Goal: Book appointment/travel/reservation

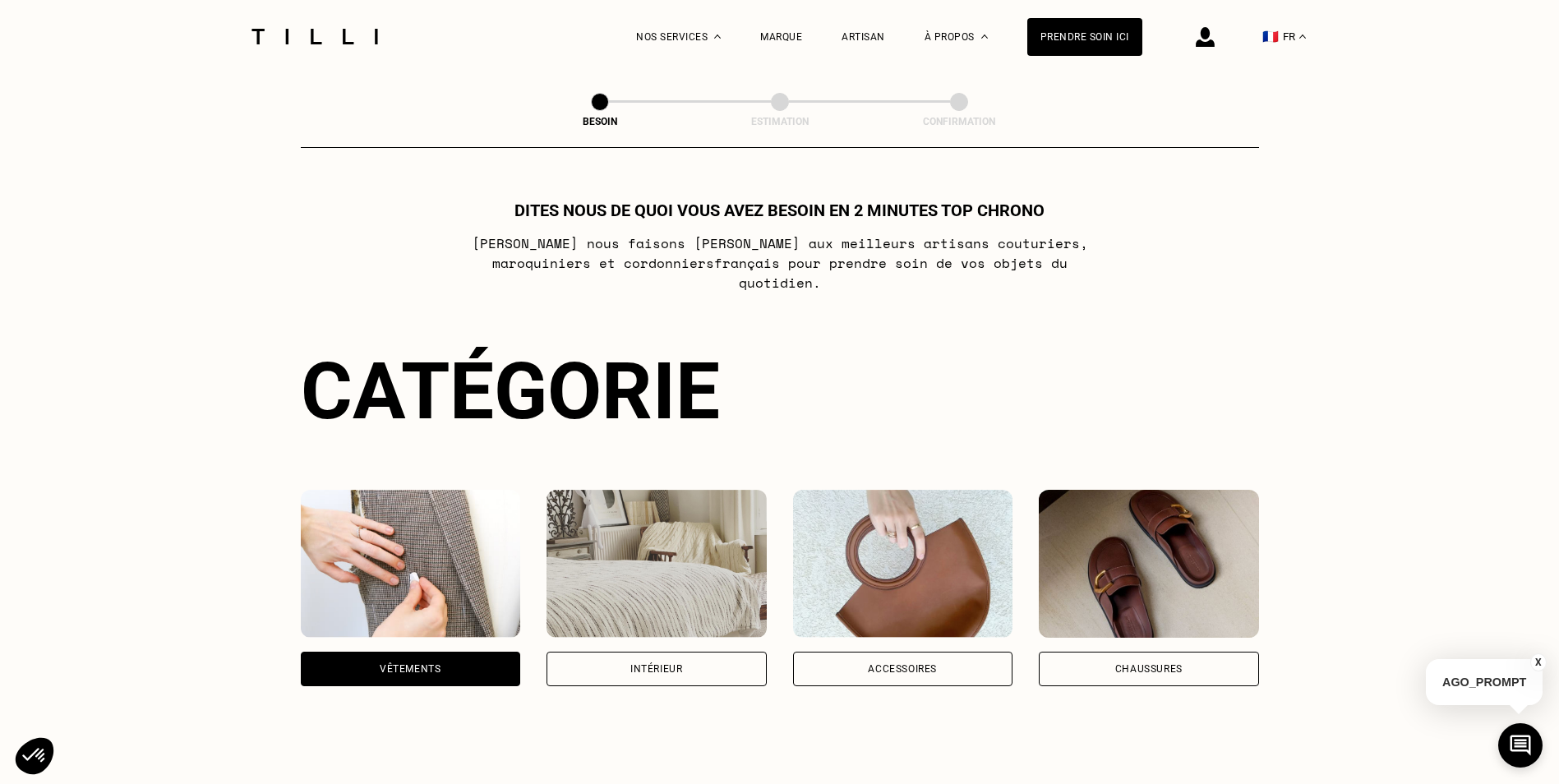
scroll to position [537, 0]
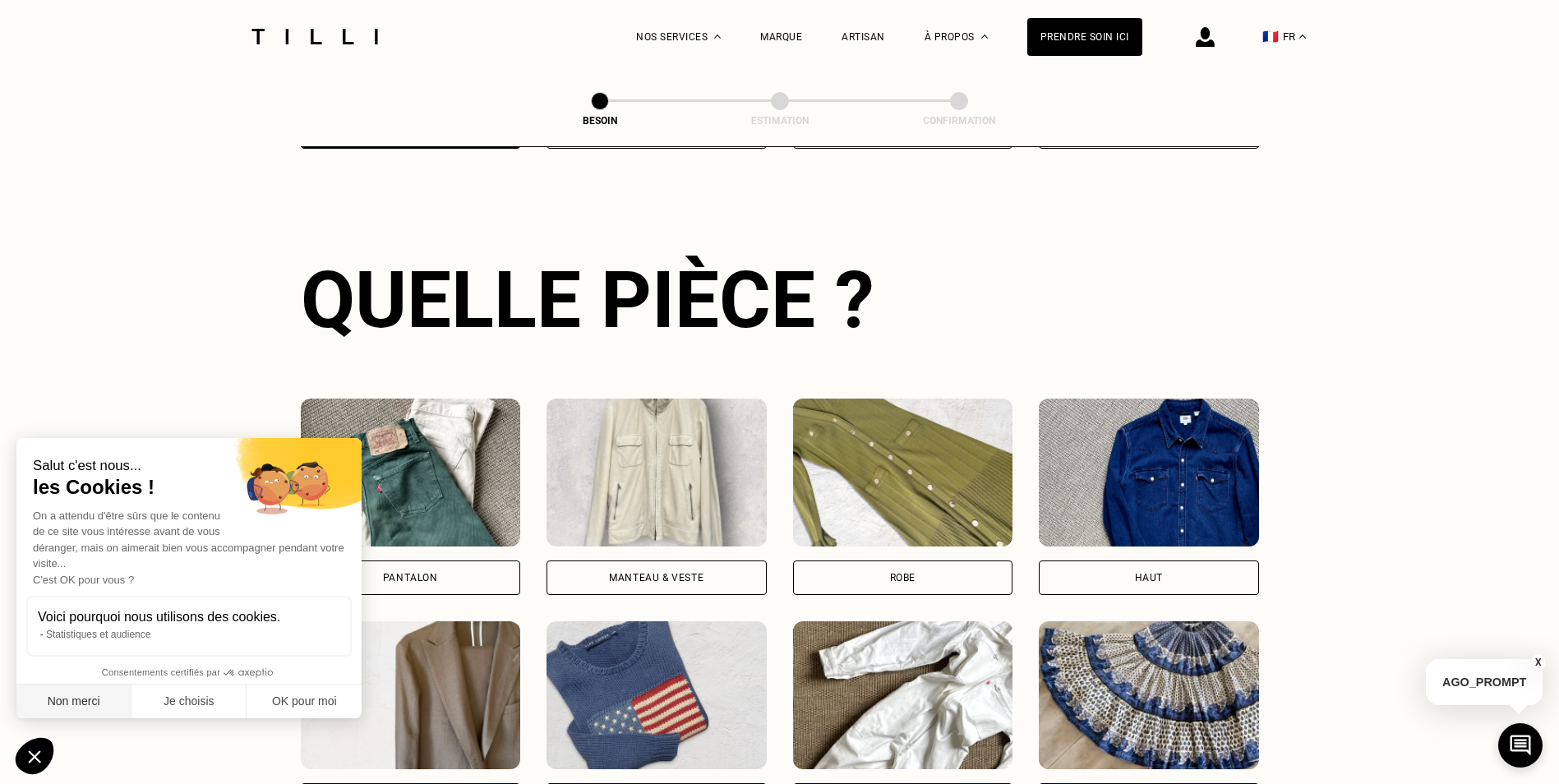
click at [111, 697] on button "Non merci" at bounding box center [74, 702] width 115 height 35
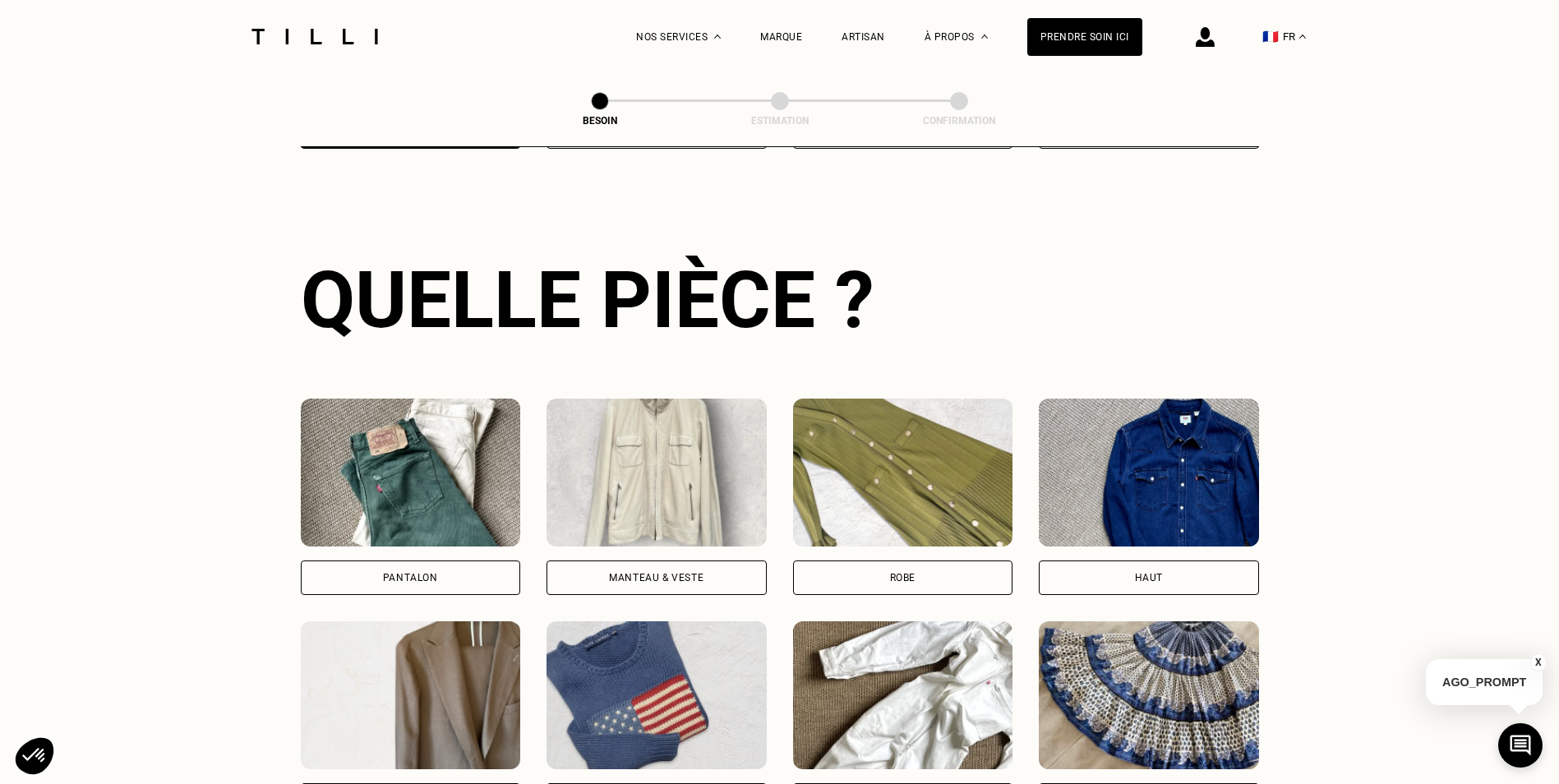
click at [1082, 567] on div "Haut" at bounding box center [1149, 578] width 220 height 35
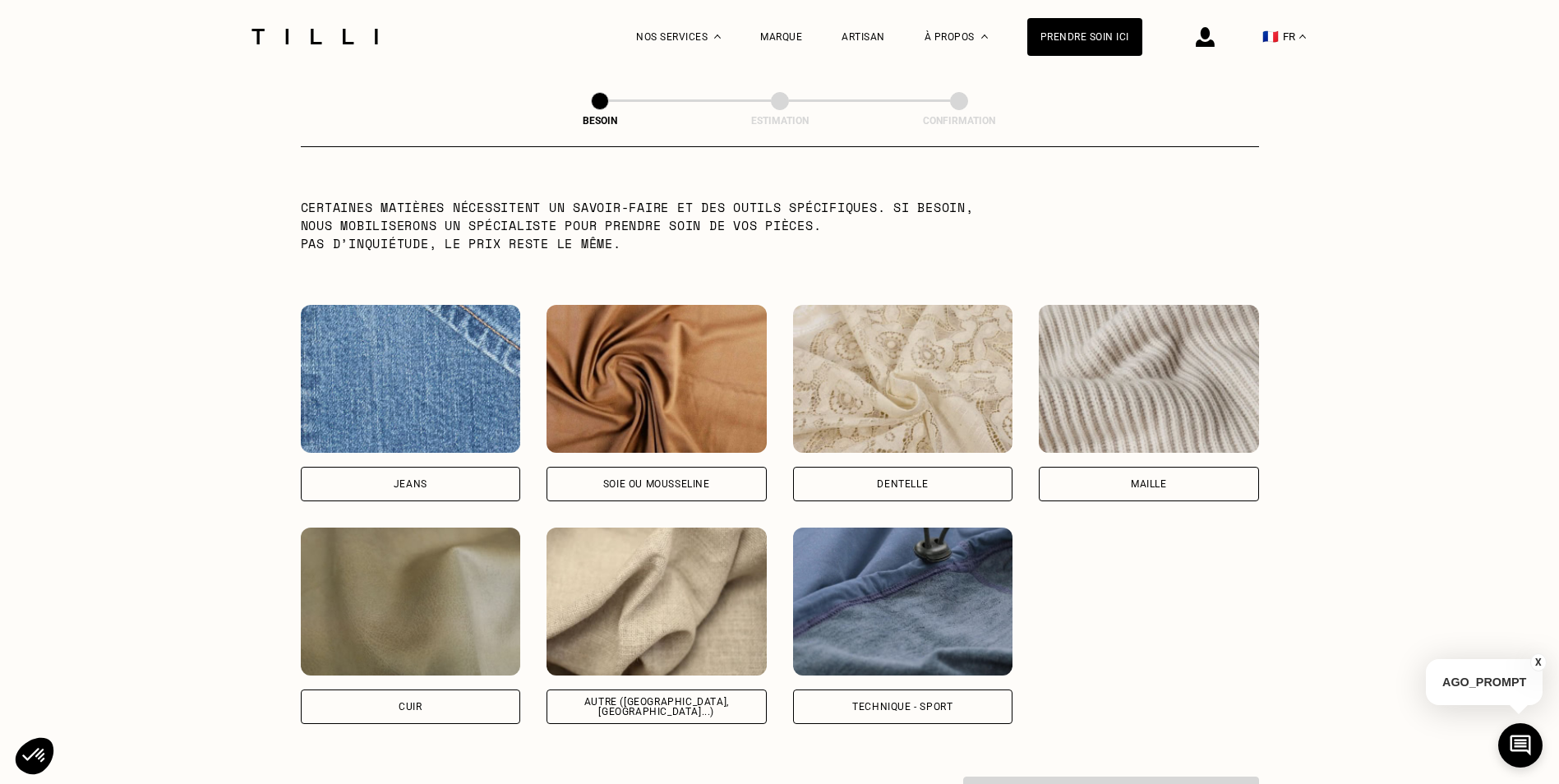
scroll to position [1637, 0]
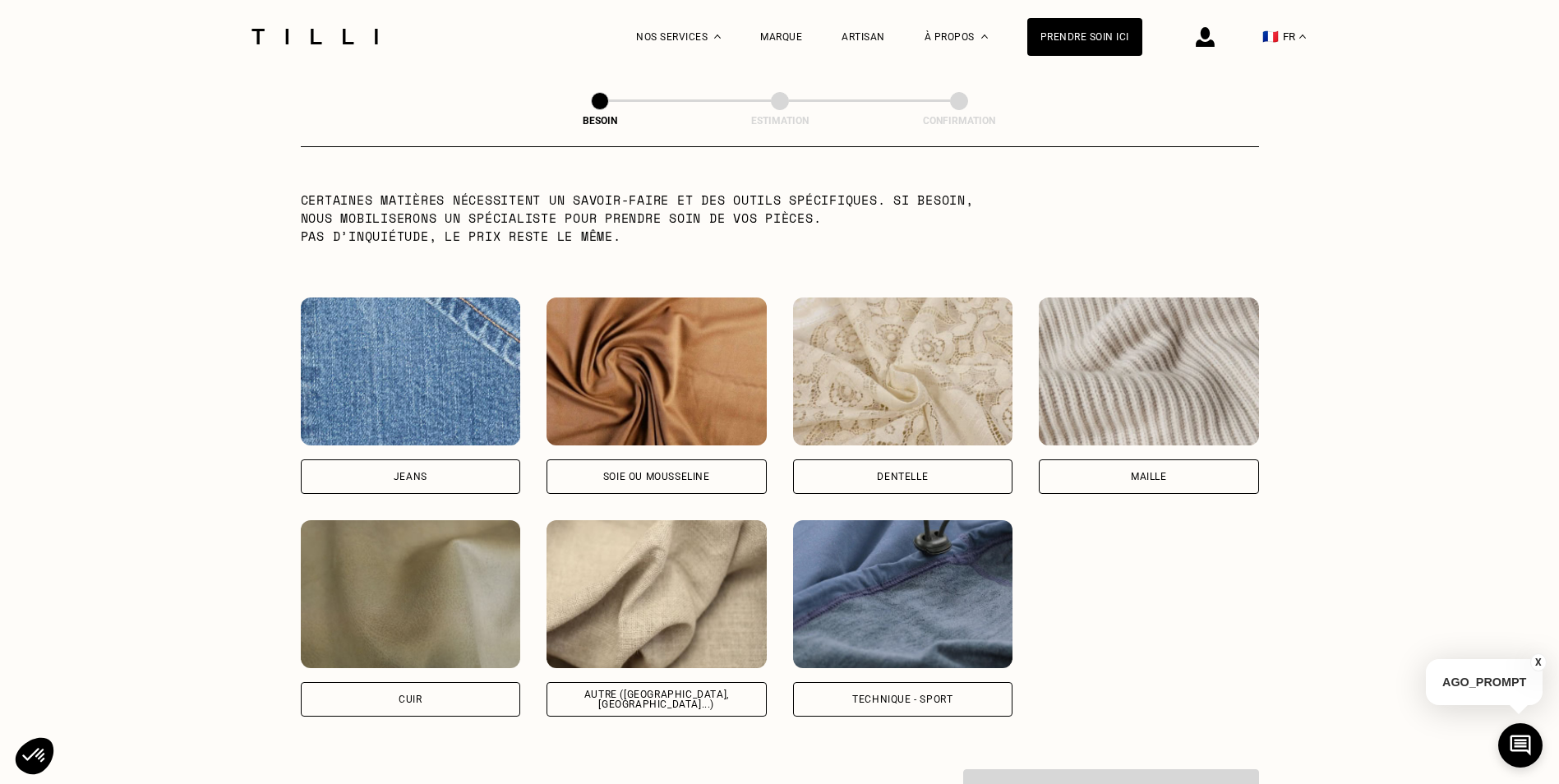
click at [663, 692] on div "Autre ([GEOGRAPHIC_DATA], [GEOGRAPHIC_DATA]...)" at bounding box center [657, 699] width 193 height 20
select select "FR"
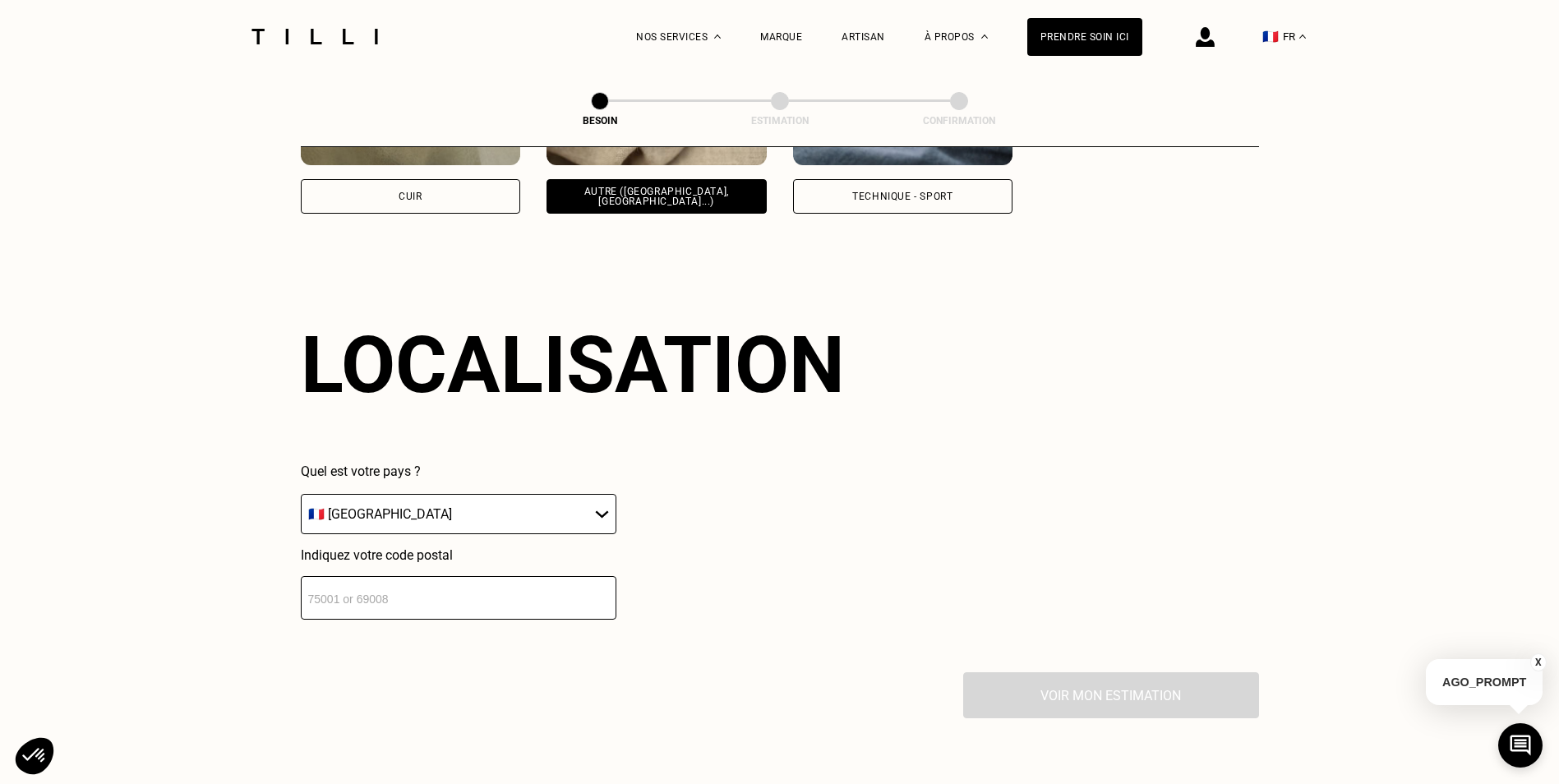
scroll to position [2211, 0]
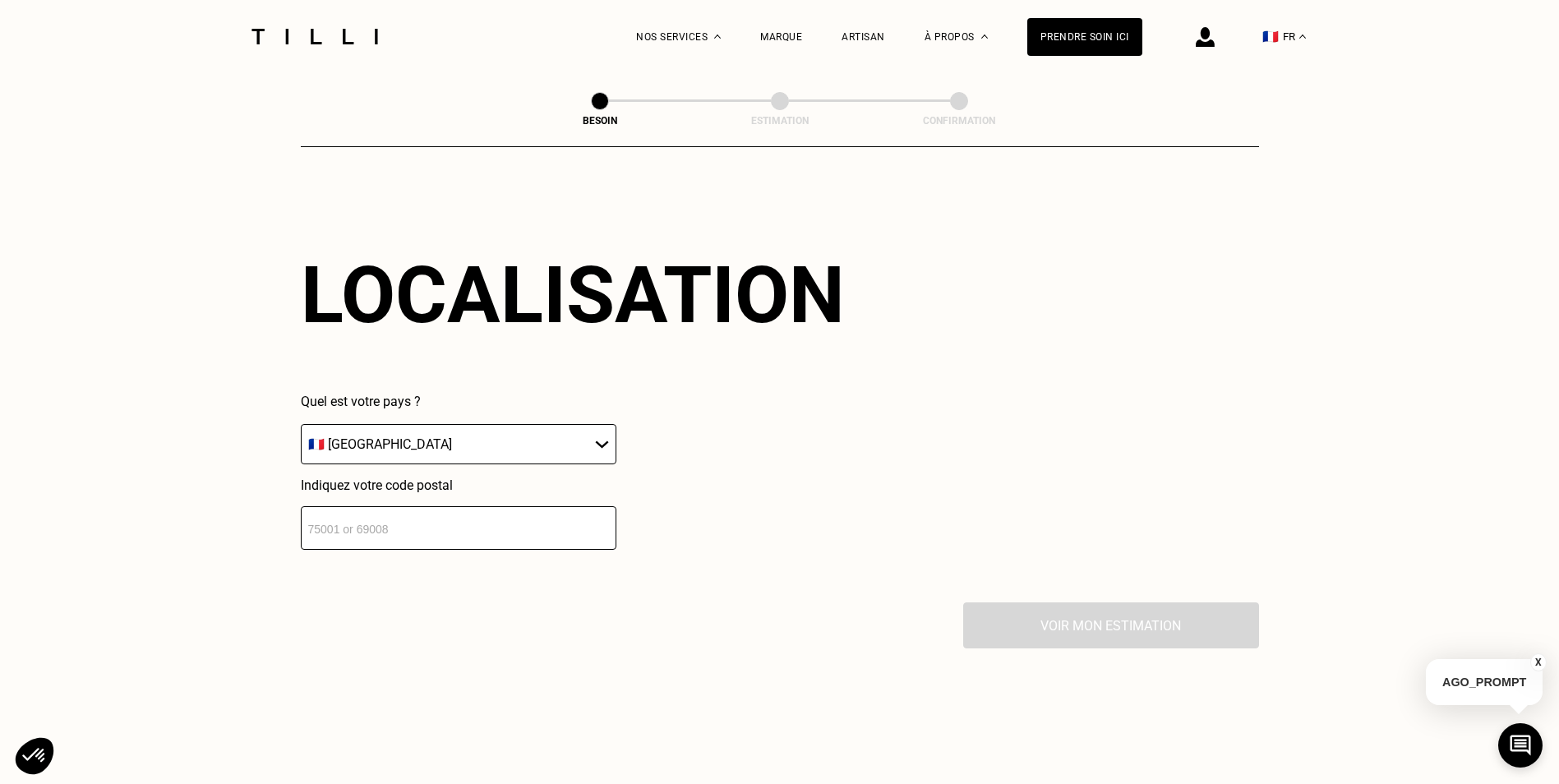
click at [546, 523] on input "number" at bounding box center [459, 527] width 316 height 44
type input "35000"
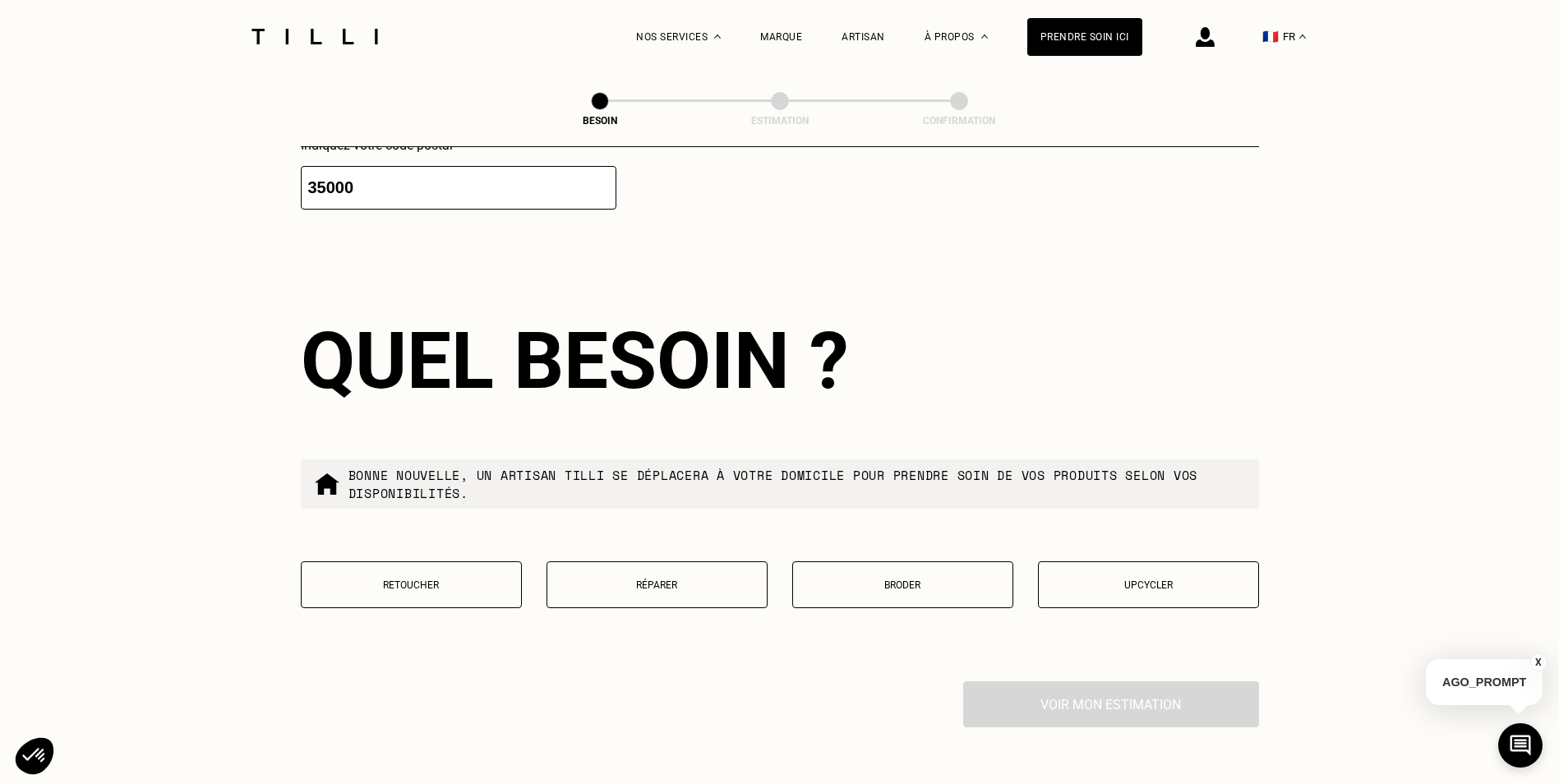
scroll to position [2619, 0]
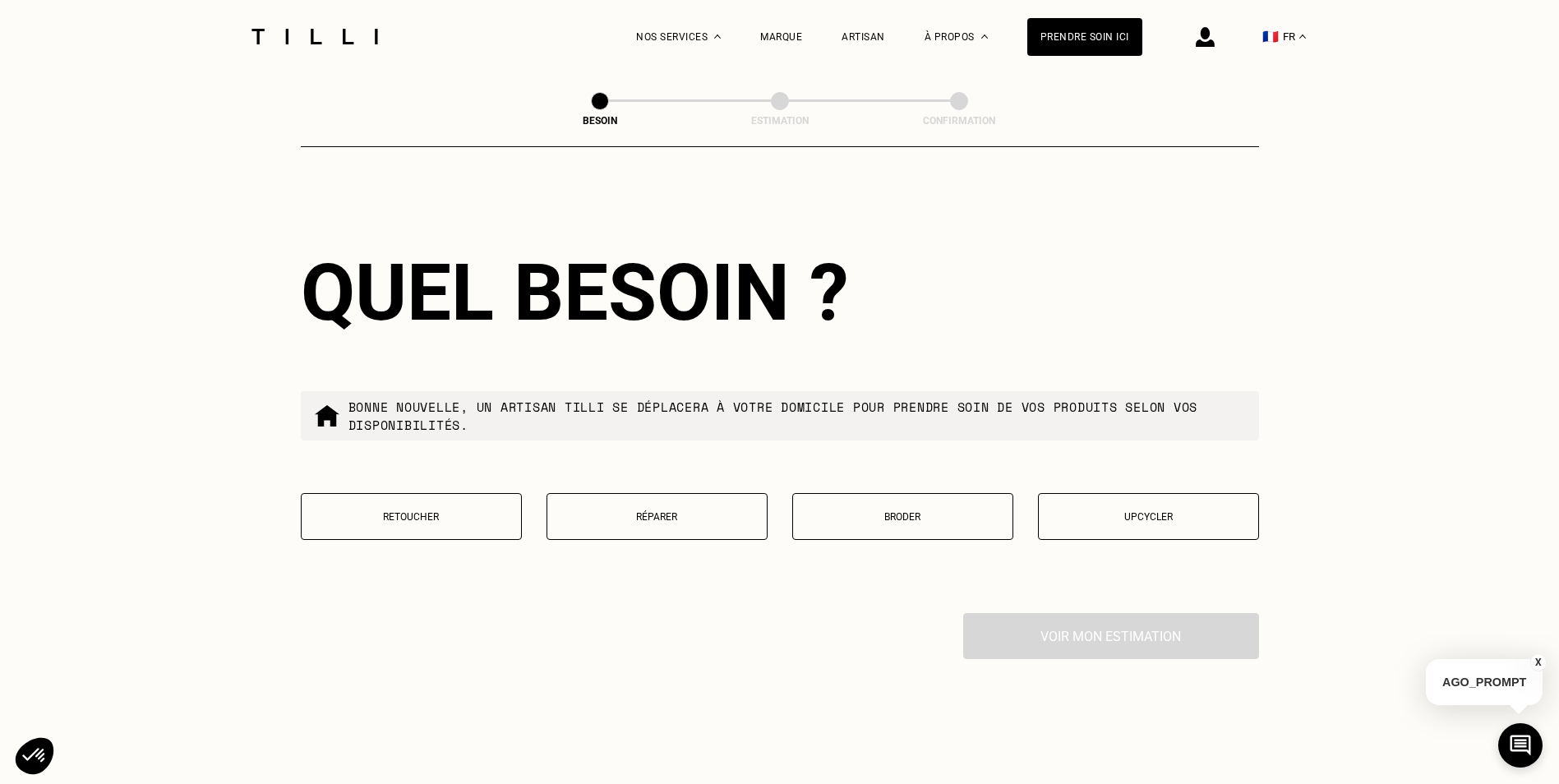
click at [835, 511] on p "Broder" at bounding box center [902, 517] width 203 height 12
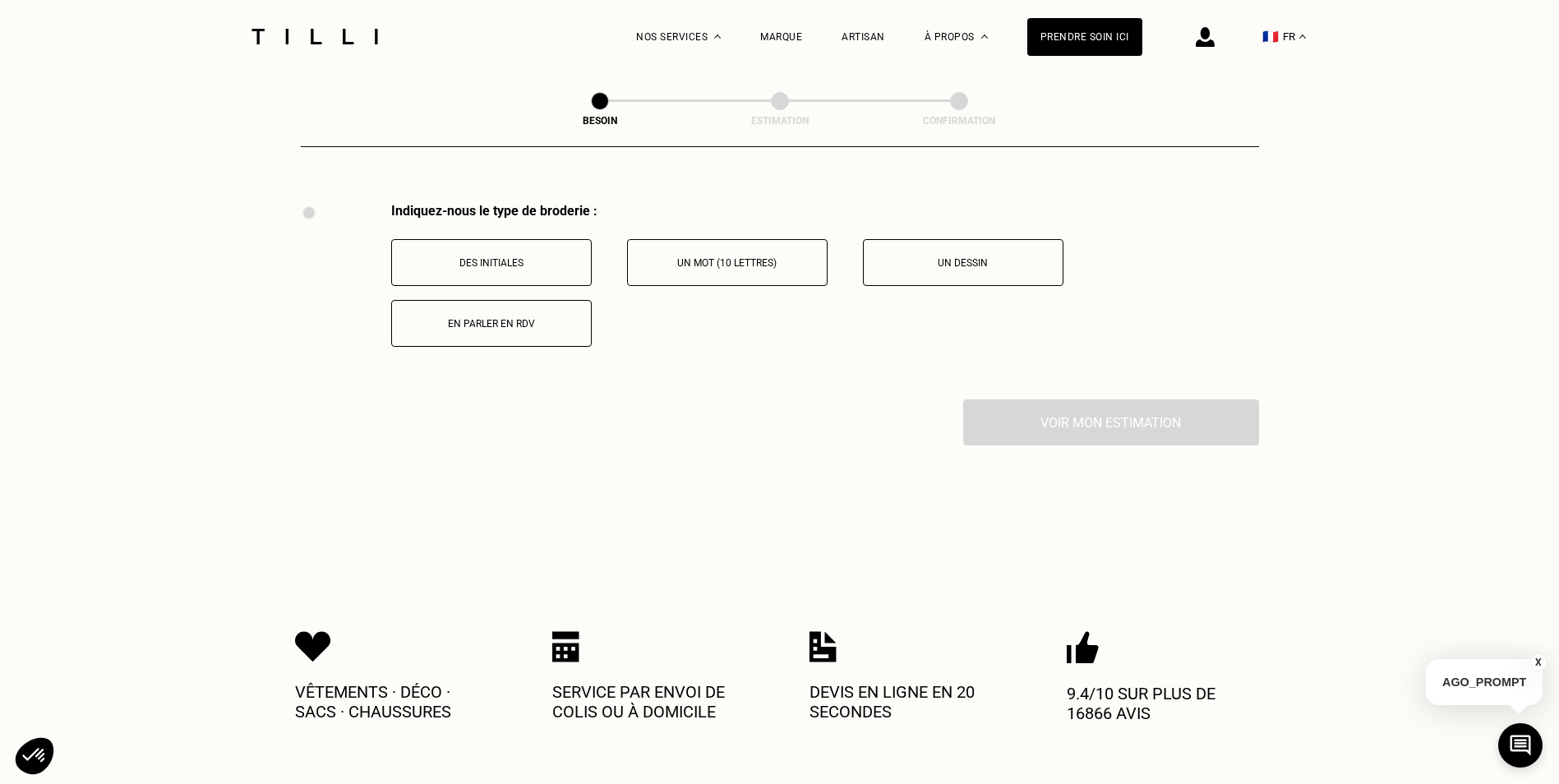
scroll to position [3041, 0]
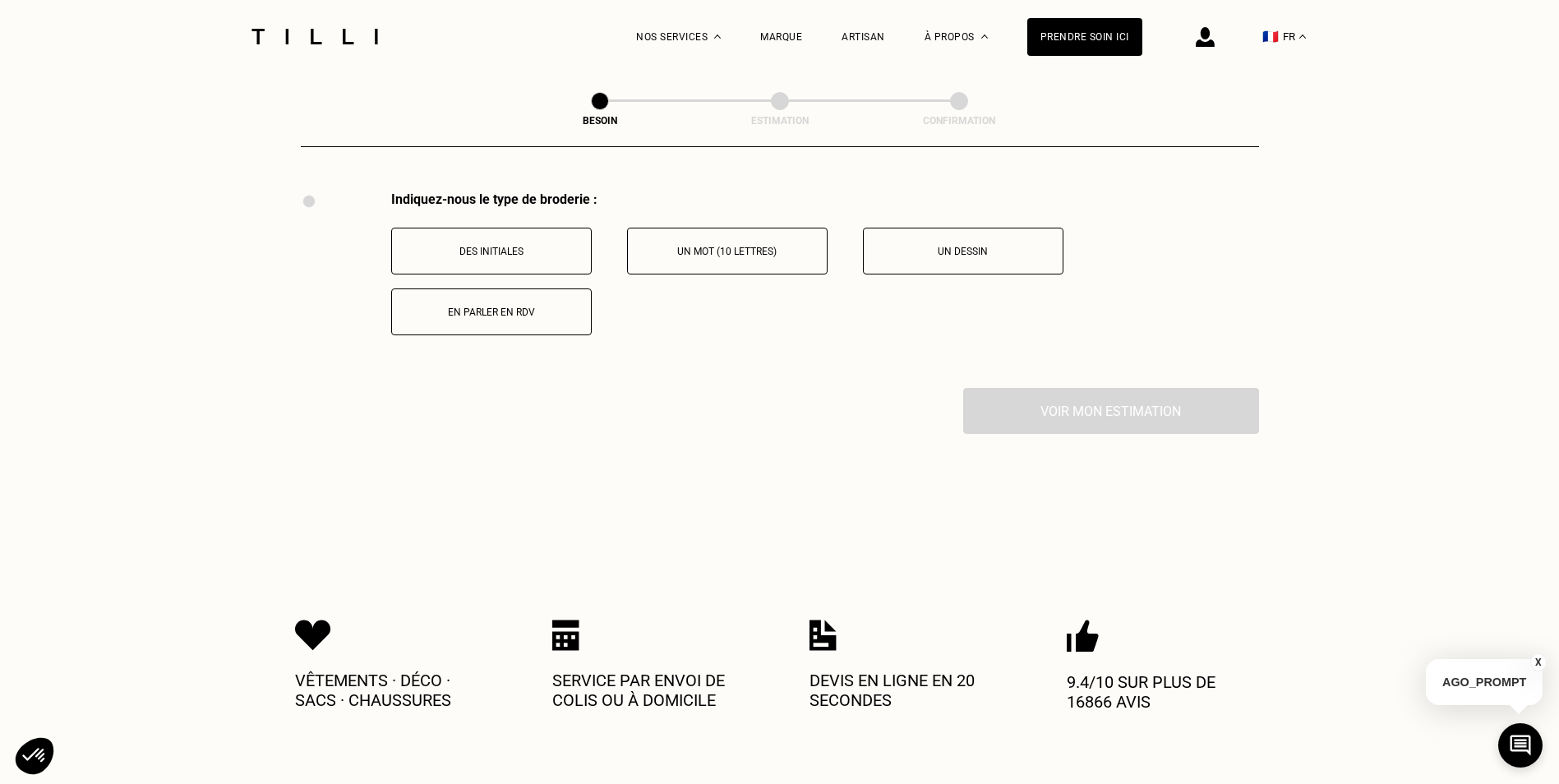
click at [556, 250] on button "Des initiales" at bounding box center [492, 251] width 201 height 47
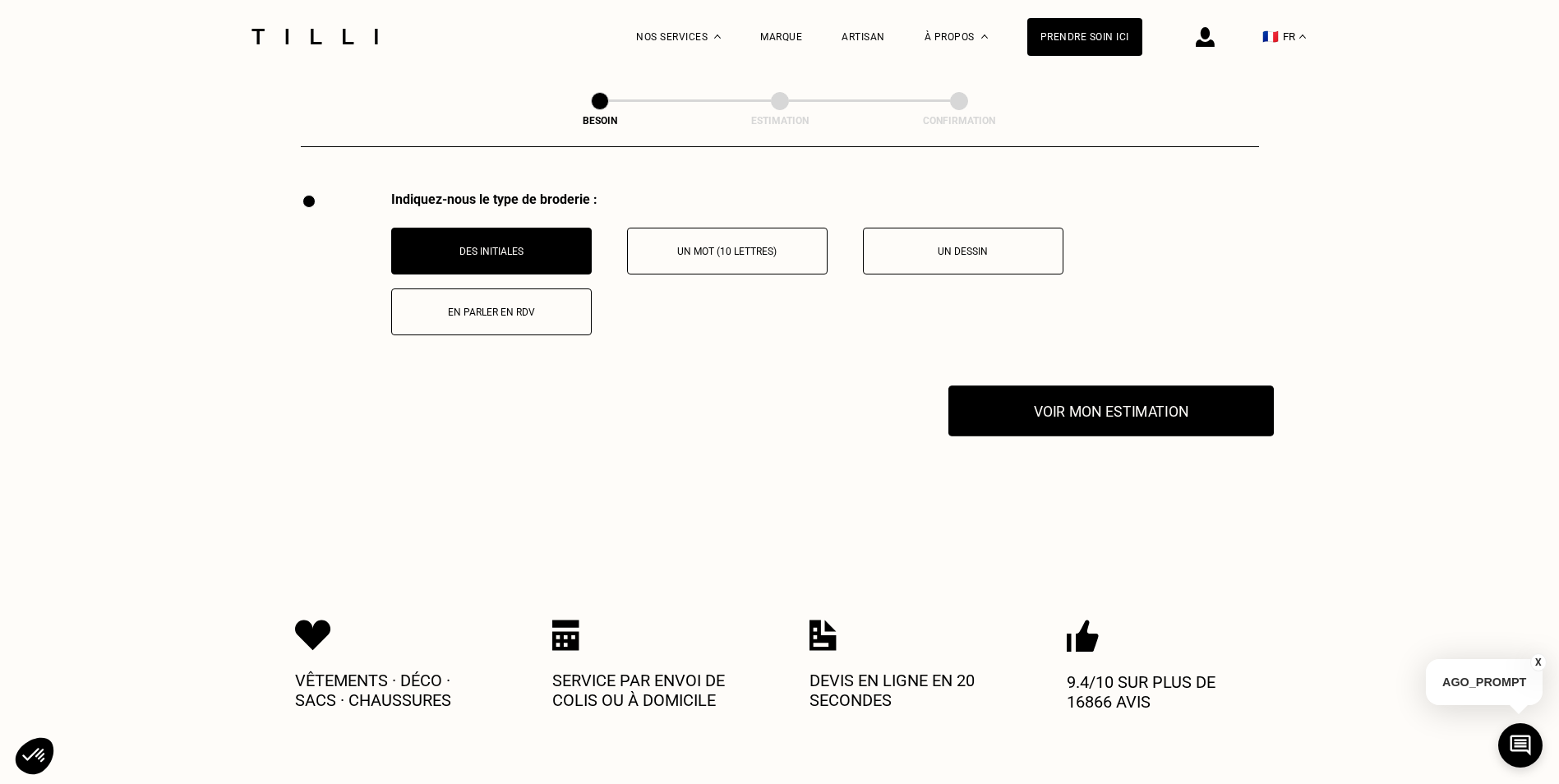
click at [1050, 402] on button "Voir mon estimation" at bounding box center [1111, 411] width 326 height 51
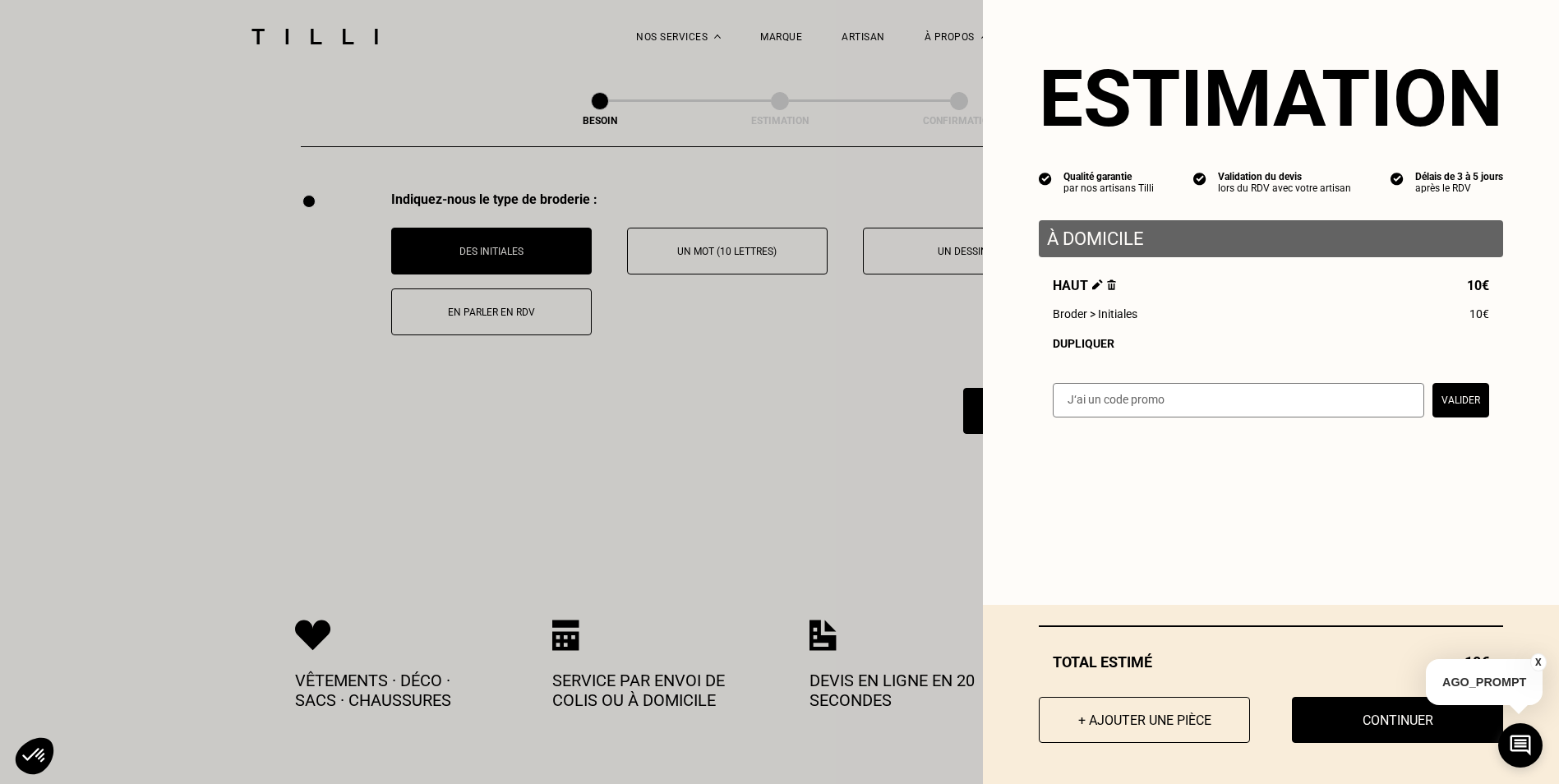
click at [1094, 350] on div "Dupliquer" at bounding box center [1271, 344] width 437 height 13
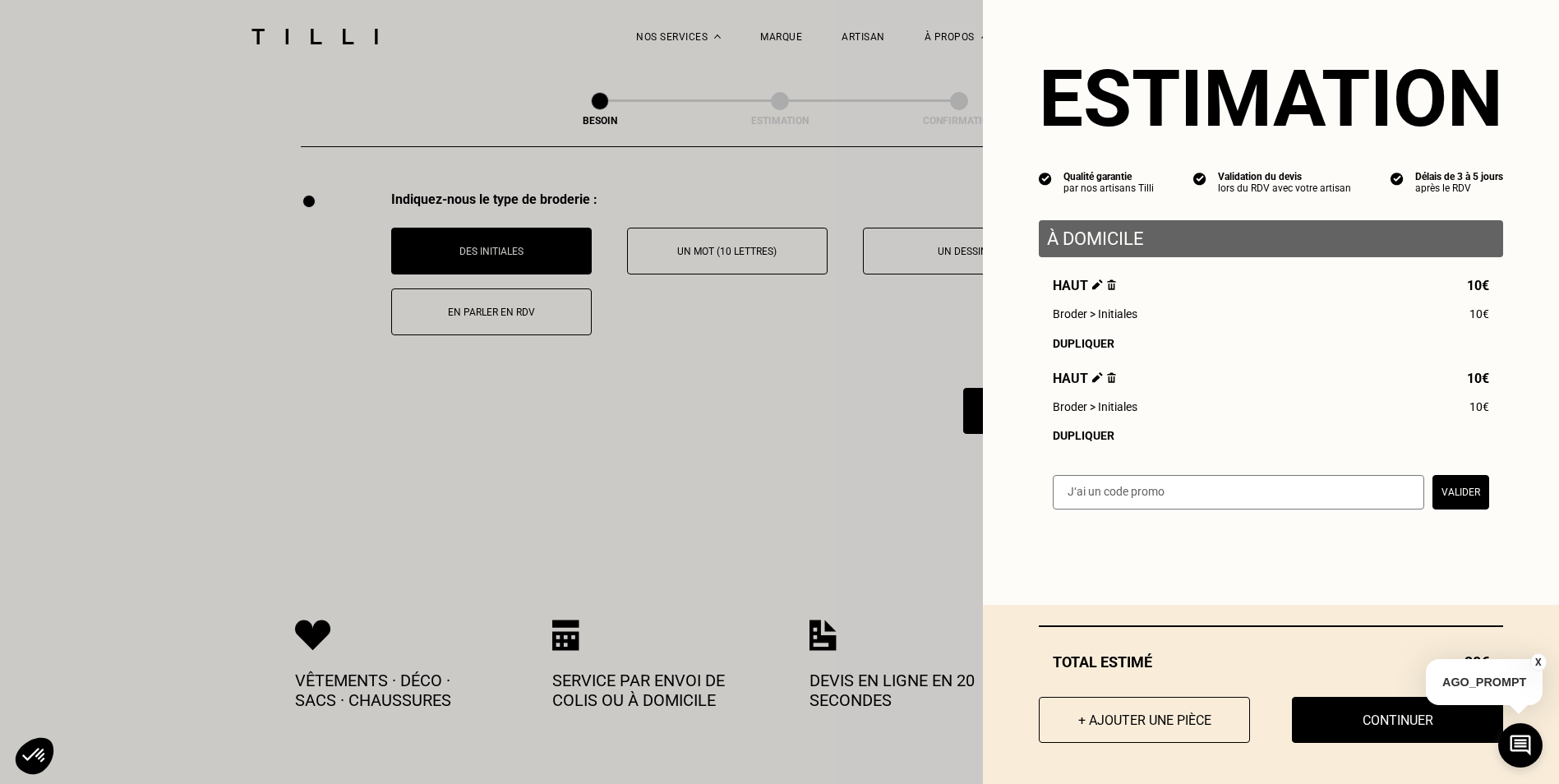
click at [1094, 350] on div "Dupliquer" at bounding box center [1271, 344] width 437 height 13
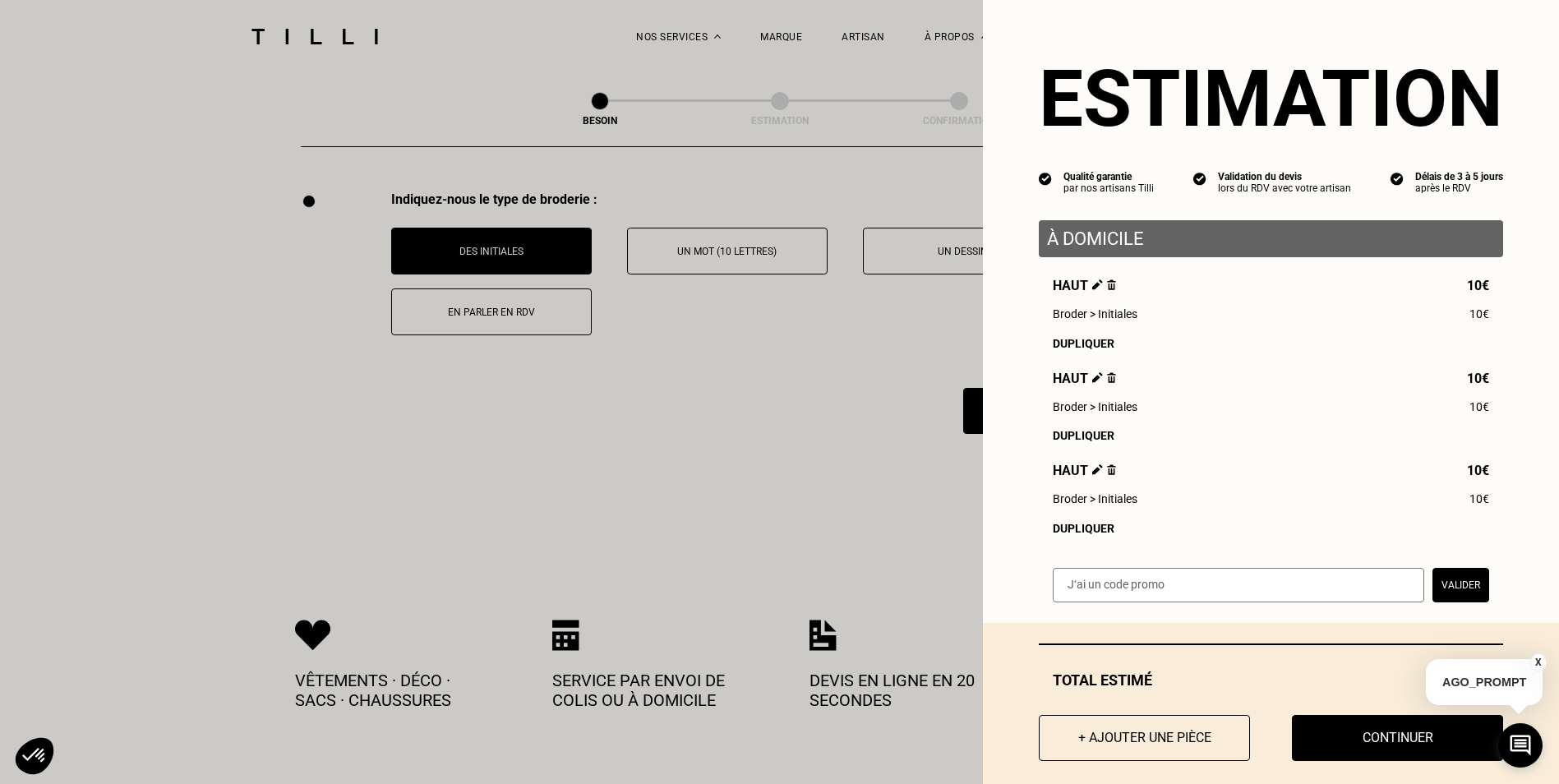
click at [1094, 350] on div "Dupliquer" at bounding box center [1271, 344] width 437 height 13
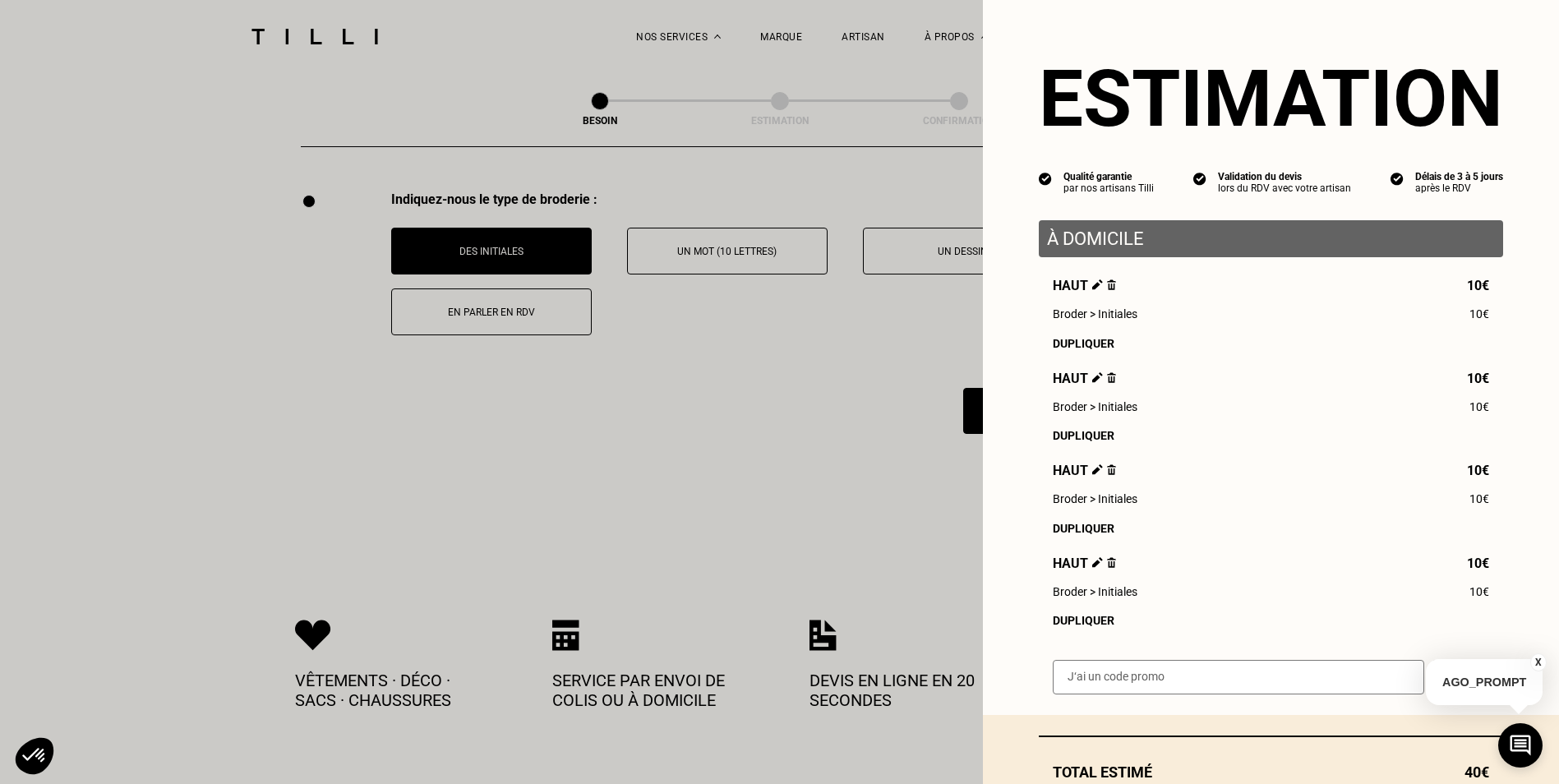
click at [1094, 350] on div "Dupliquer" at bounding box center [1271, 344] width 437 height 13
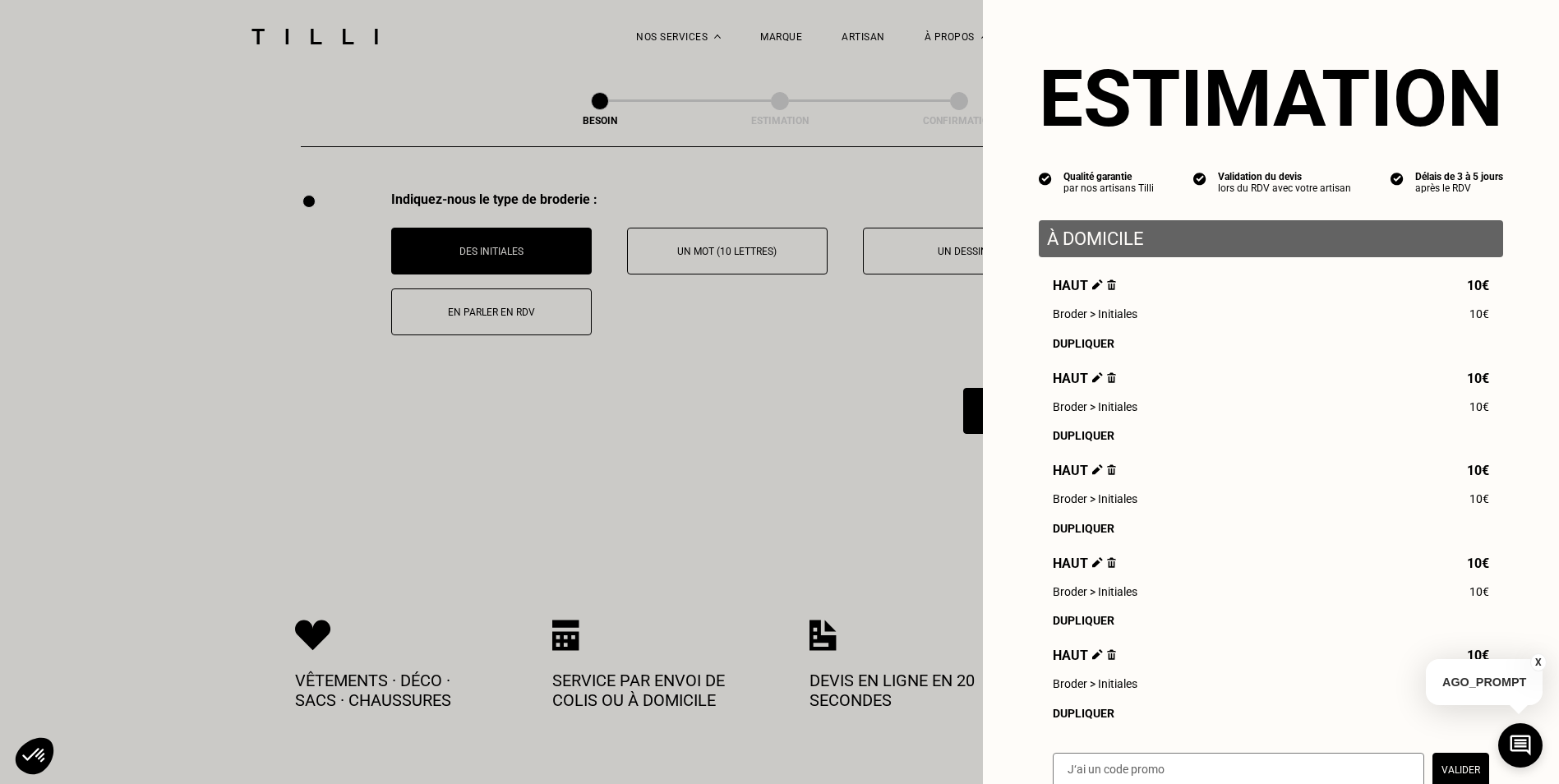
click at [1094, 350] on div "Dupliquer" at bounding box center [1271, 344] width 437 height 13
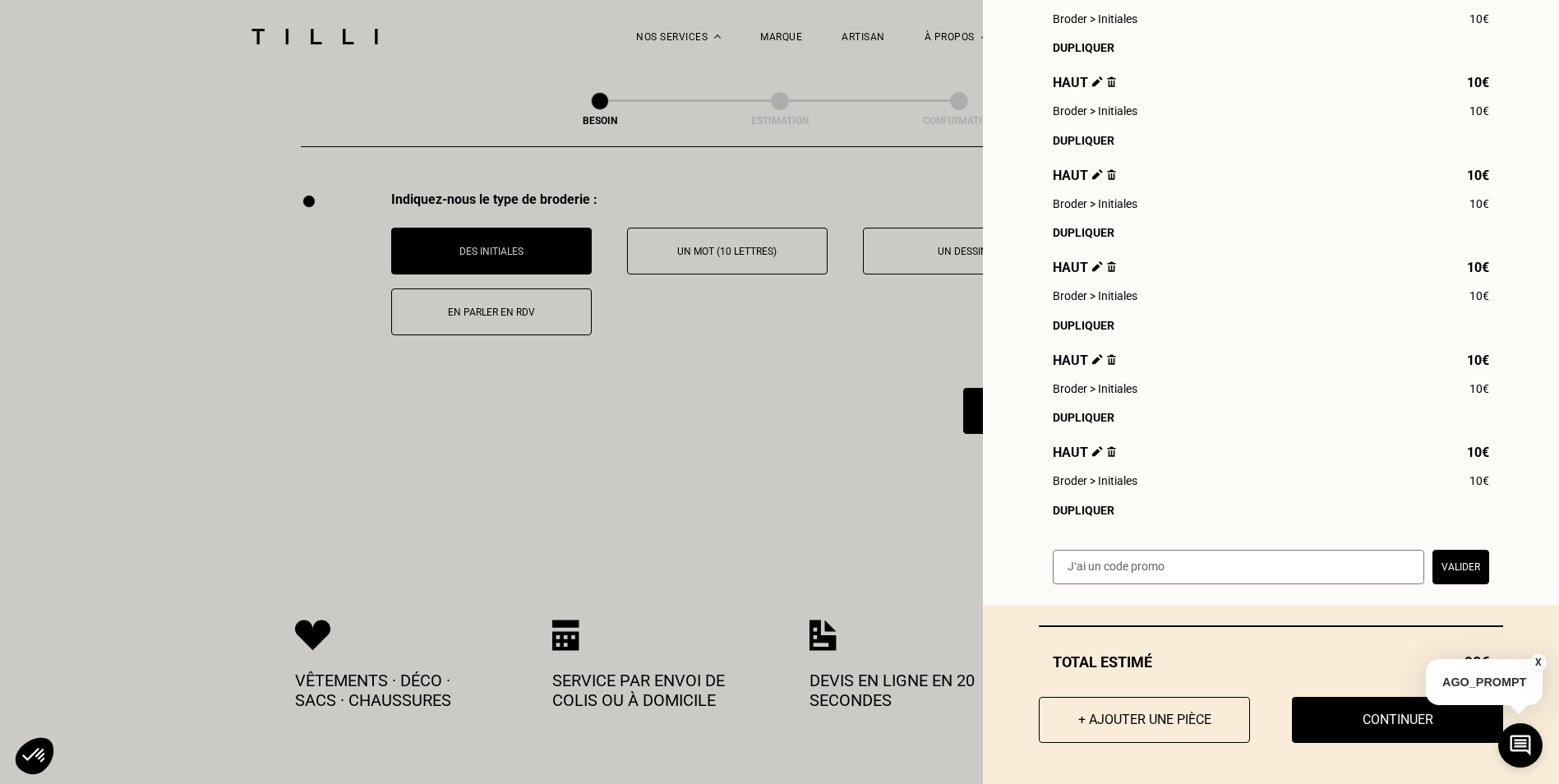
scroll to position [592, 0]
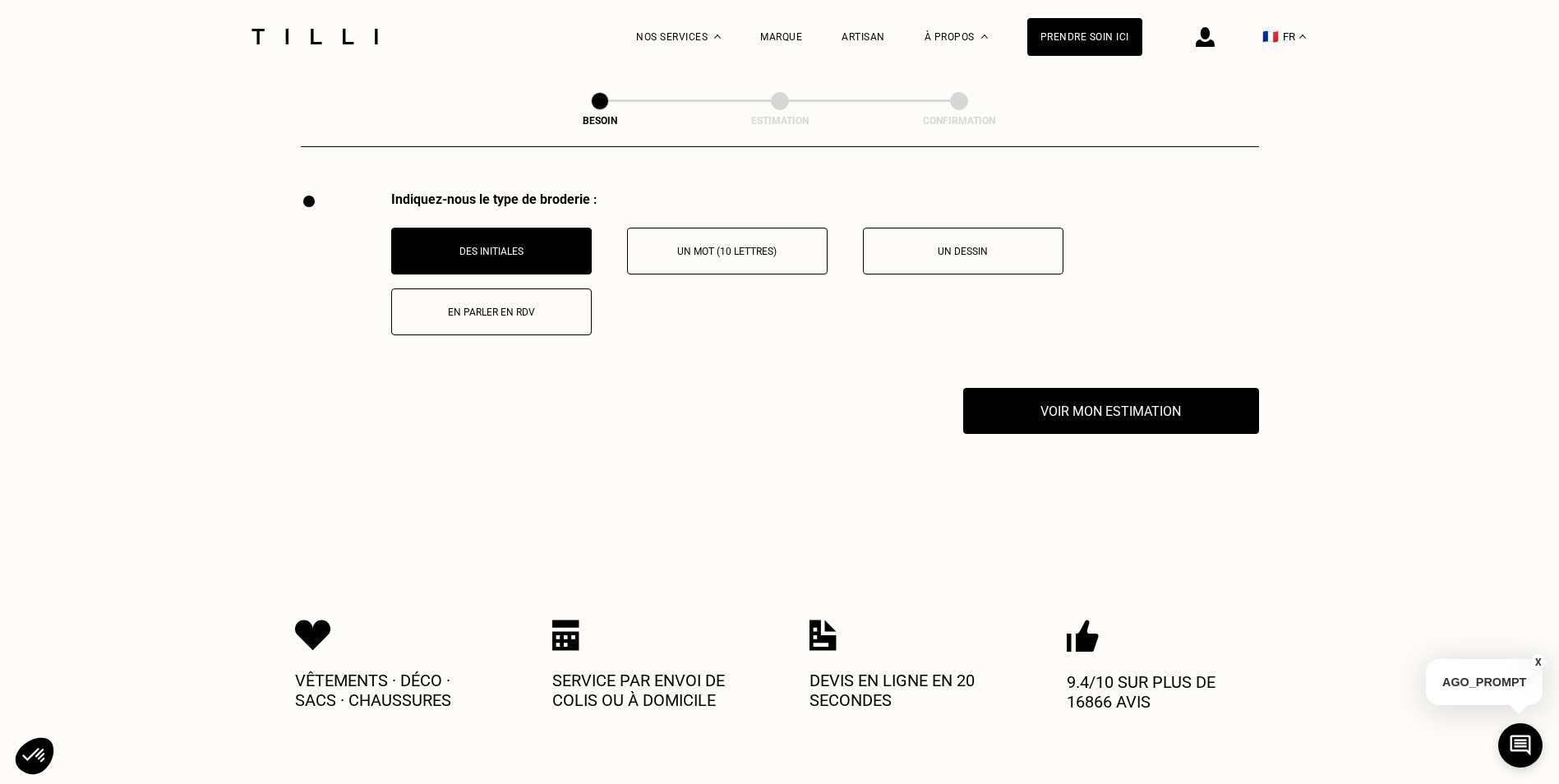
click at [1537, 661] on button "X" at bounding box center [1538, 662] width 16 height 18
click at [539, 255] on button "Des initiales" at bounding box center [492, 251] width 201 height 47
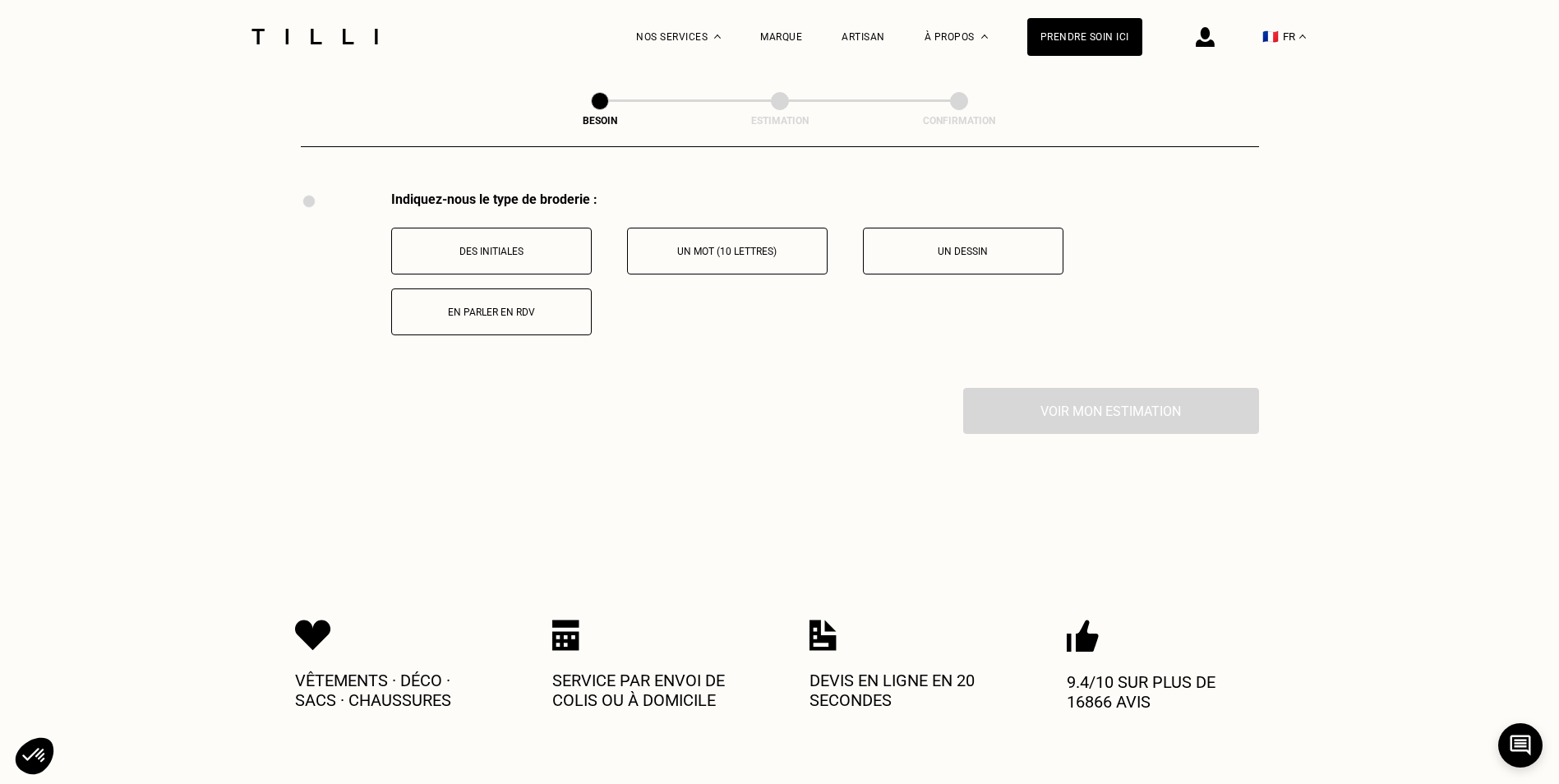
click at [486, 246] on p "Des initiales" at bounding box center [492, 252] width 183 height 12
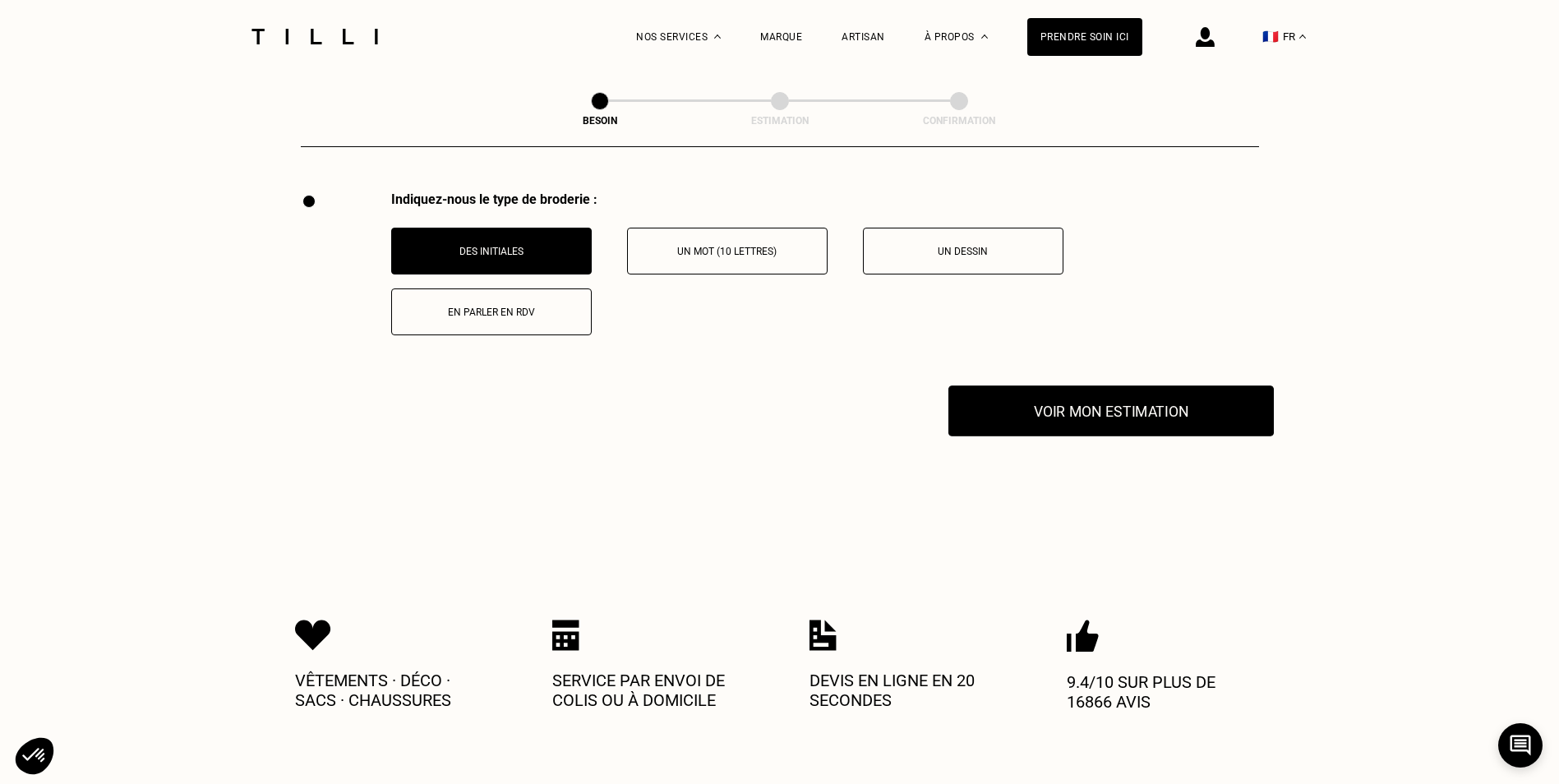
click at [1148, 386] on button "Voir mon estimation" at bounding box center [1111, 411] width 326 height 51
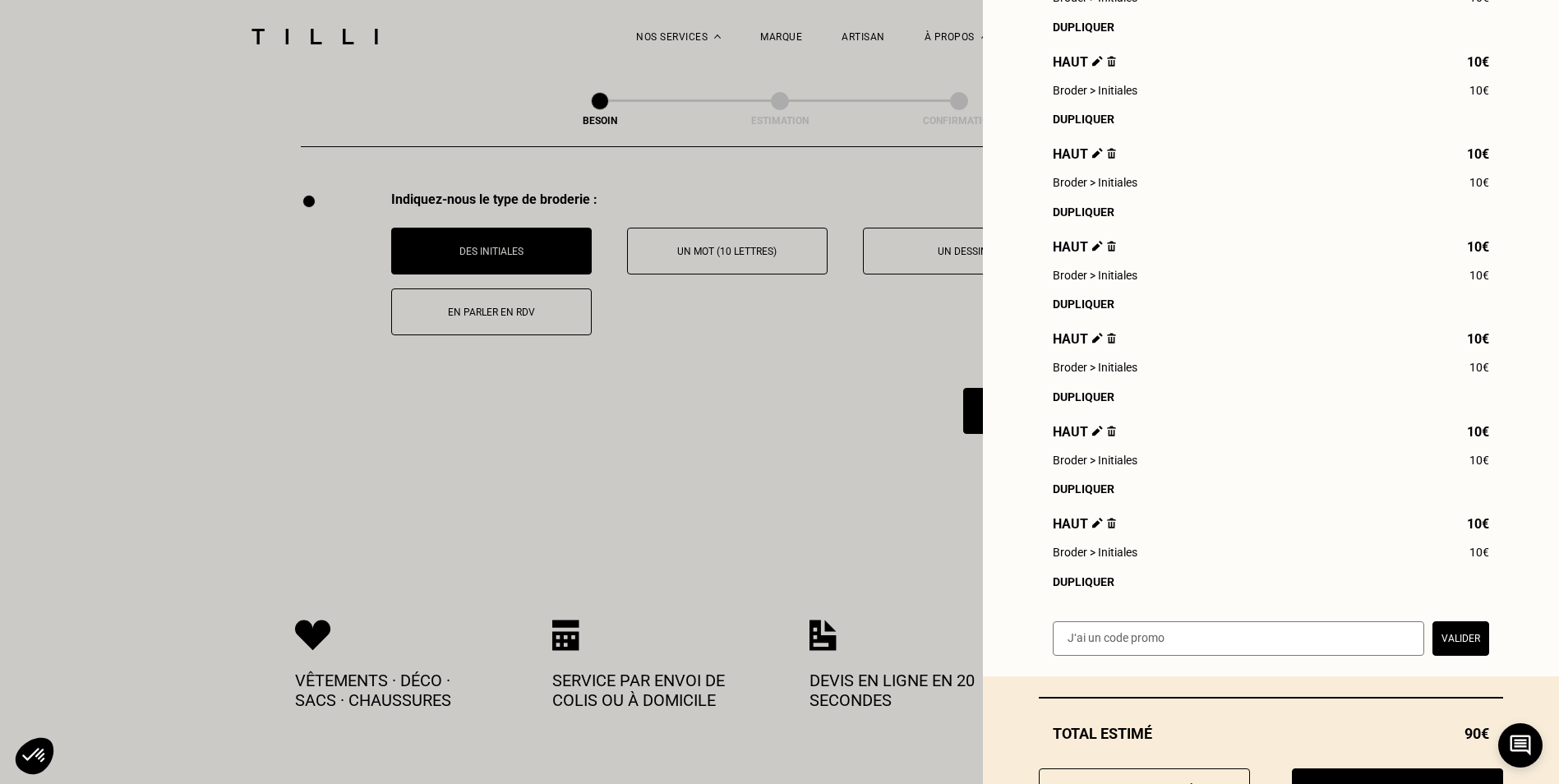
scroll to position [533, 0]
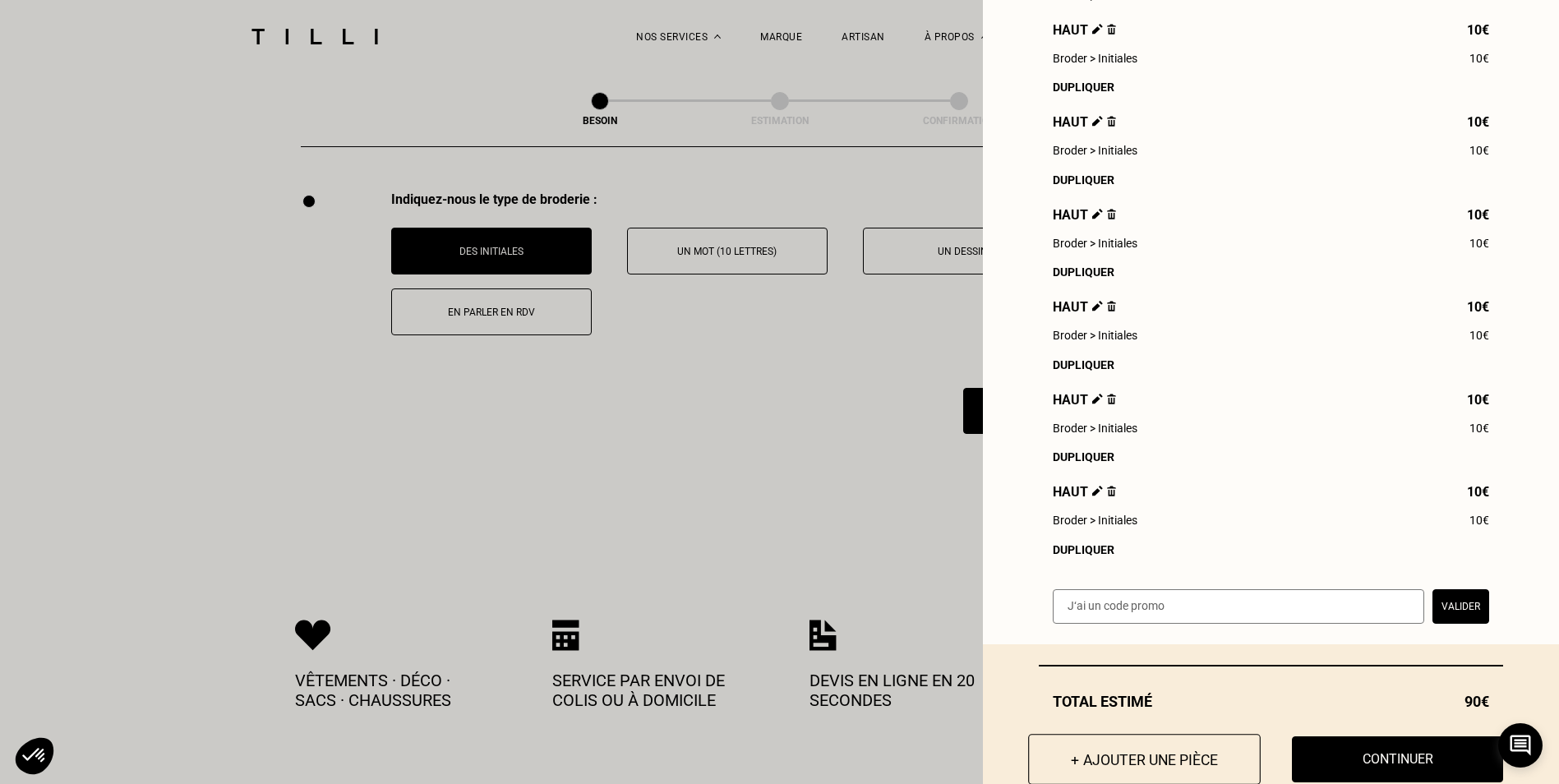
click at [1211, 761] on button "+ Ajouter une pièce" at bounding box center [1144, 759] width 233 height 51
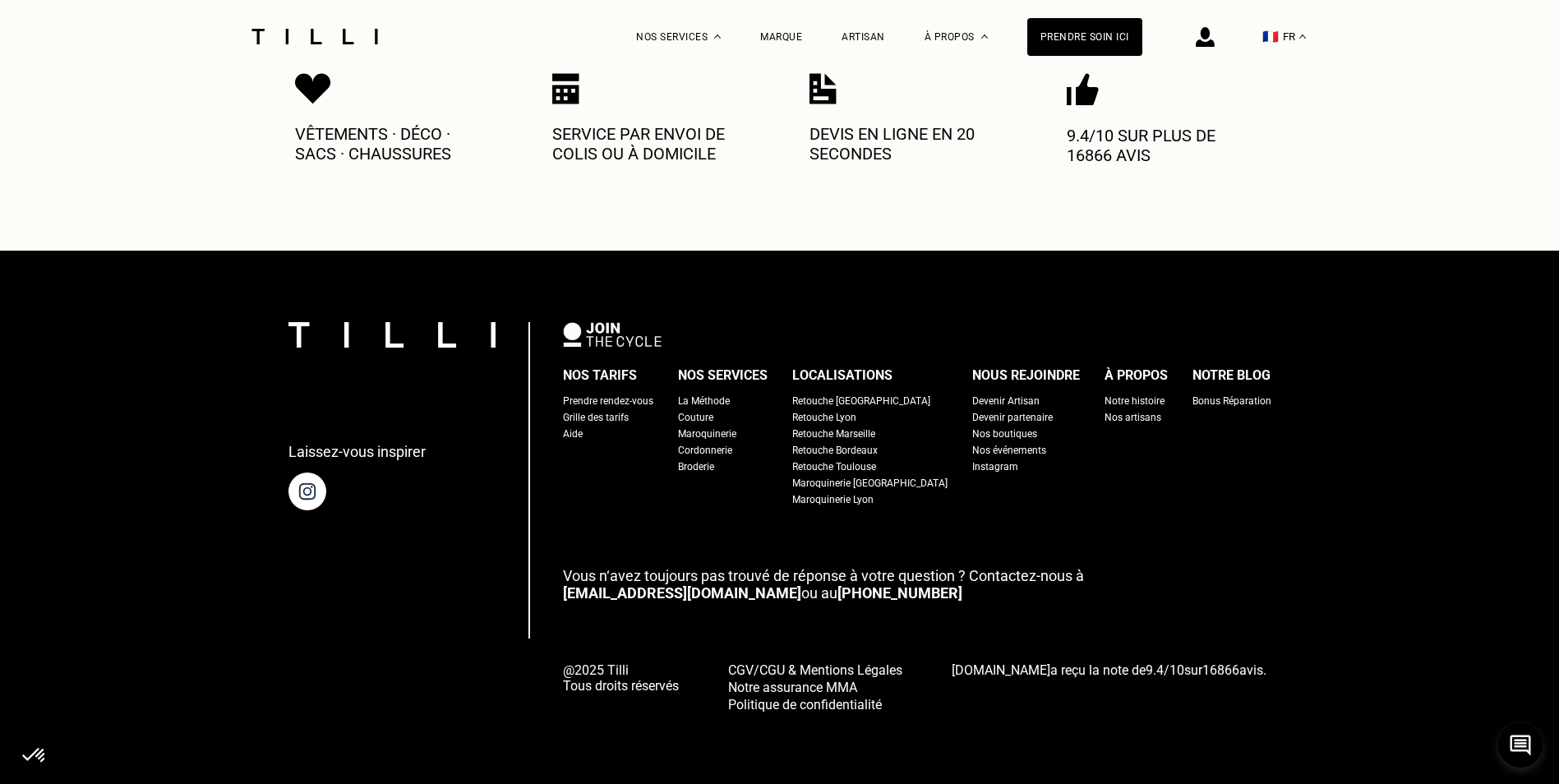
scroll to position [0, 0]
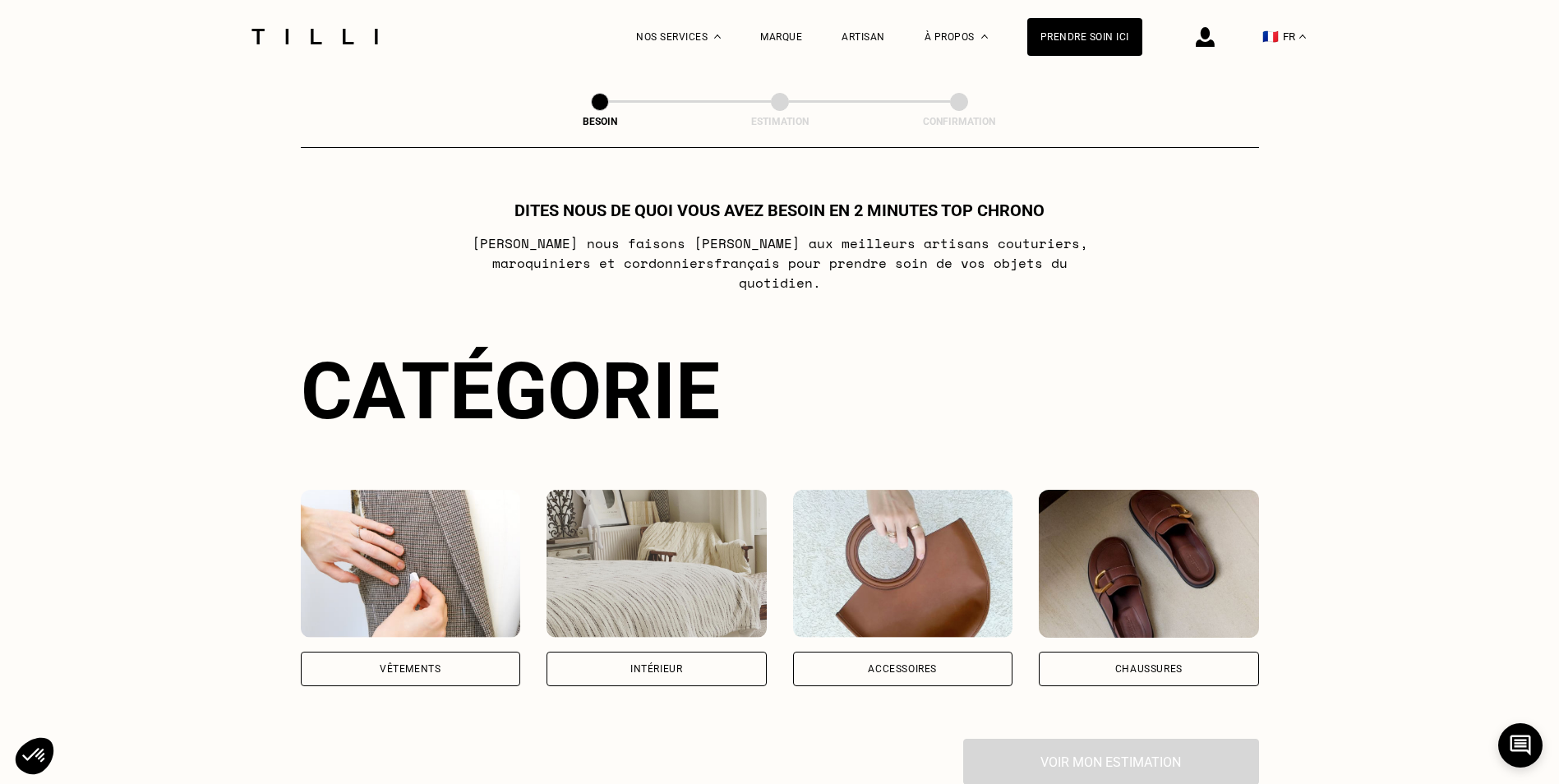
click at [459, 658] on div "Vêtements" at bounding box center [411, 669] width 220 height 35
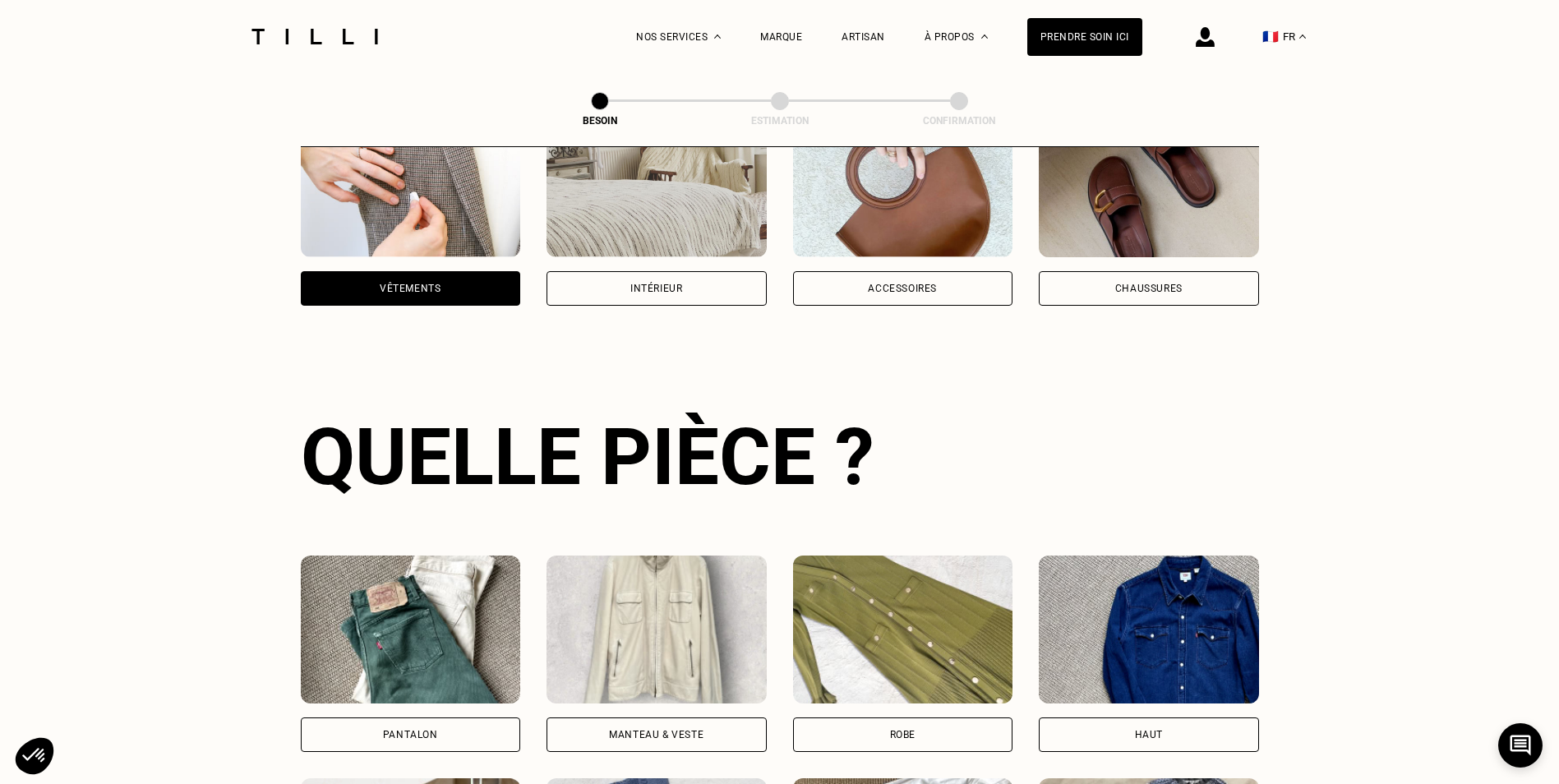
scroll to position [537, 0]
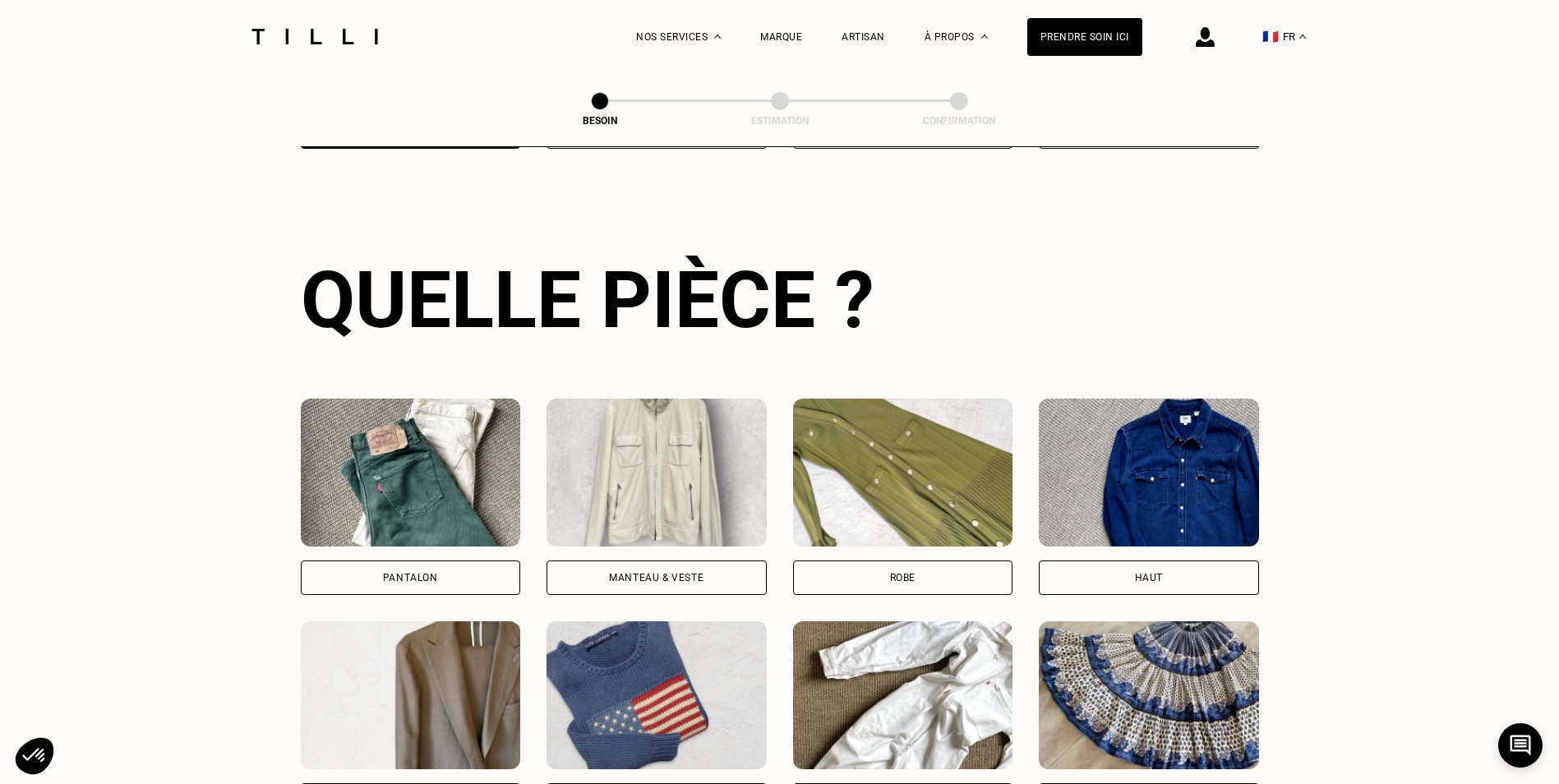
click at [441, 578] on div "Pantalon" at bounding box center [411, 578] width 220 height 35
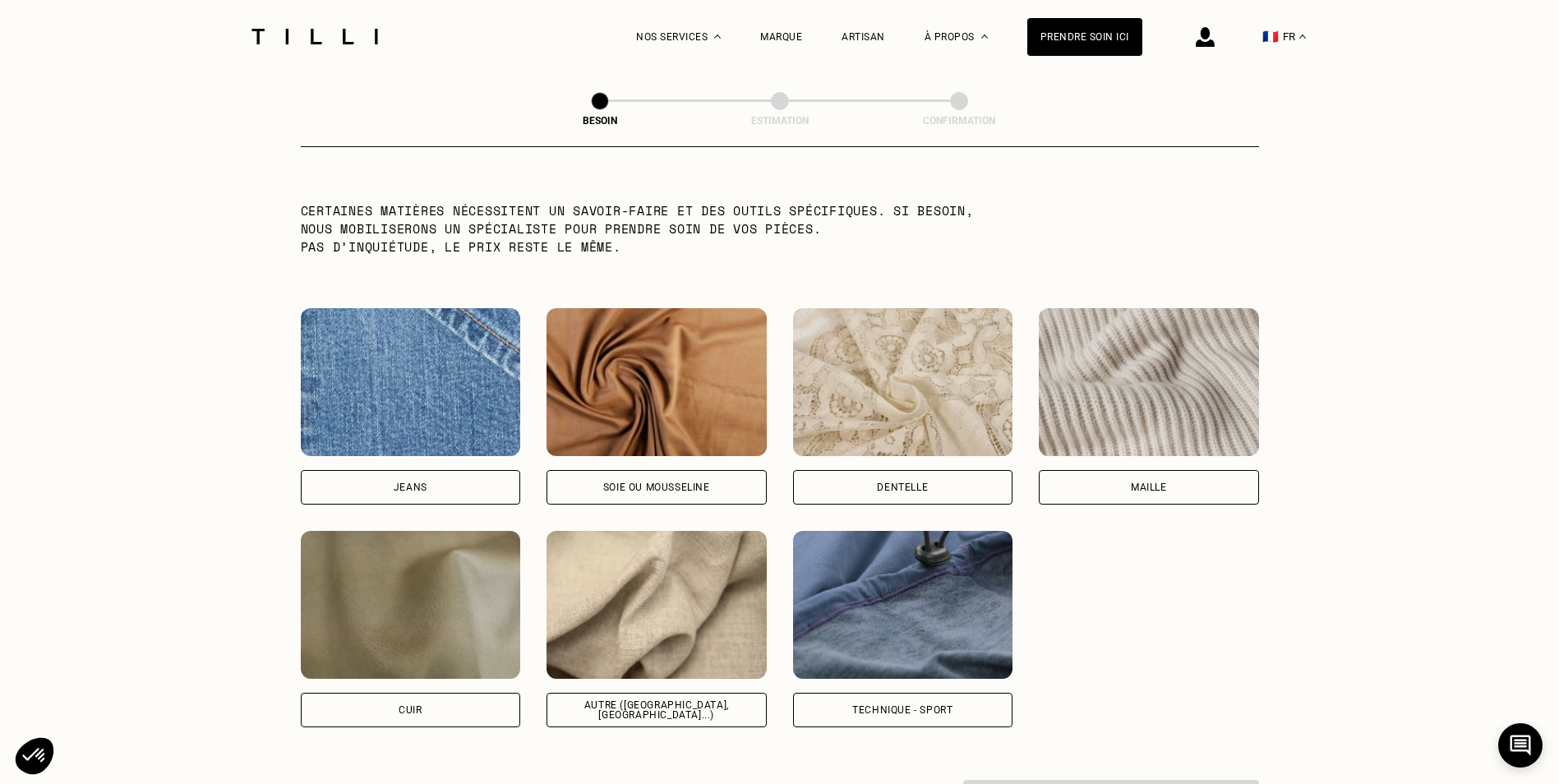
scroll to position [1630, 0]
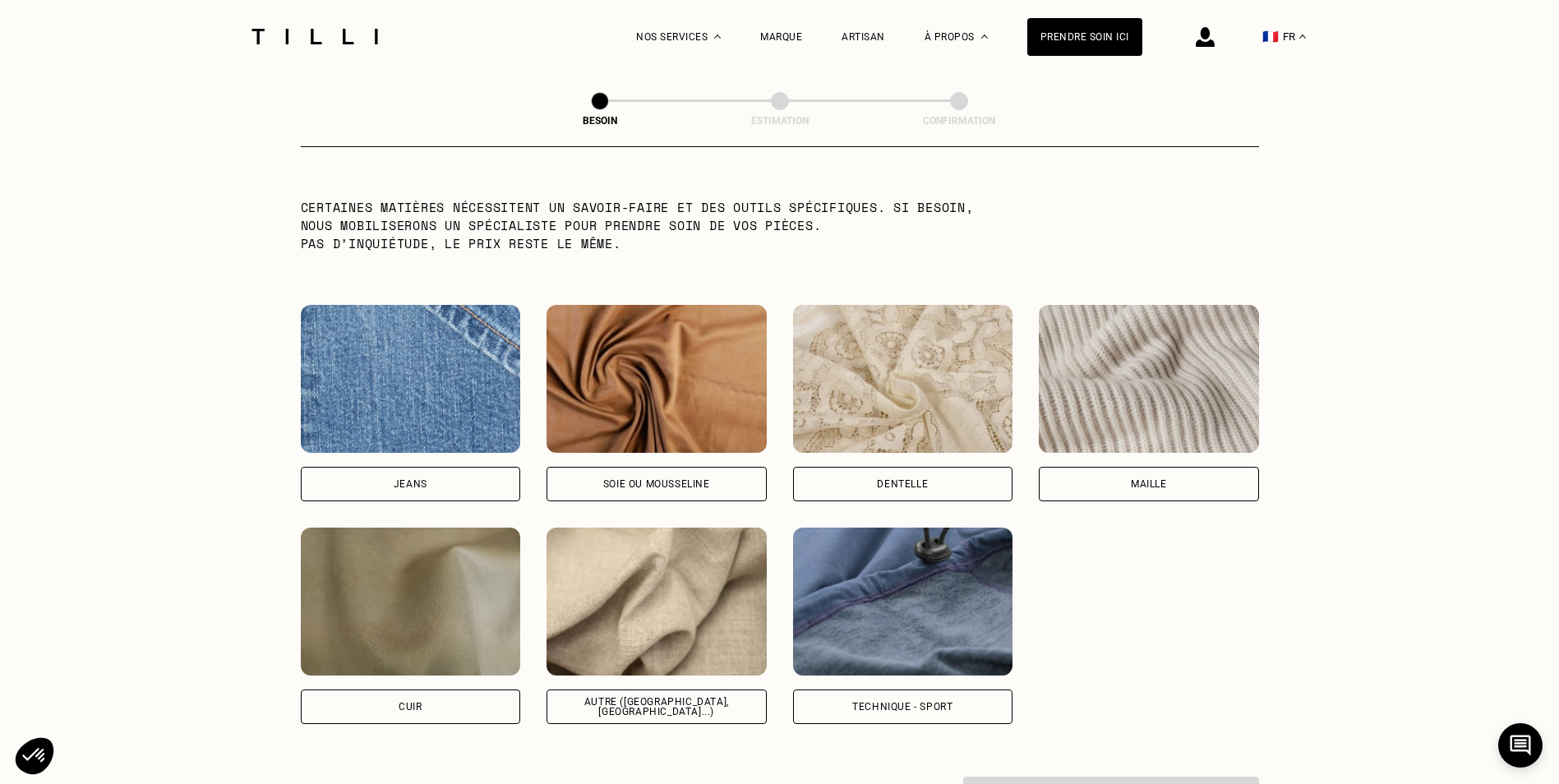
click at [741, 703] on div "Autre ([GEOGRAPHIC_DATA], [GEOGRAPHIC_DATA]...)" at bounding box center [657, 707] width 220 height 35
select select "FR"
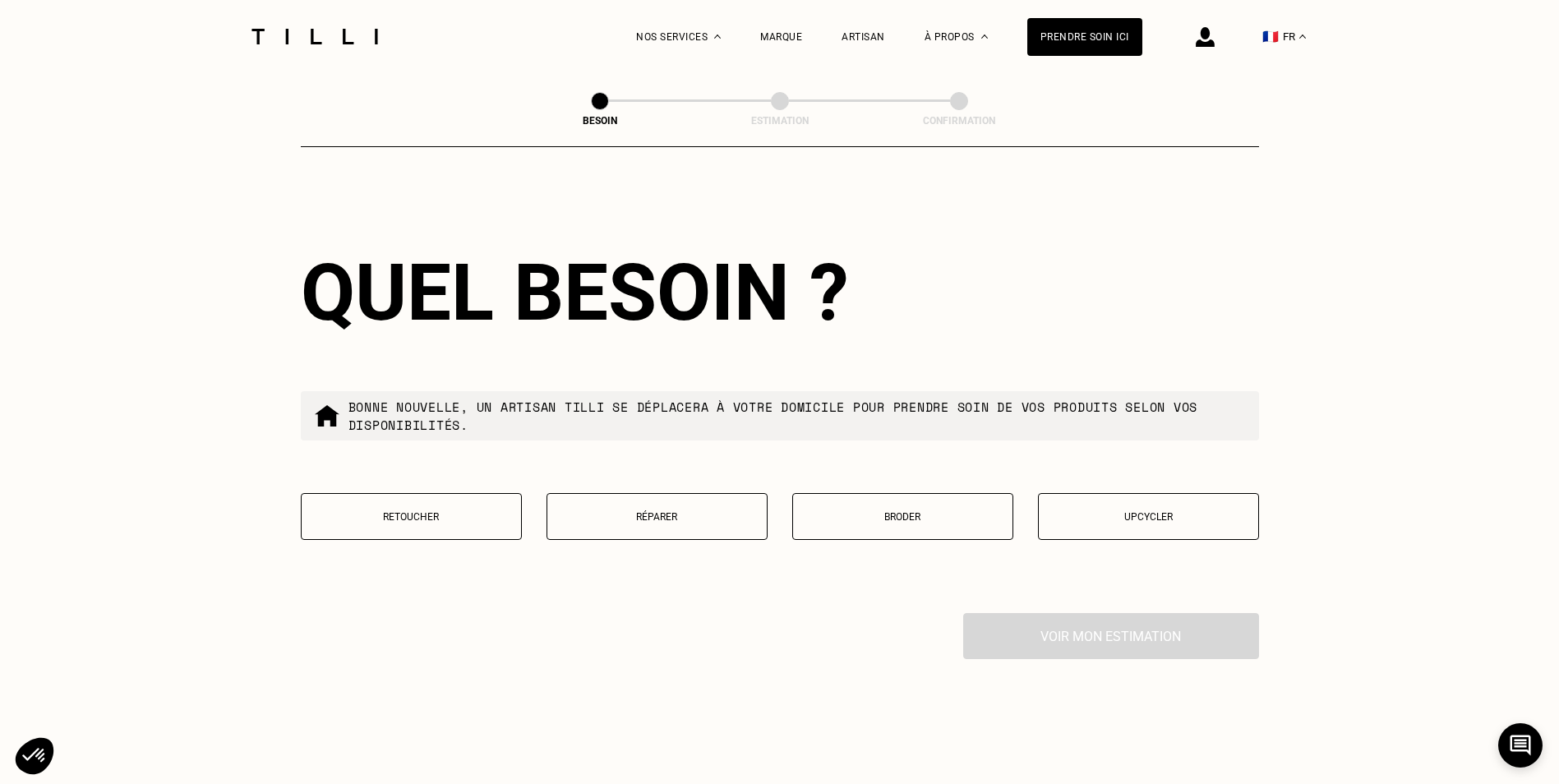
scroll to position [2693, 0]
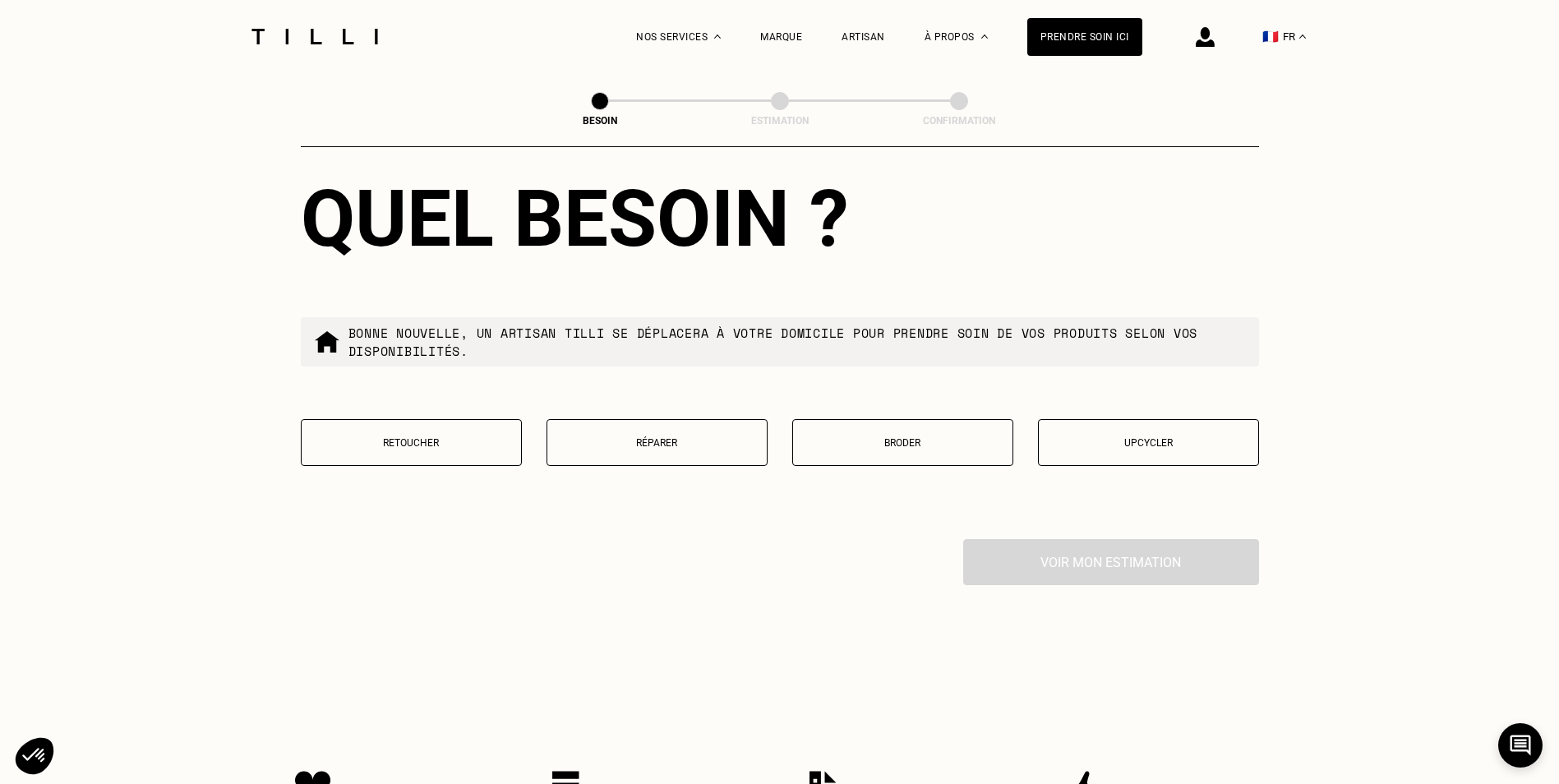
click at [482, 420] on button "Retoucher" at bounding box center [411, 443] width 221 height 47
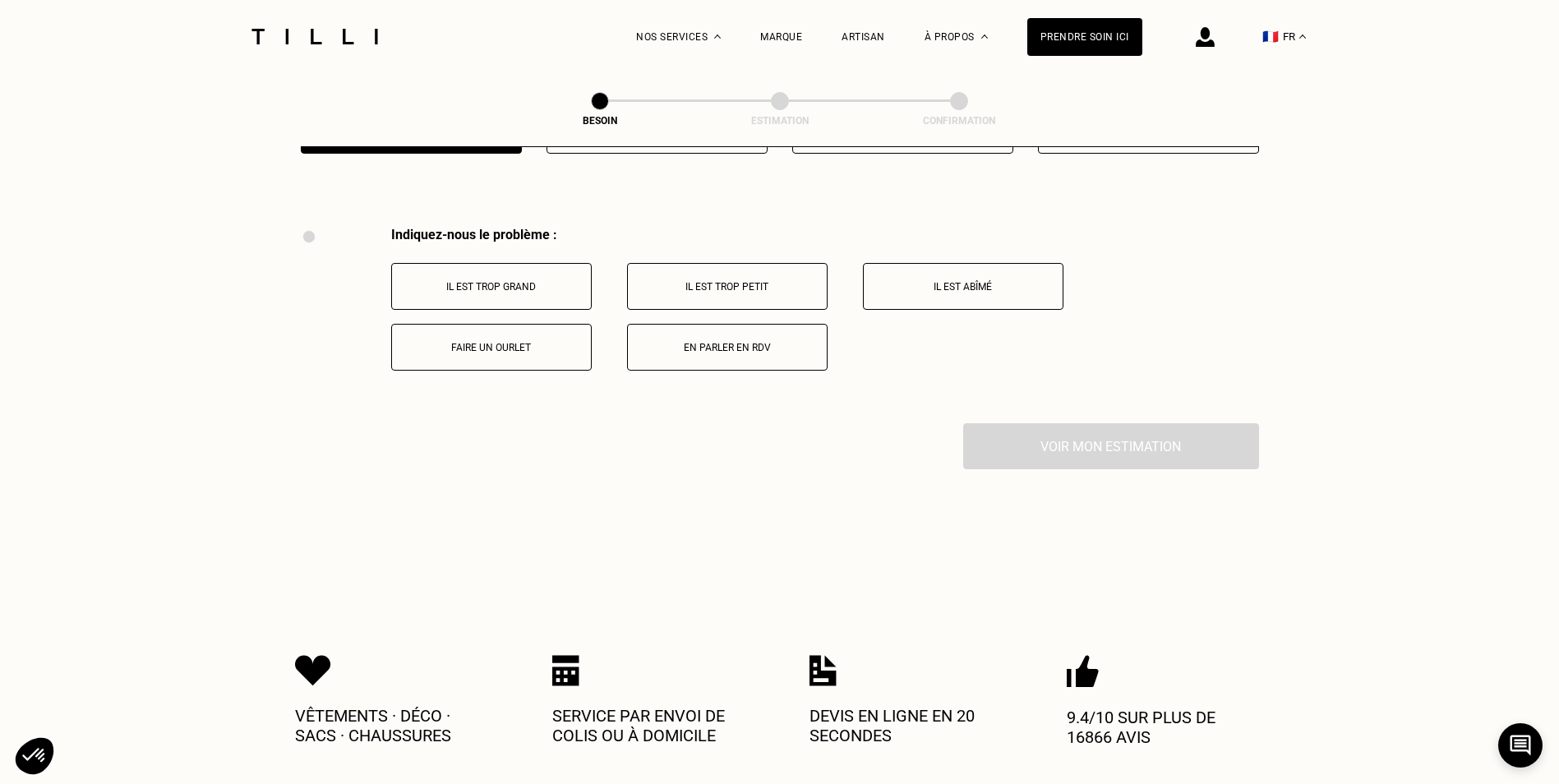
scroll to position [3041, 0]
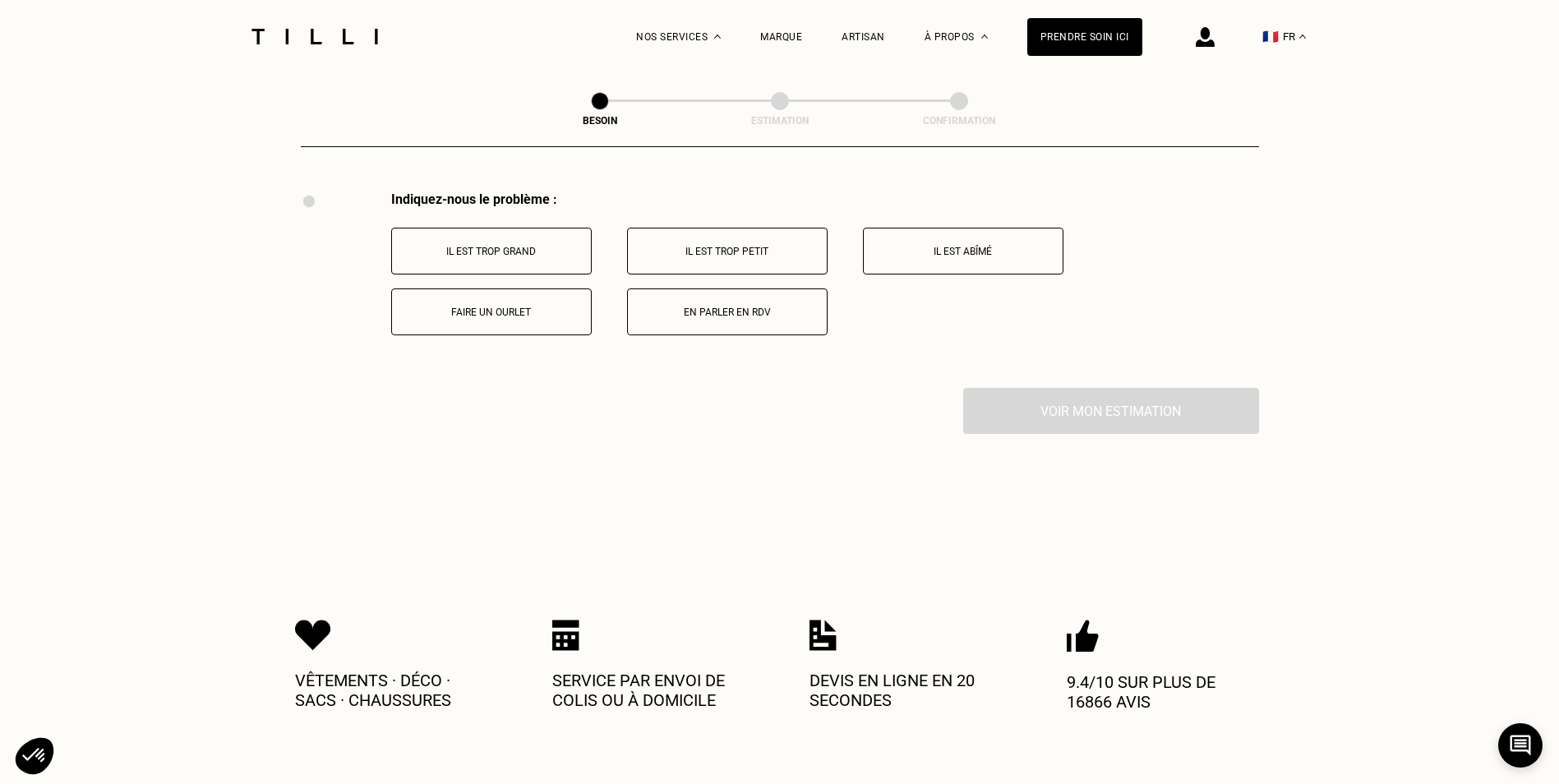
click at [652, 252] on button "Il est trop petit" at bounding box center [727, 251] width 201 height 47
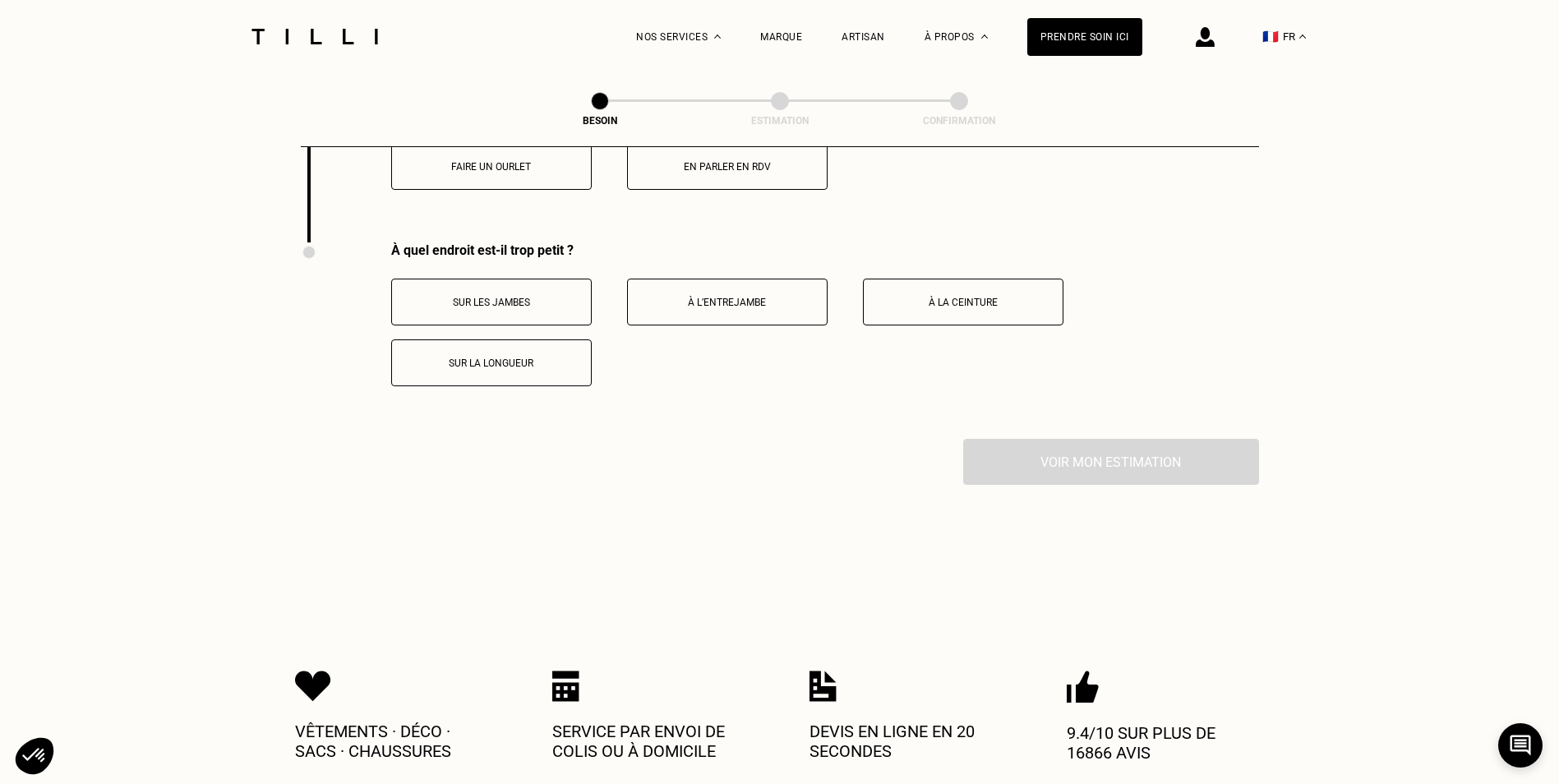
scroll to position [3236, 0]
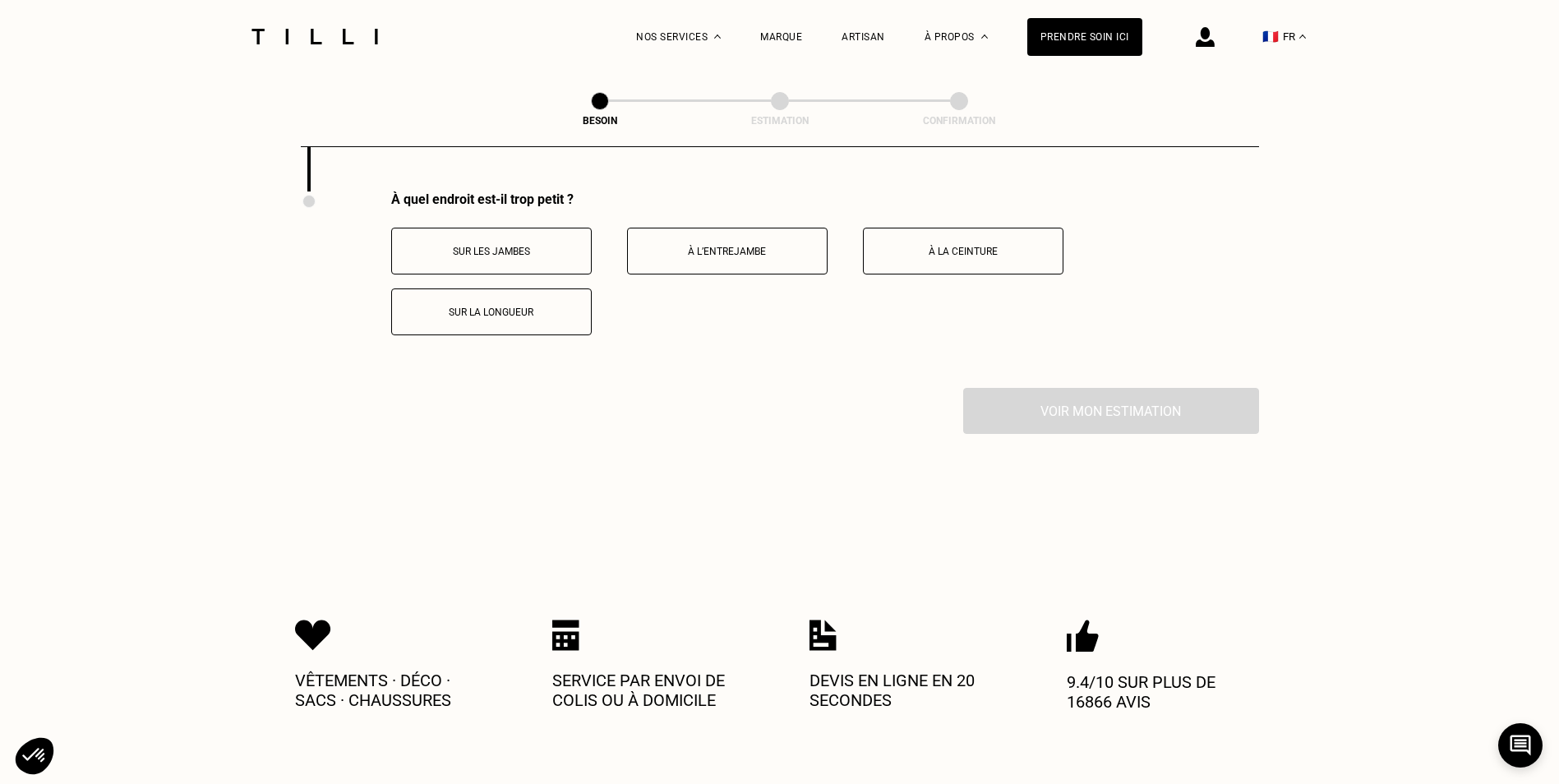
click at [550, 294] on button "Sur la longueur" at bounding box center [492, 312] width 201 height 47
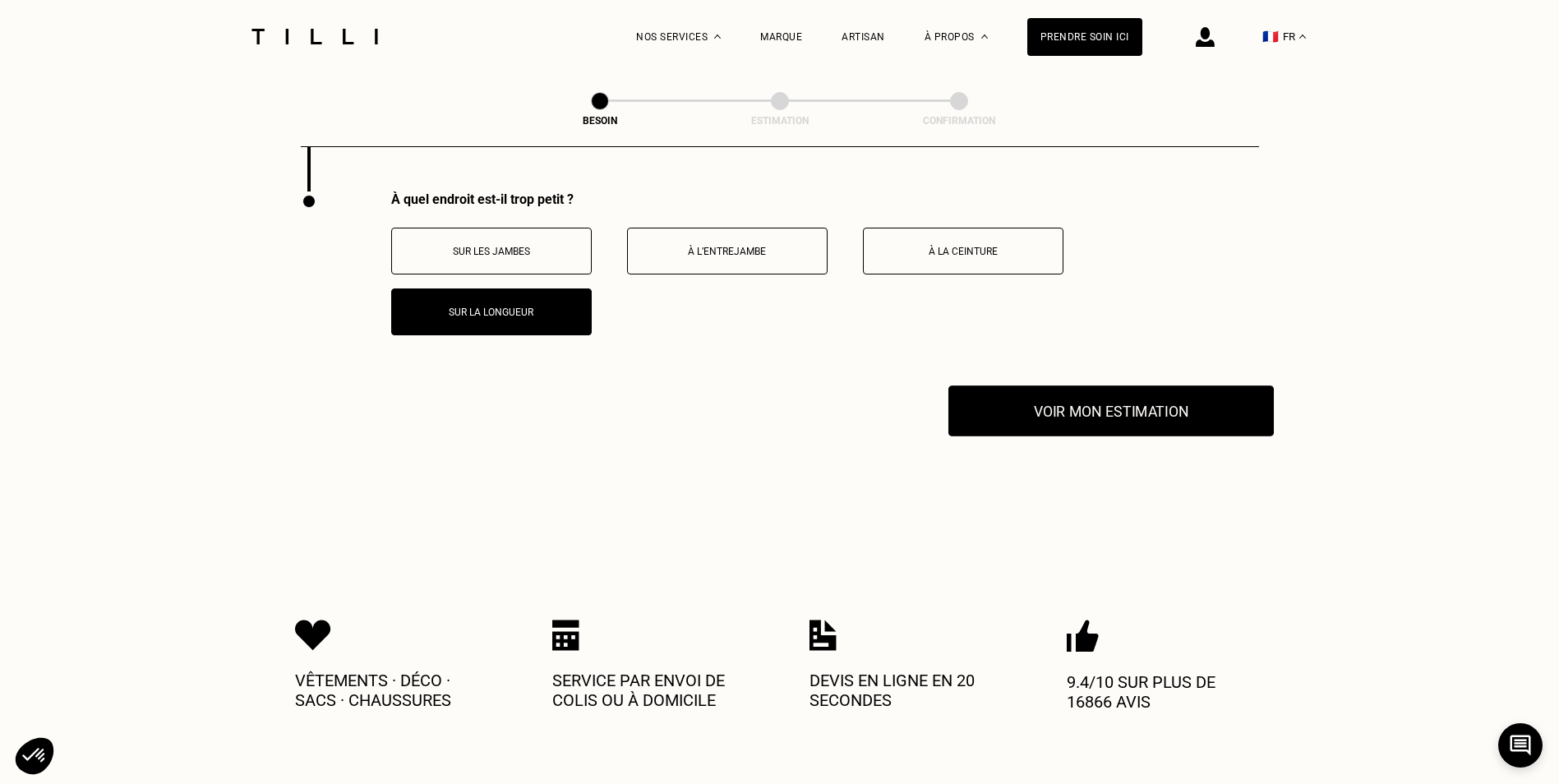
click at [1068, 420] on button "Voir mon estimation" at bounding box center [1111, 411] width 326 height 51
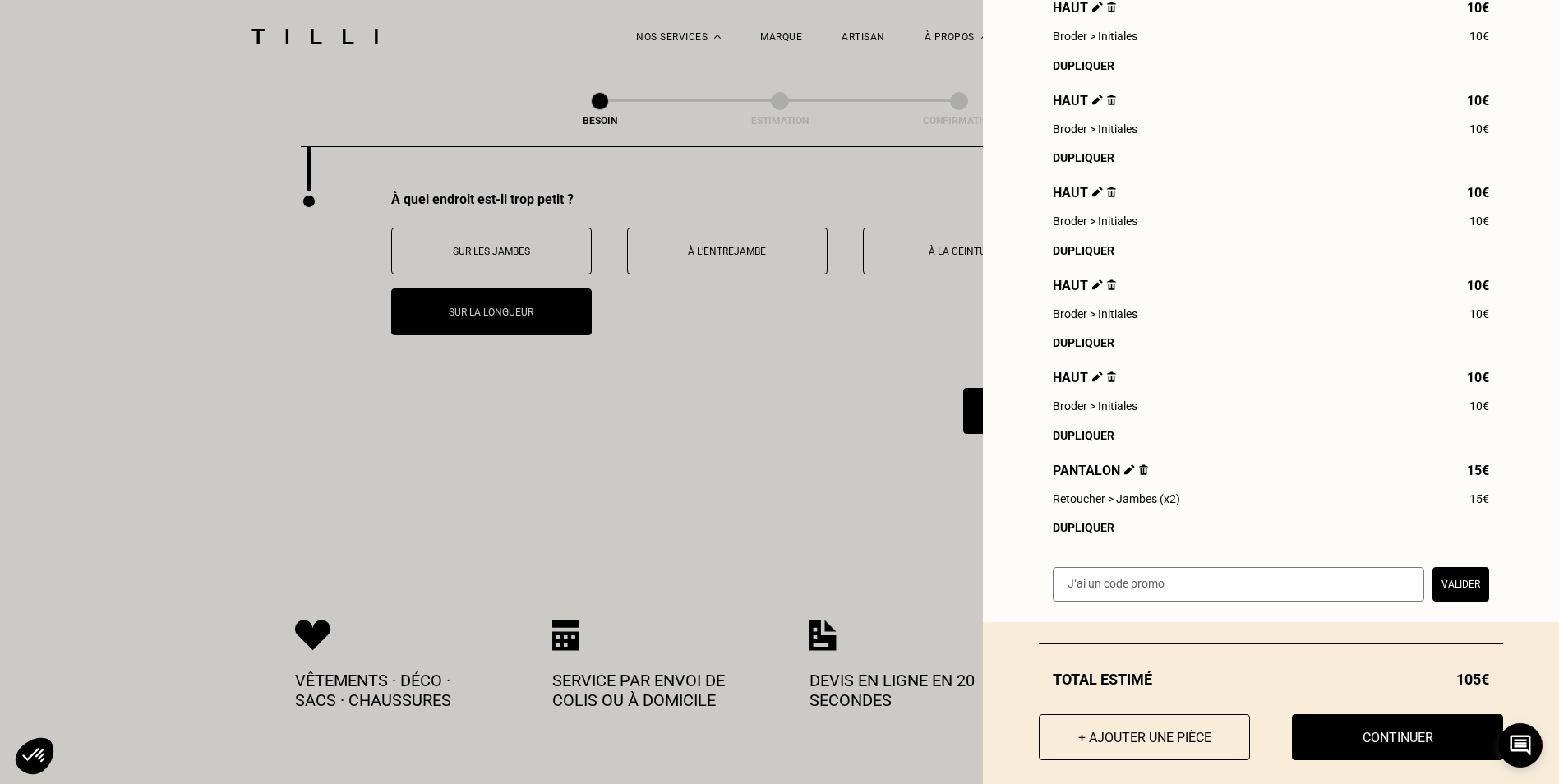
scroll to position [636, 0]
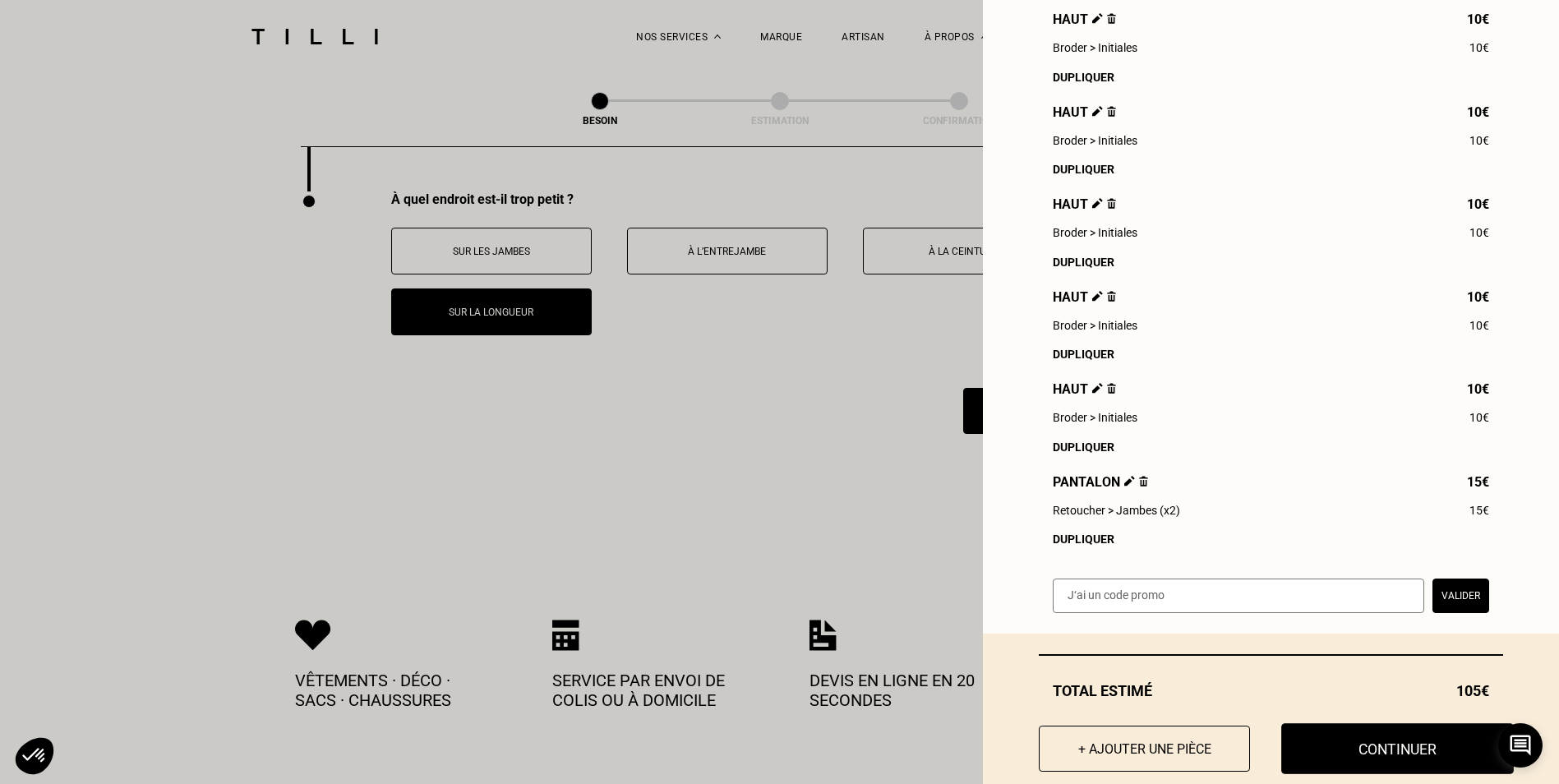
click at [1334, 755] on button "Continuer" at bounding box center [1398, 749] width 233 height 51
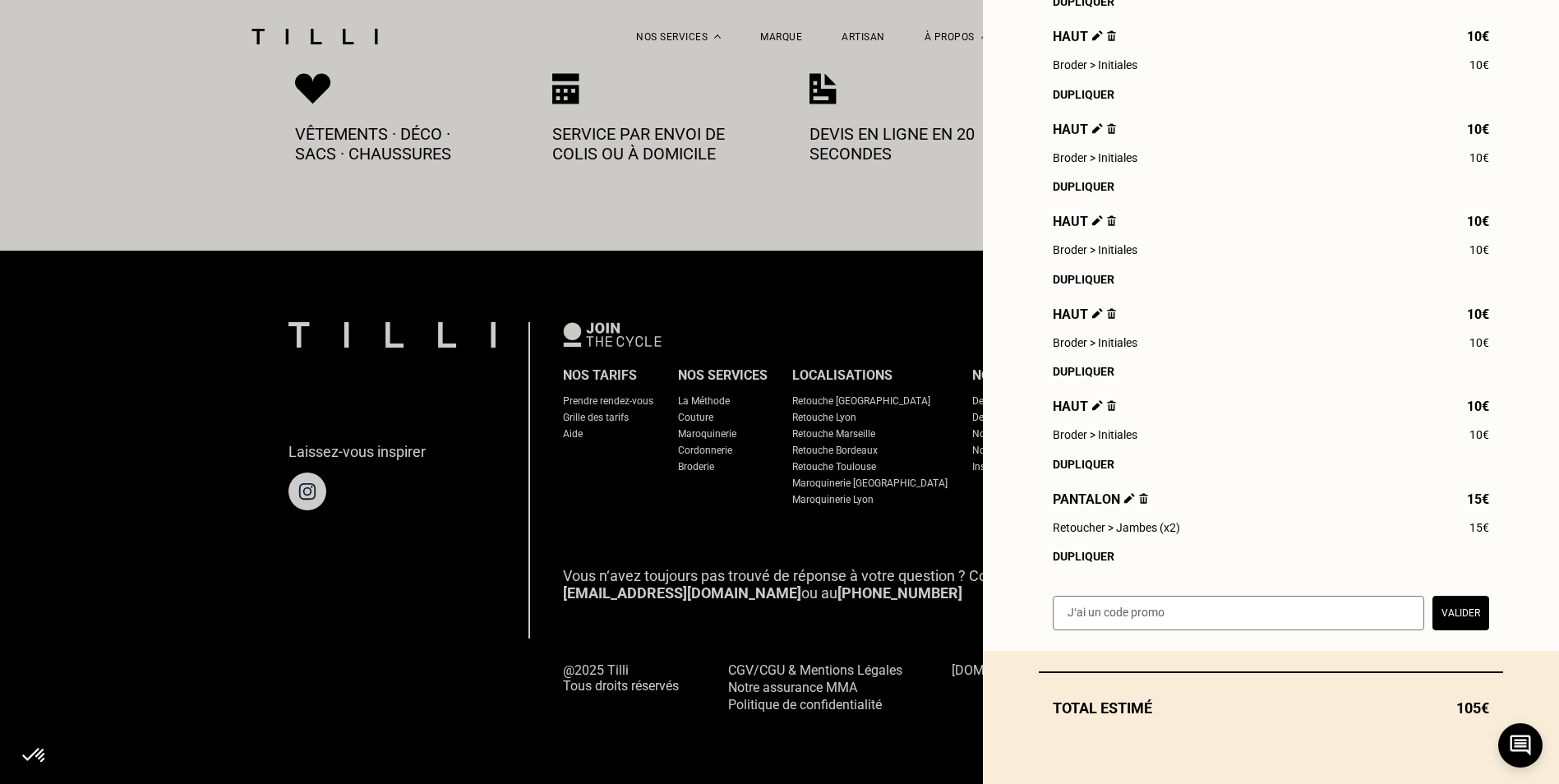
scroll to position [881, 0]
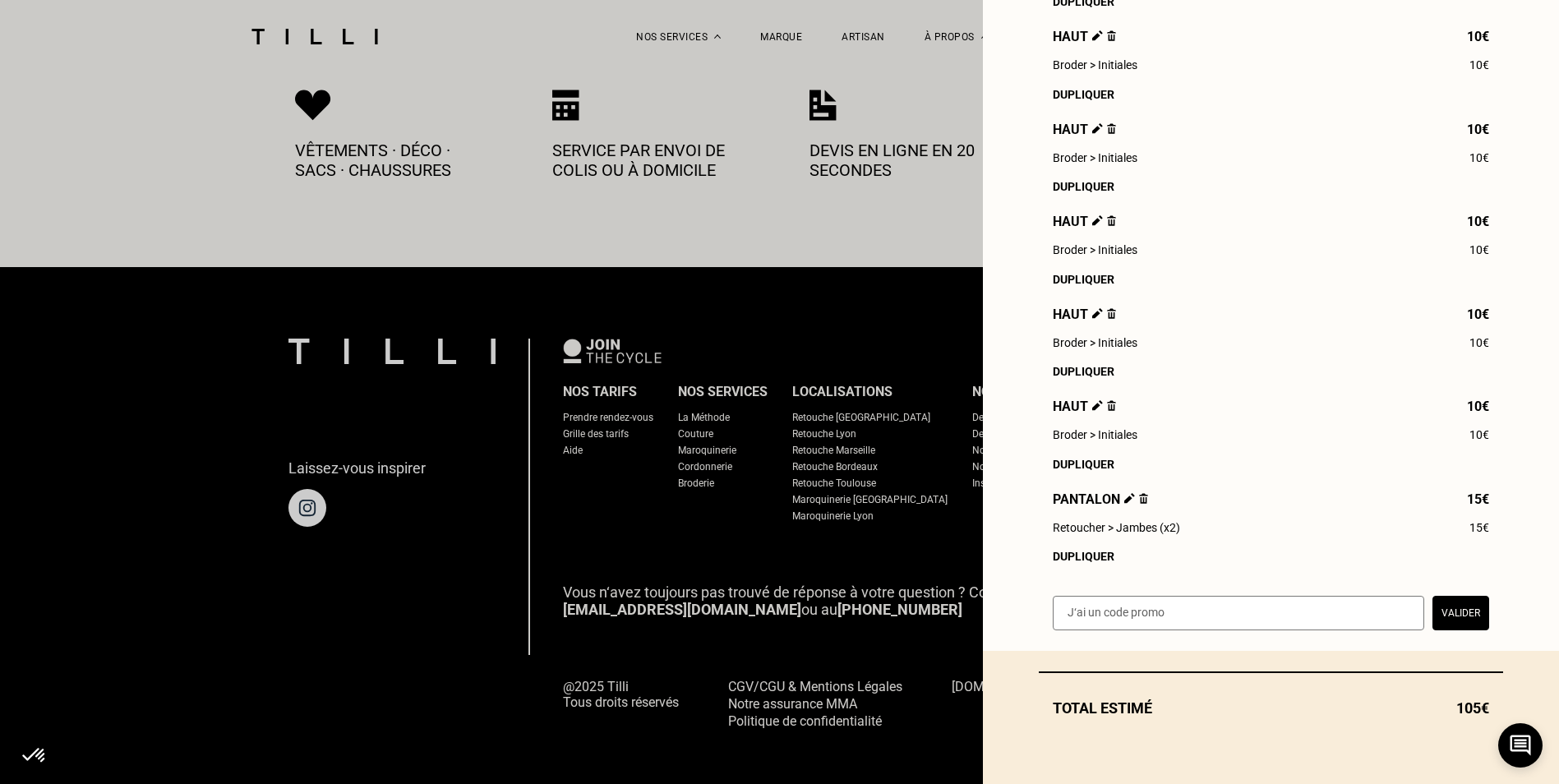
select select "FR"
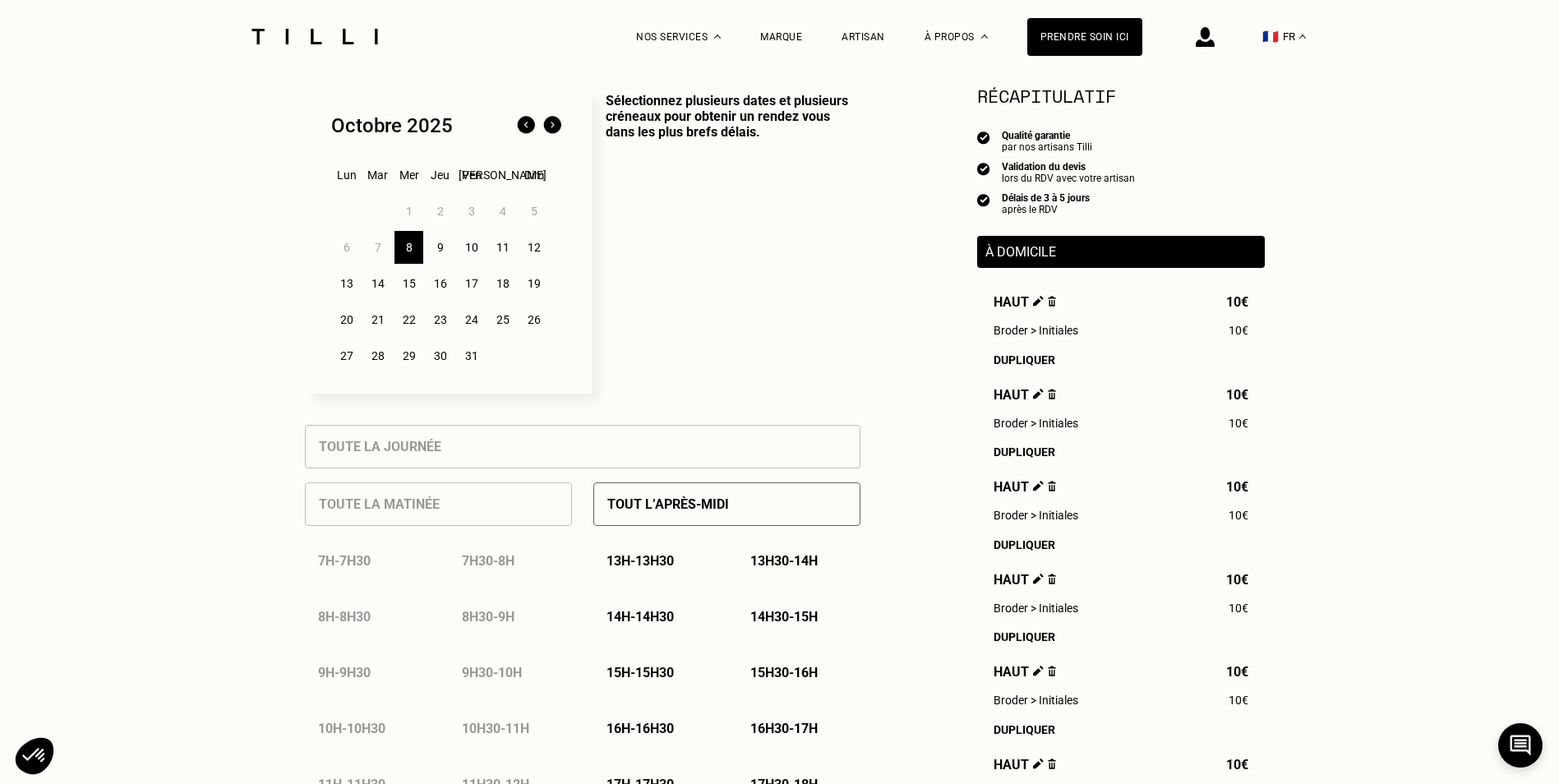
scroll to position [383, 0]
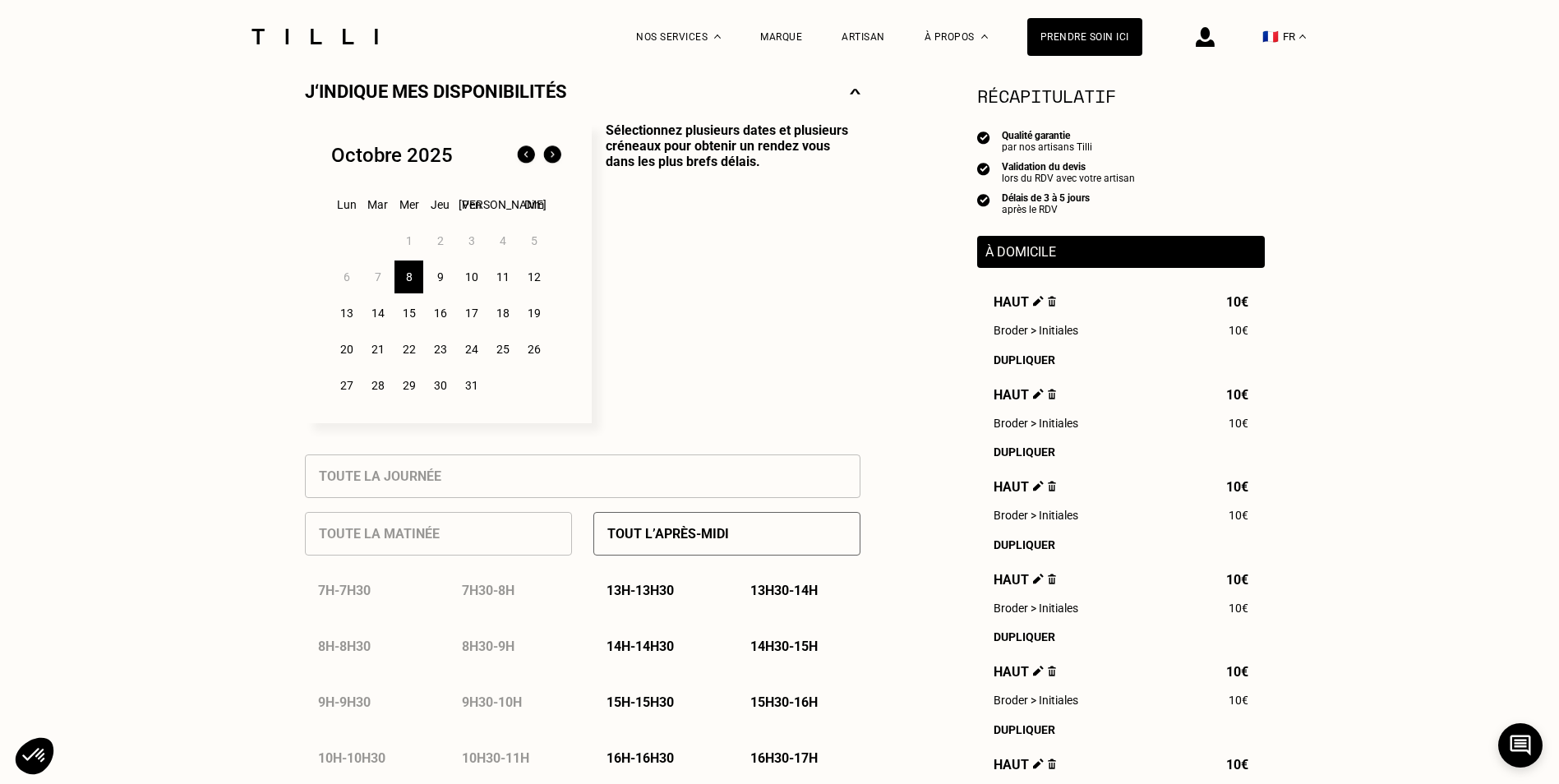
click at [352, 316] on div "13" at bounding box center [346, 313] width 29 height 33
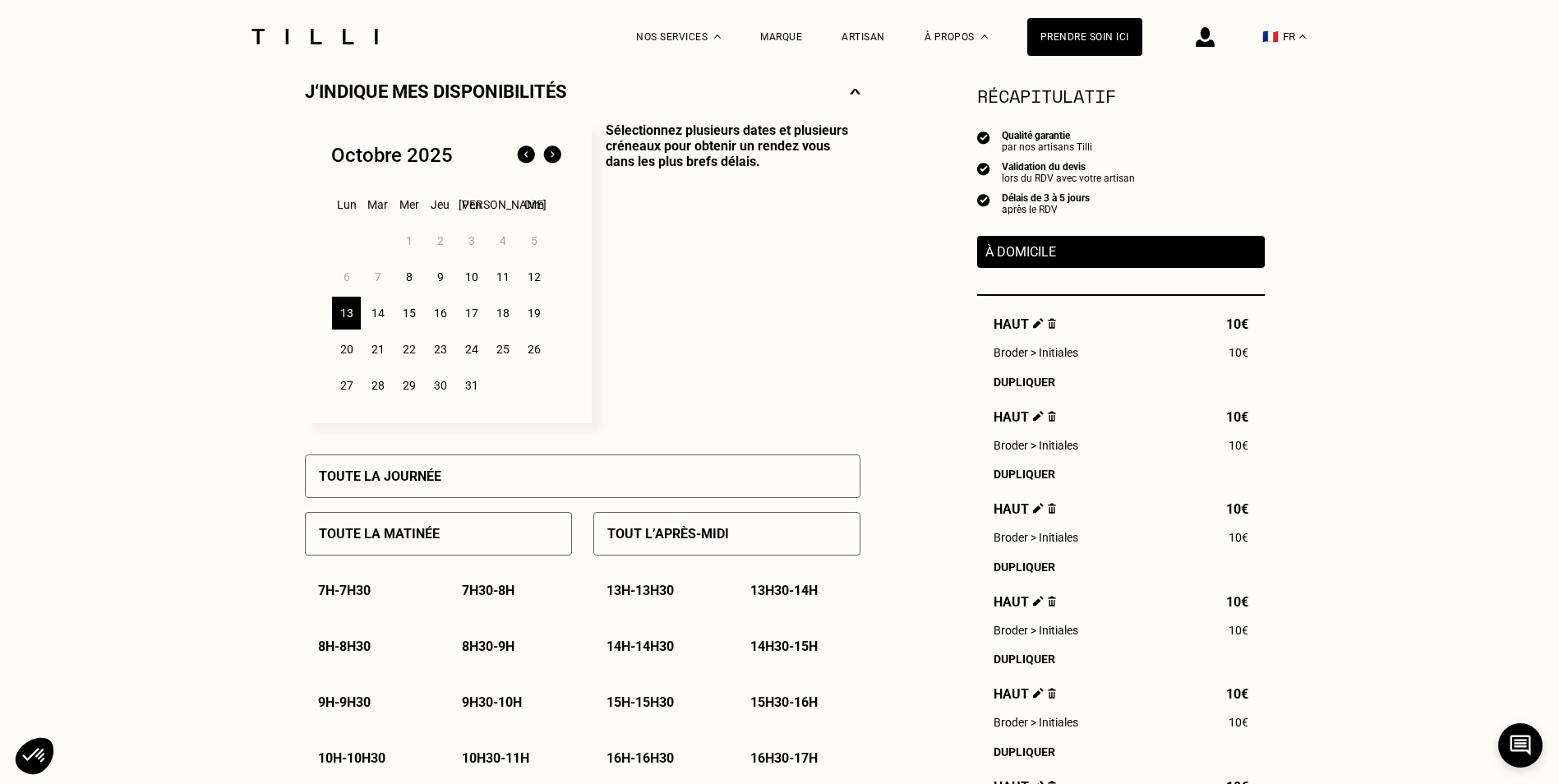
click at [633, 552] on div "Tout l’après-midi" at bounding box center [726, 533] width 267 height 44
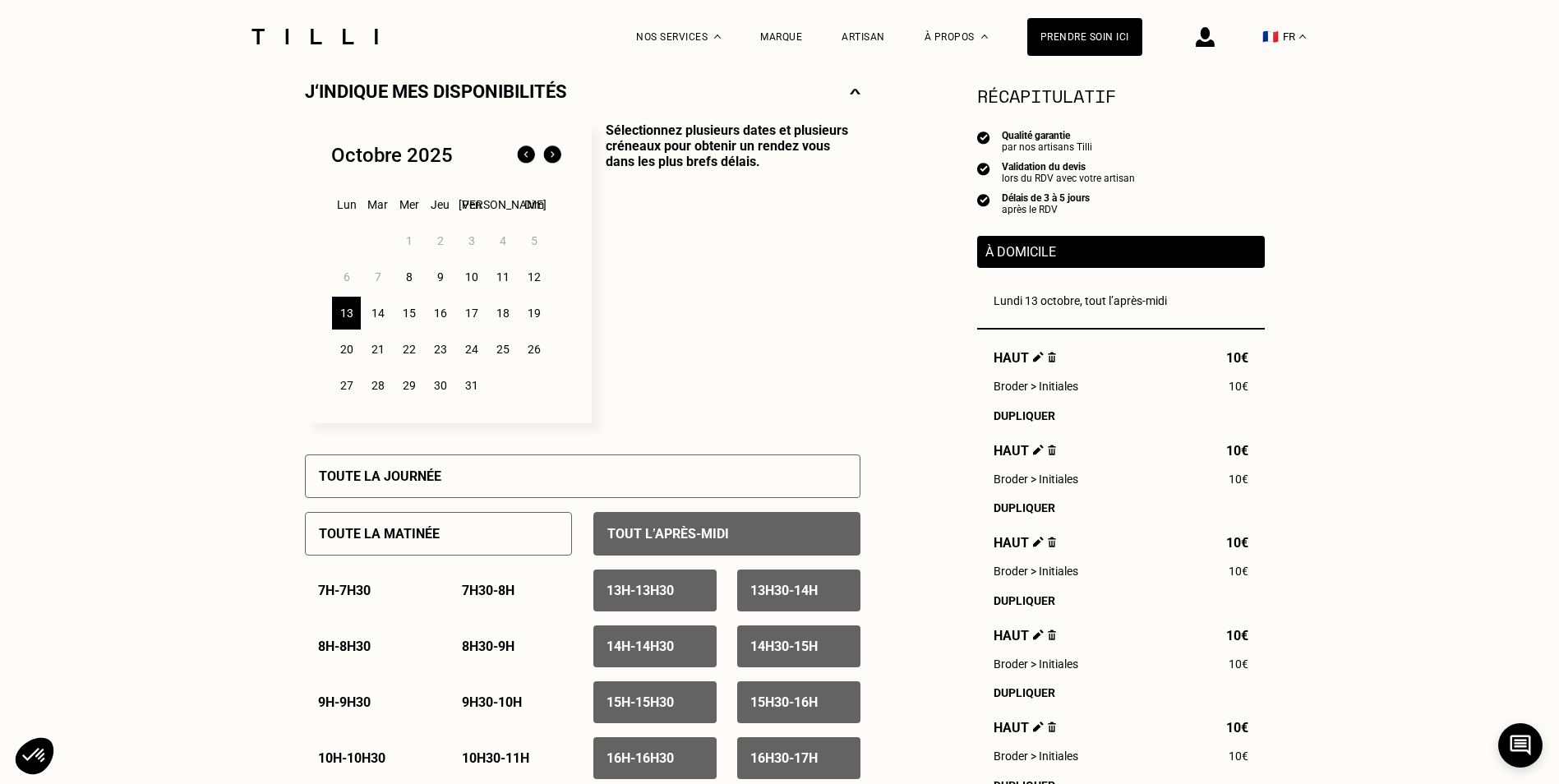
click at [662, 541] on p "Tout l’après-midi" at bounding box center [668, 533] width 122 height 16
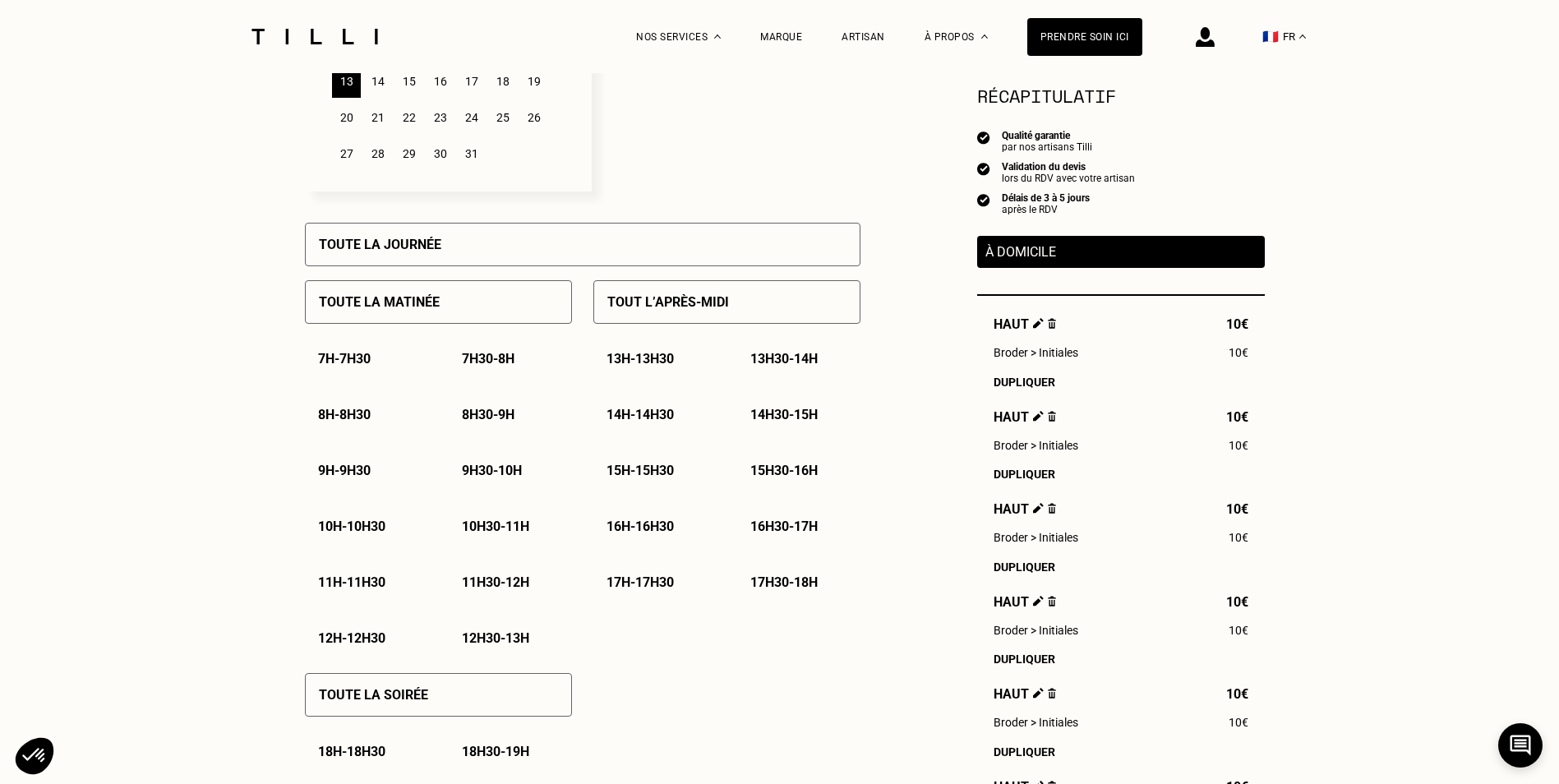
scroll to position [633, 0]
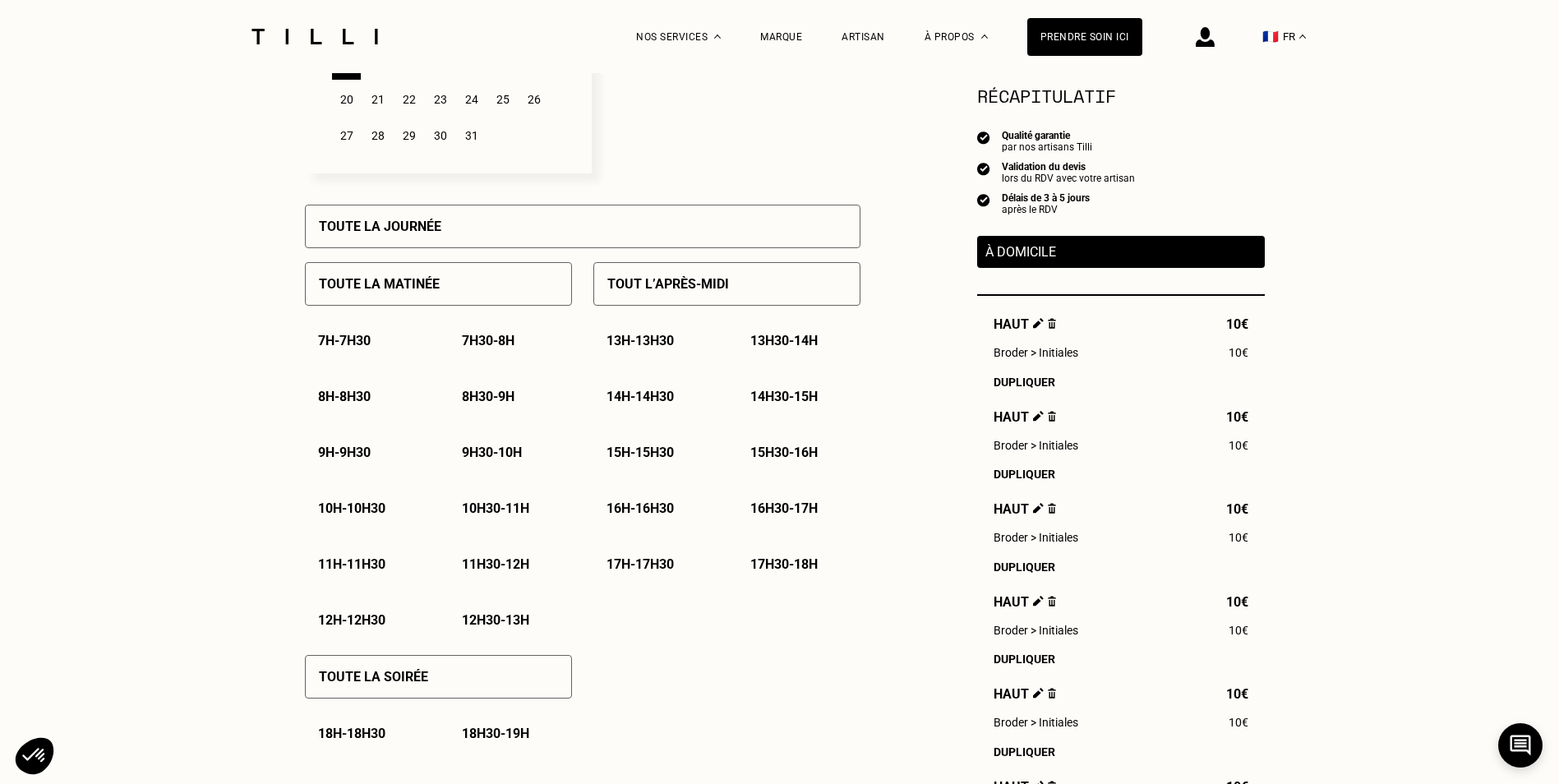
click at [674, 511] on p "16h - 16h30" at bounding box center [640, 508] width 67 height 16
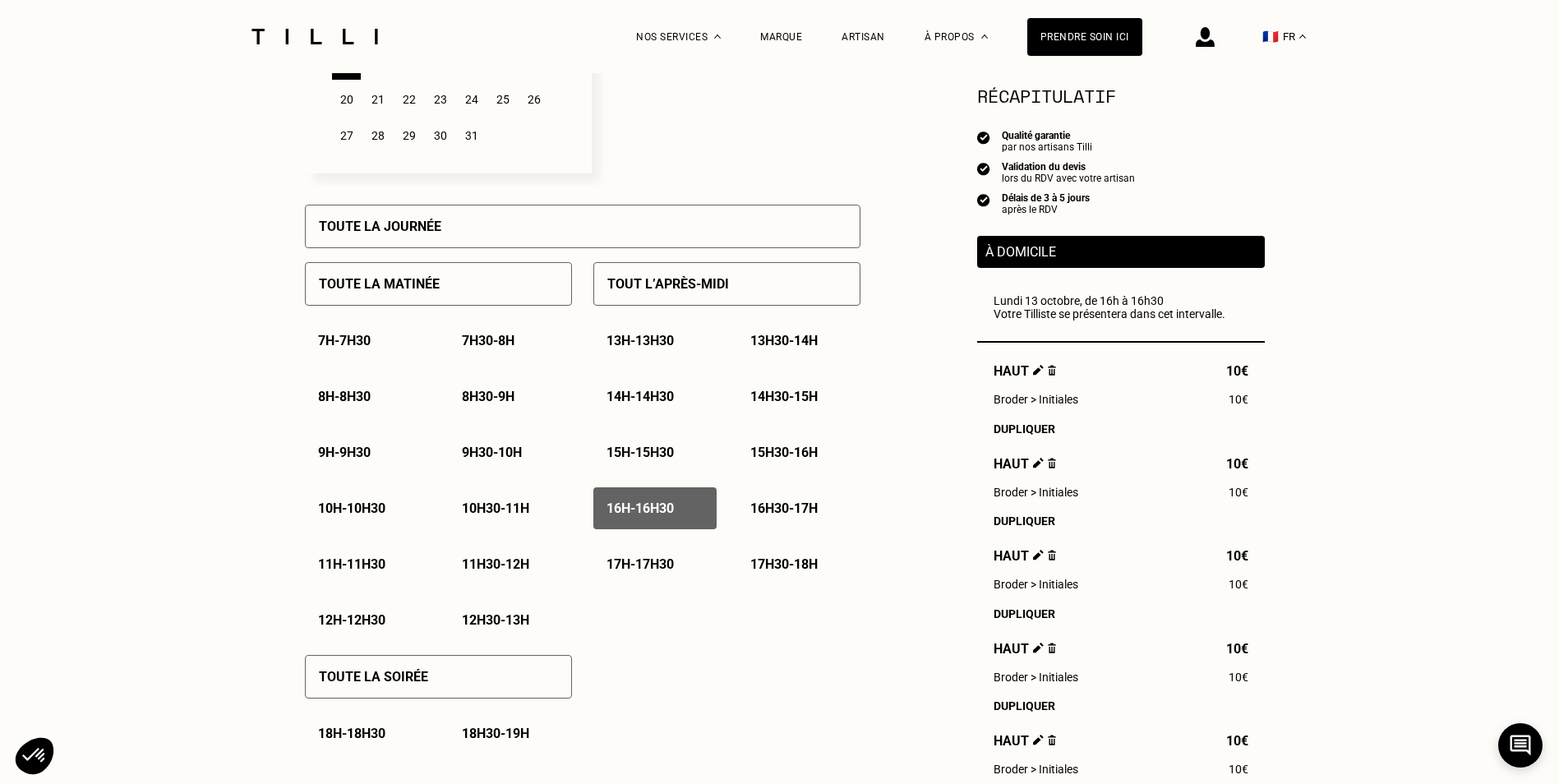
click at [754, 513] on p "16h30 - 17h" at bounding box center [784, 508] width 67 height 16
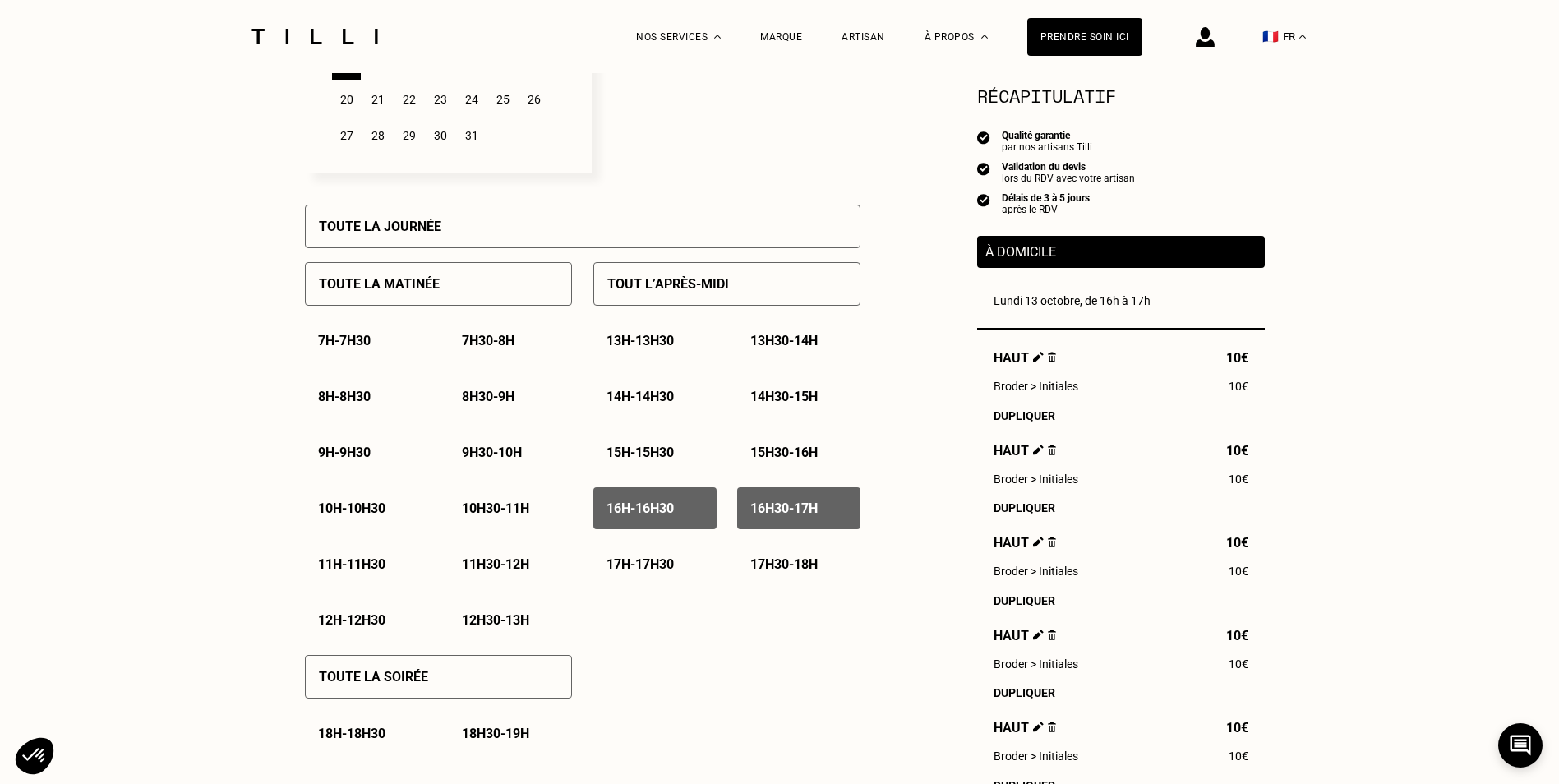
click at [674, 570] on p "17h - 17h30" at bounding box center [640, 564] width 67 height 16
click at [778, 563] on p "17h30 - 18h" at bounding box center [784, 564] width 67 height 16
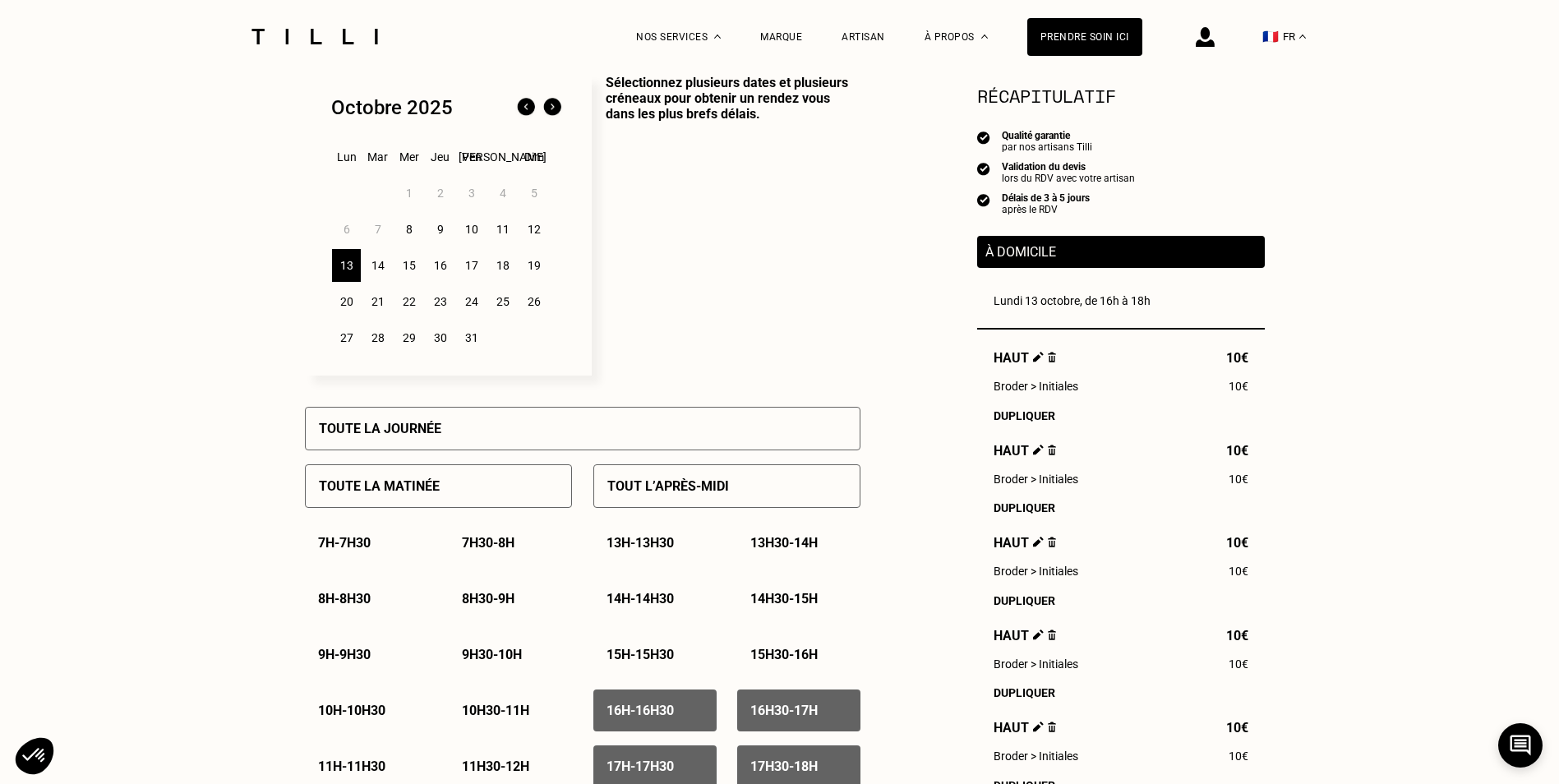
scroll to position [401, 0]
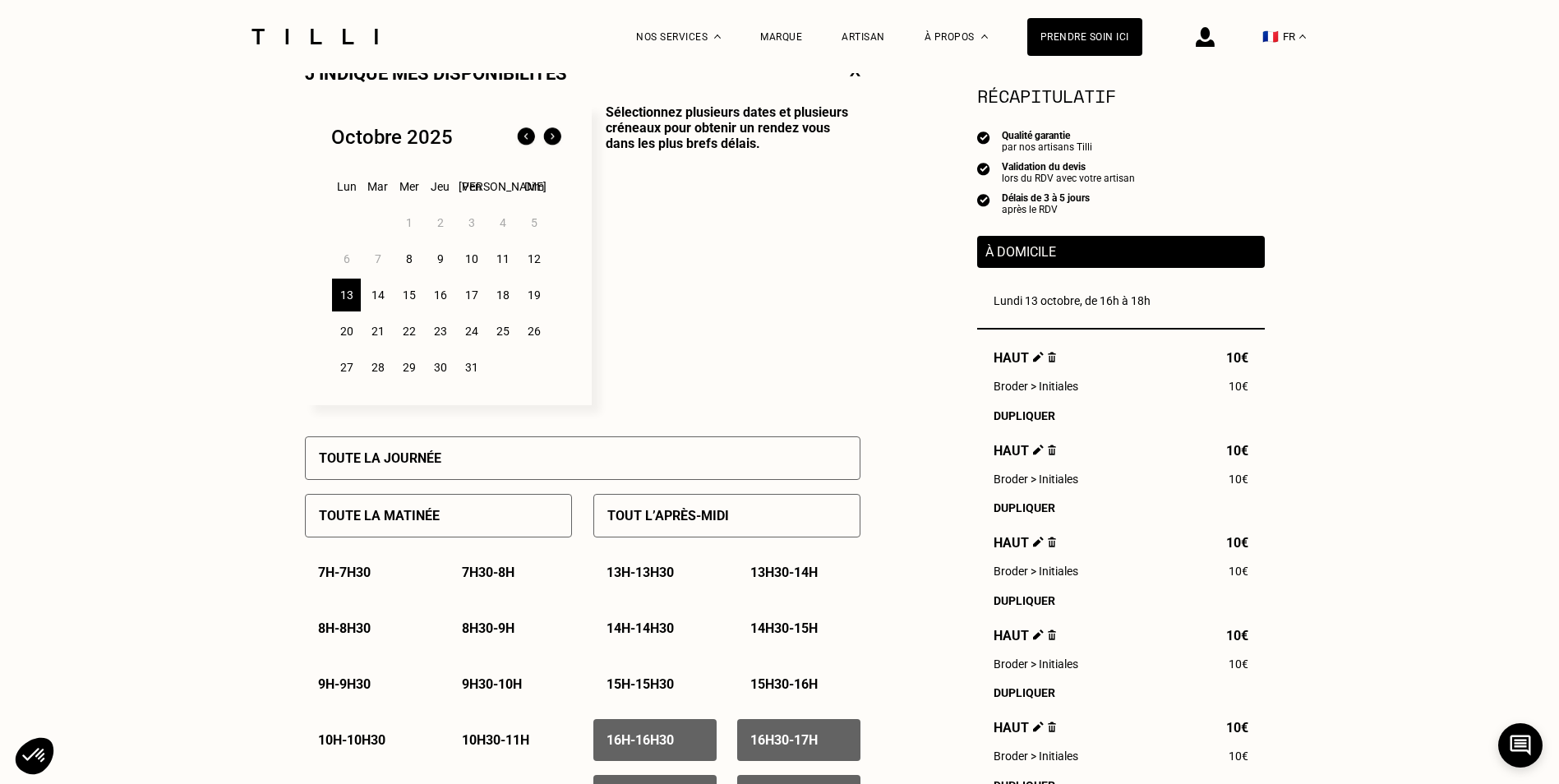
click at [440, 305] on div "16" at bounding box center [440, 295] width 29 height 33
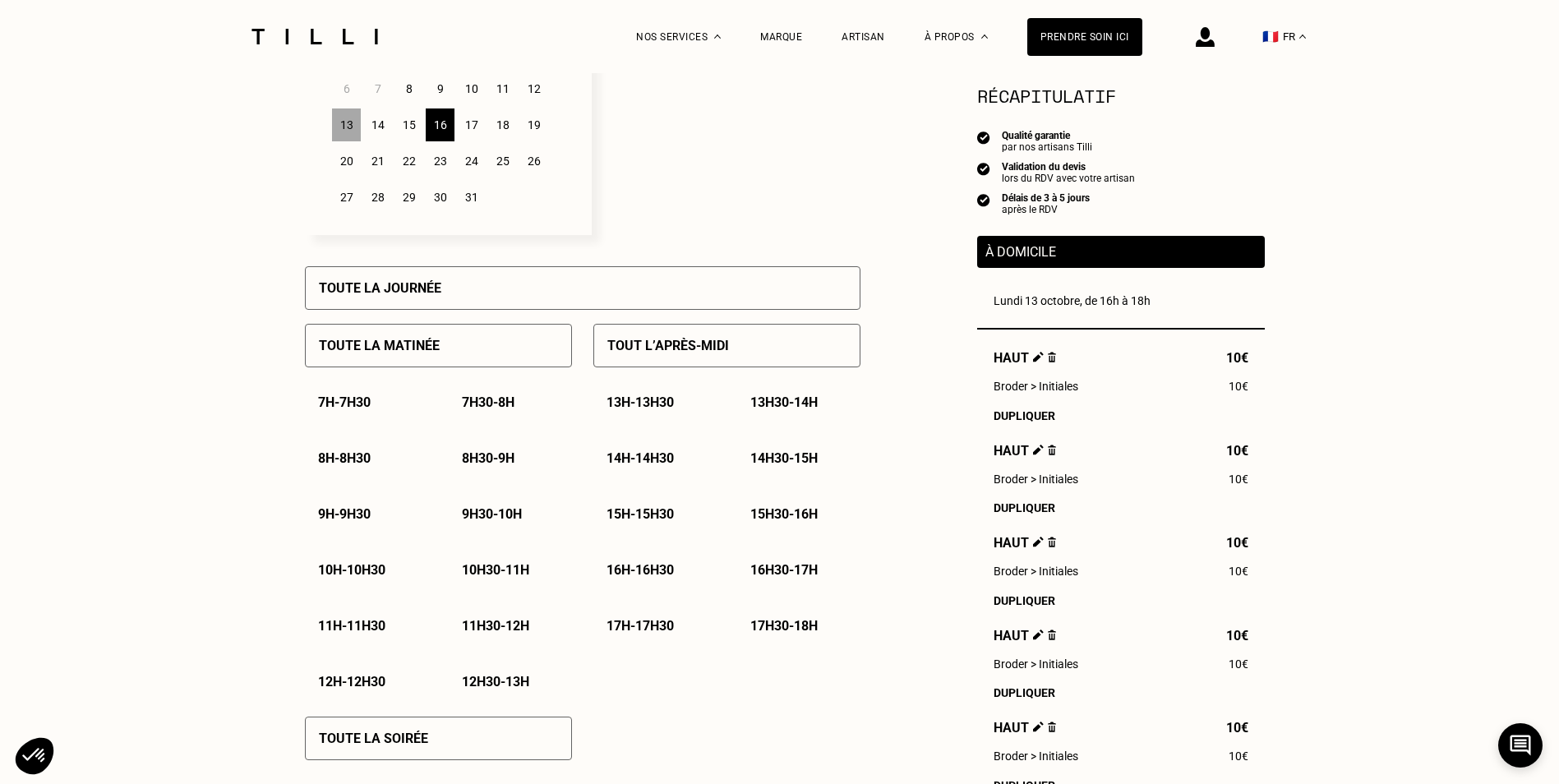
scroll to position [589, 0]
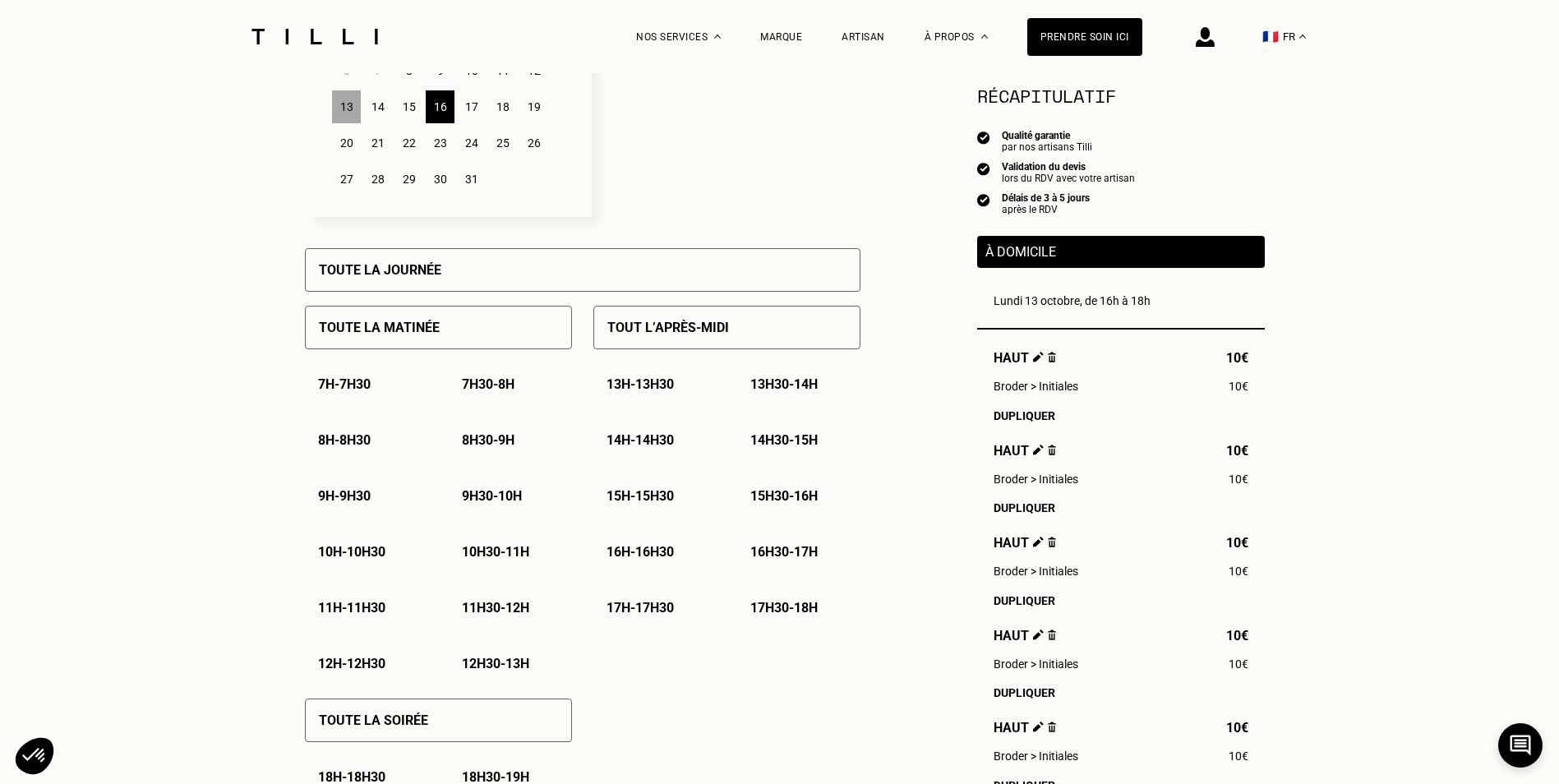
click at [796, 327] on div "Tout l’après-midi" at bounding box center [726, 327] width 267 height 44
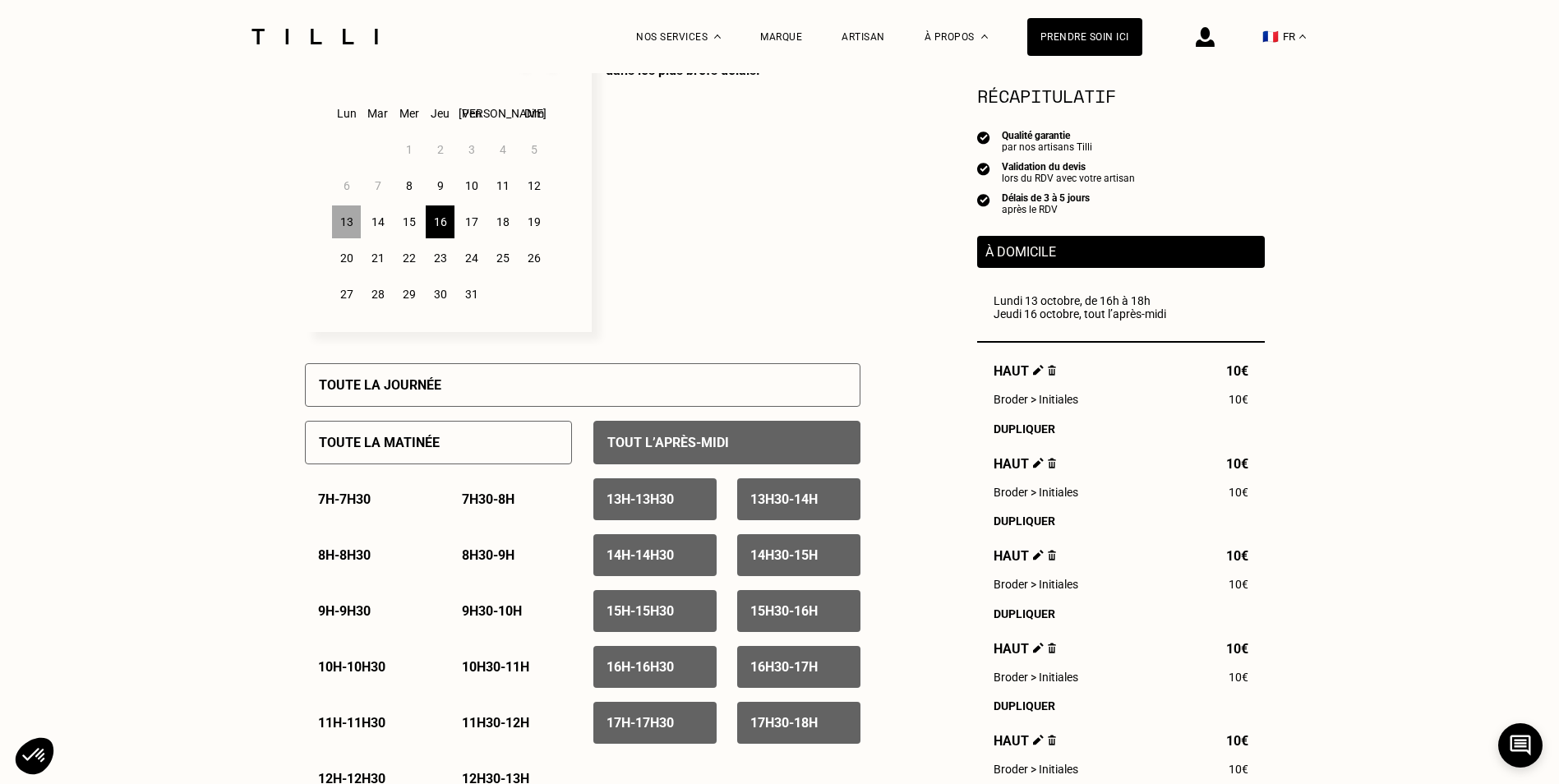
scroll to position [470, 0]
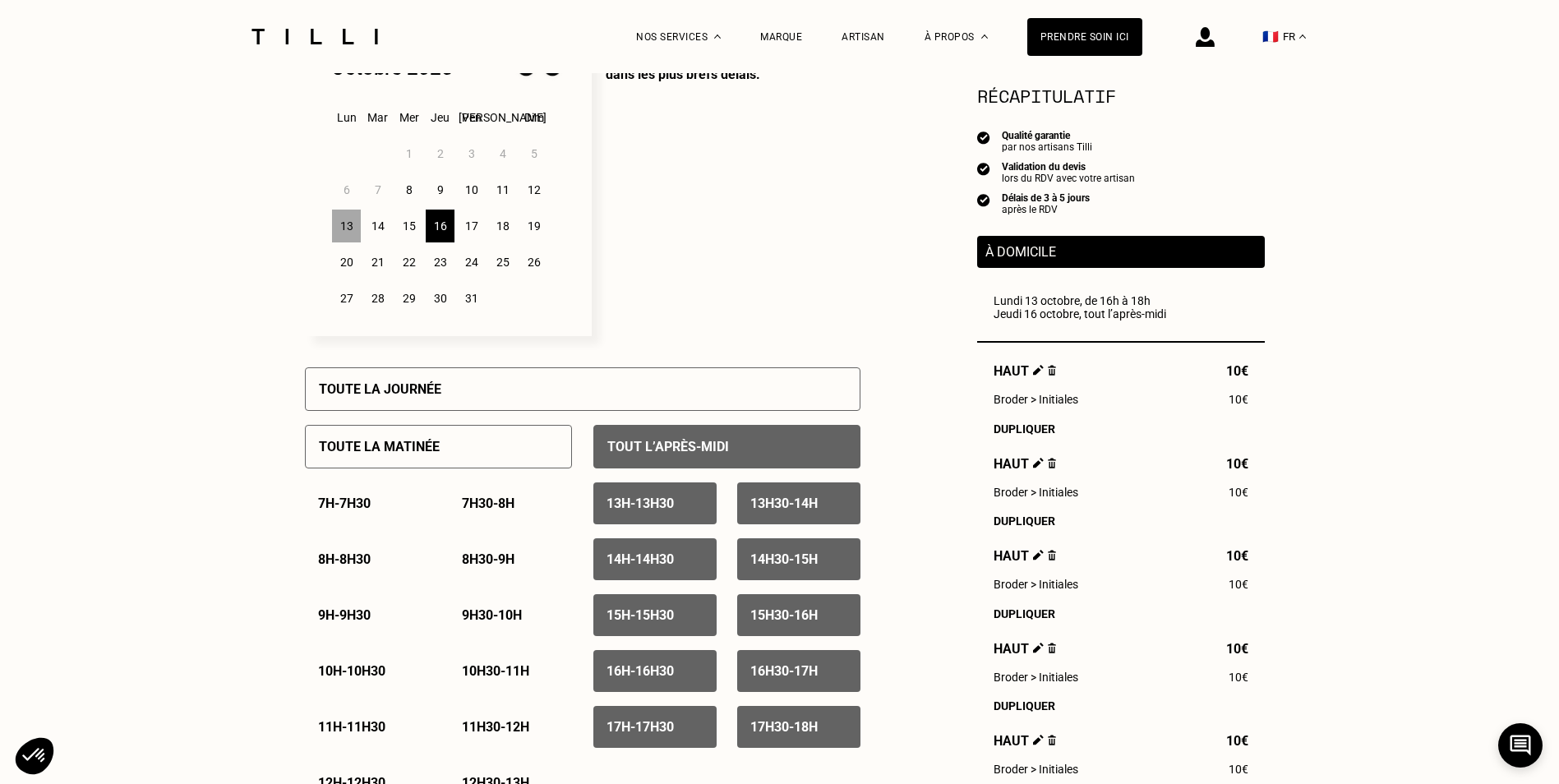
click at [501, 193] on div "11" at bounding box center [502, 190] width 29 height 33
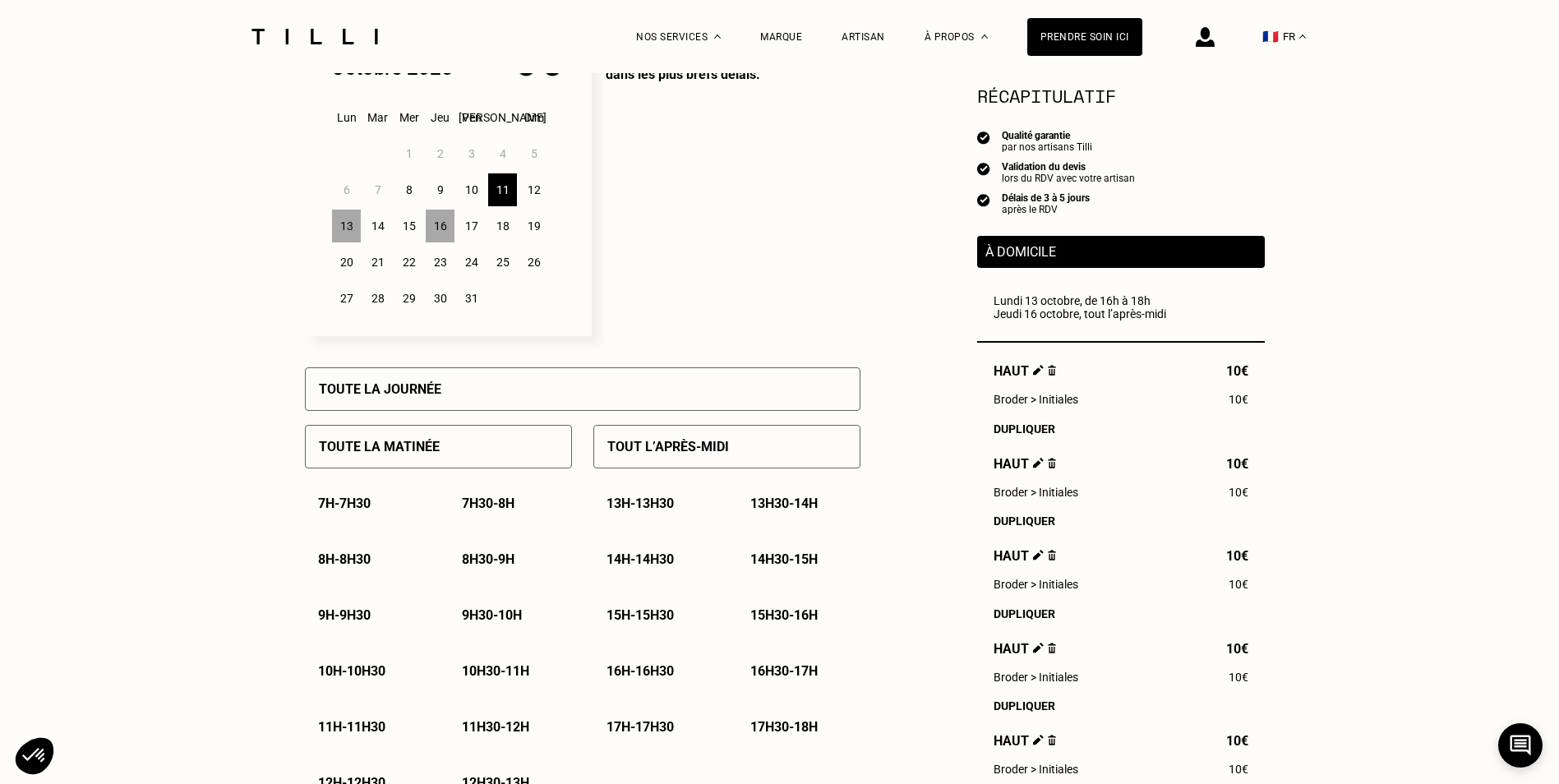
click at [735, 465] on div "Tout l’après-midi" at bounding box center [726, 447] width 267 height 44
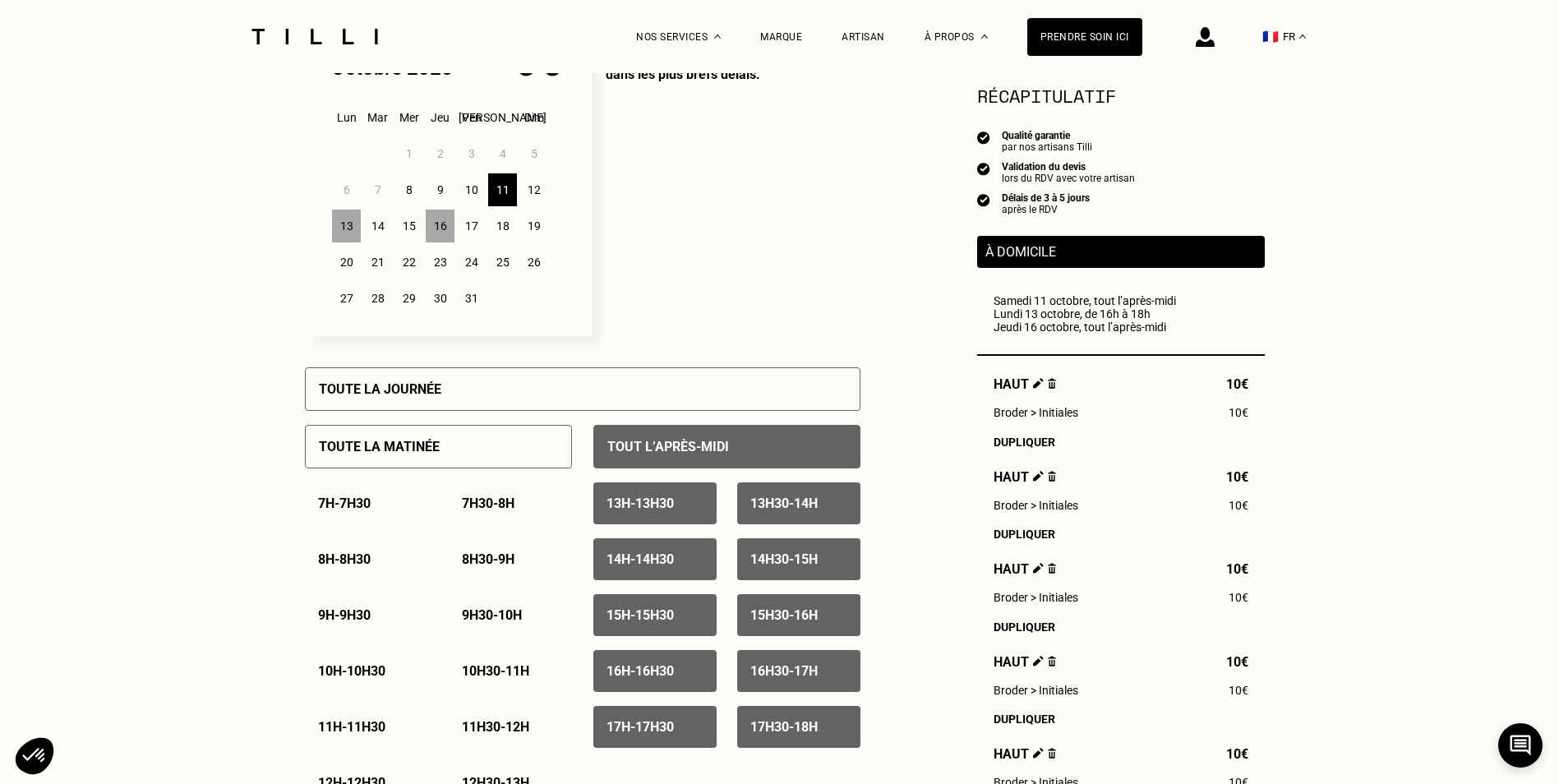
click at [527, 185] on div "12" at bounding box center [533, 190] width 29 height 33
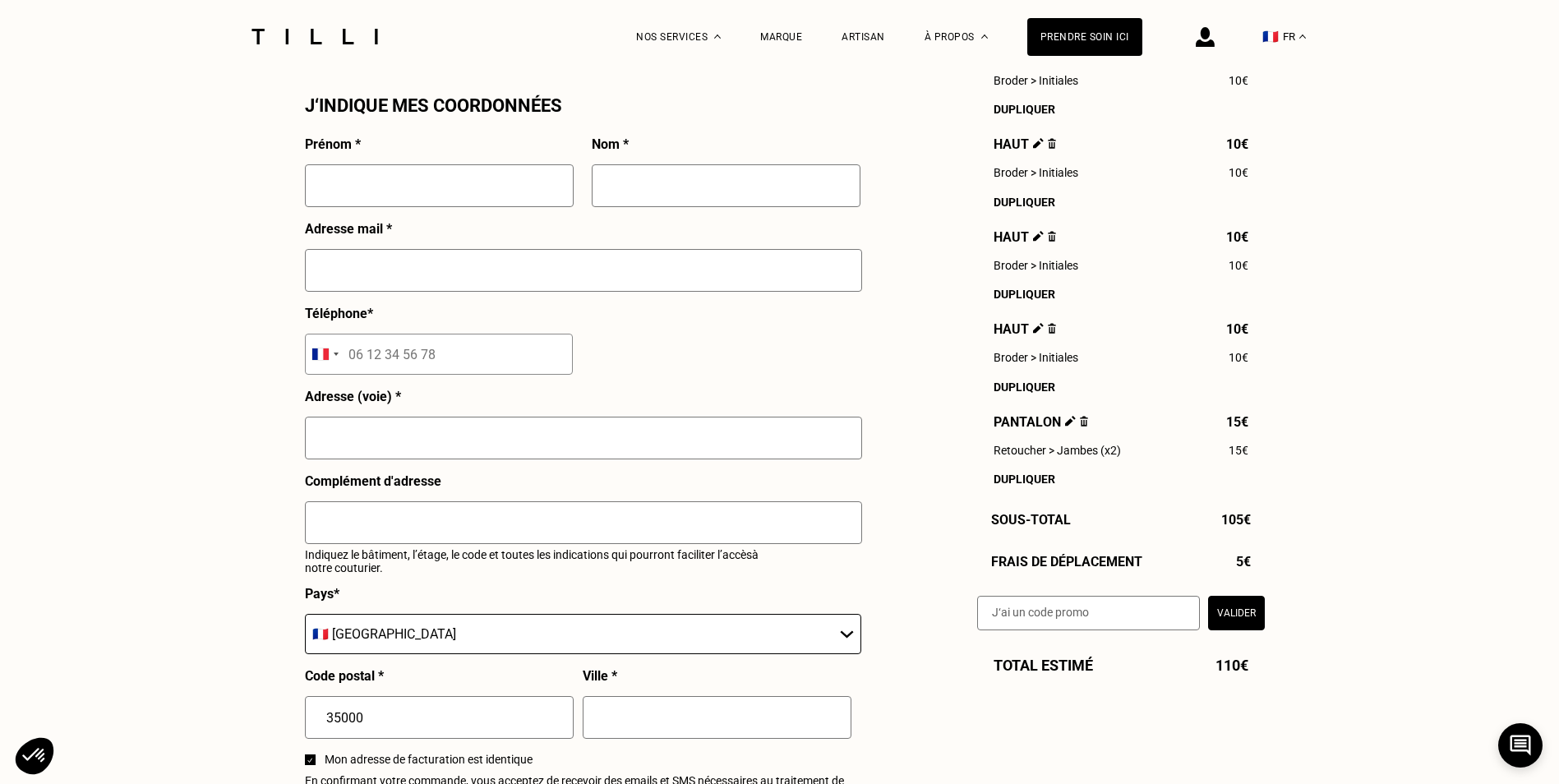
scroll to position [1505, 0]
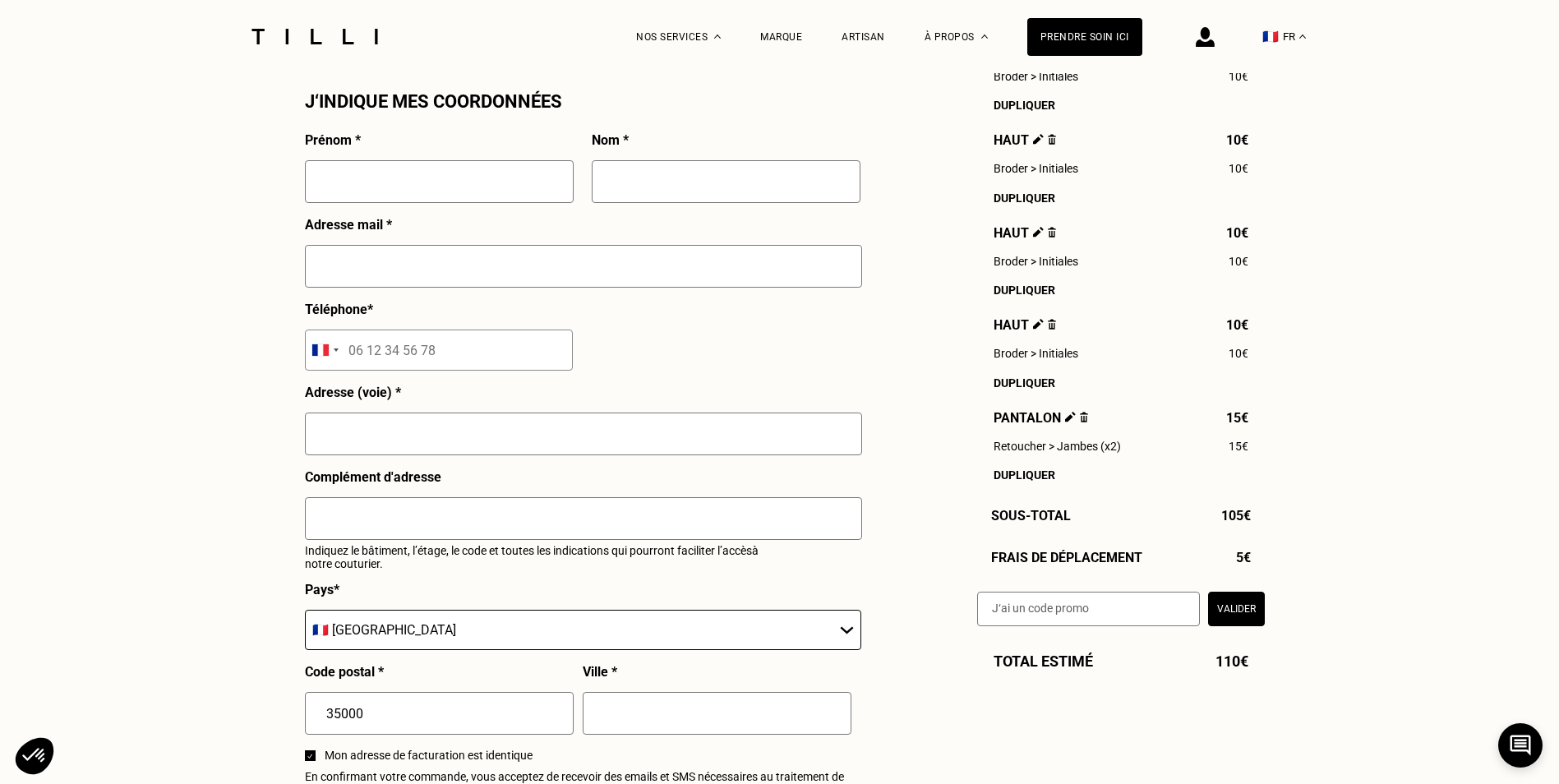
click at [512, 188] on input "text" at bounding box center [439, 182] width 269 height 43
type input "Max"
type input "Rivals- -Prigent"
type input "[STREET_ADDRESS][PERSON_NAME]"
type input "Appartement B41"
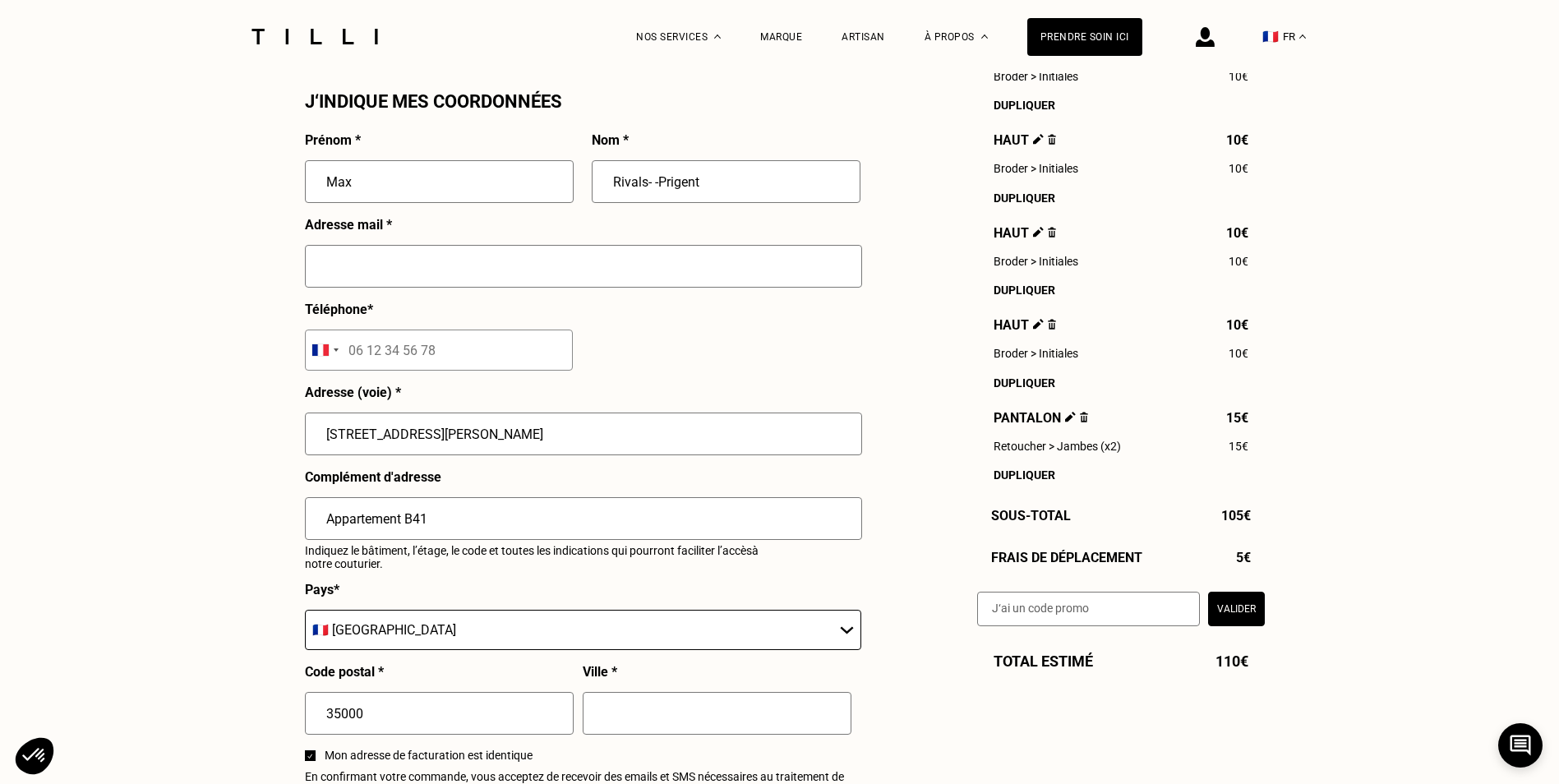
type input "[GEOGRAPHIC_DATA]"
click at [492, 258] on input "text" at bounding box center [583, 267] width 557 height 43
click at [480, 282] on input "text" at bounding box center [583, 267] width 557 height 43
type input "[EMAIL_ADDRESS][DOMAIN_NAME]"
click at [469, 351] on input "tel" at bounding box center [439, 350] width 268 height 41
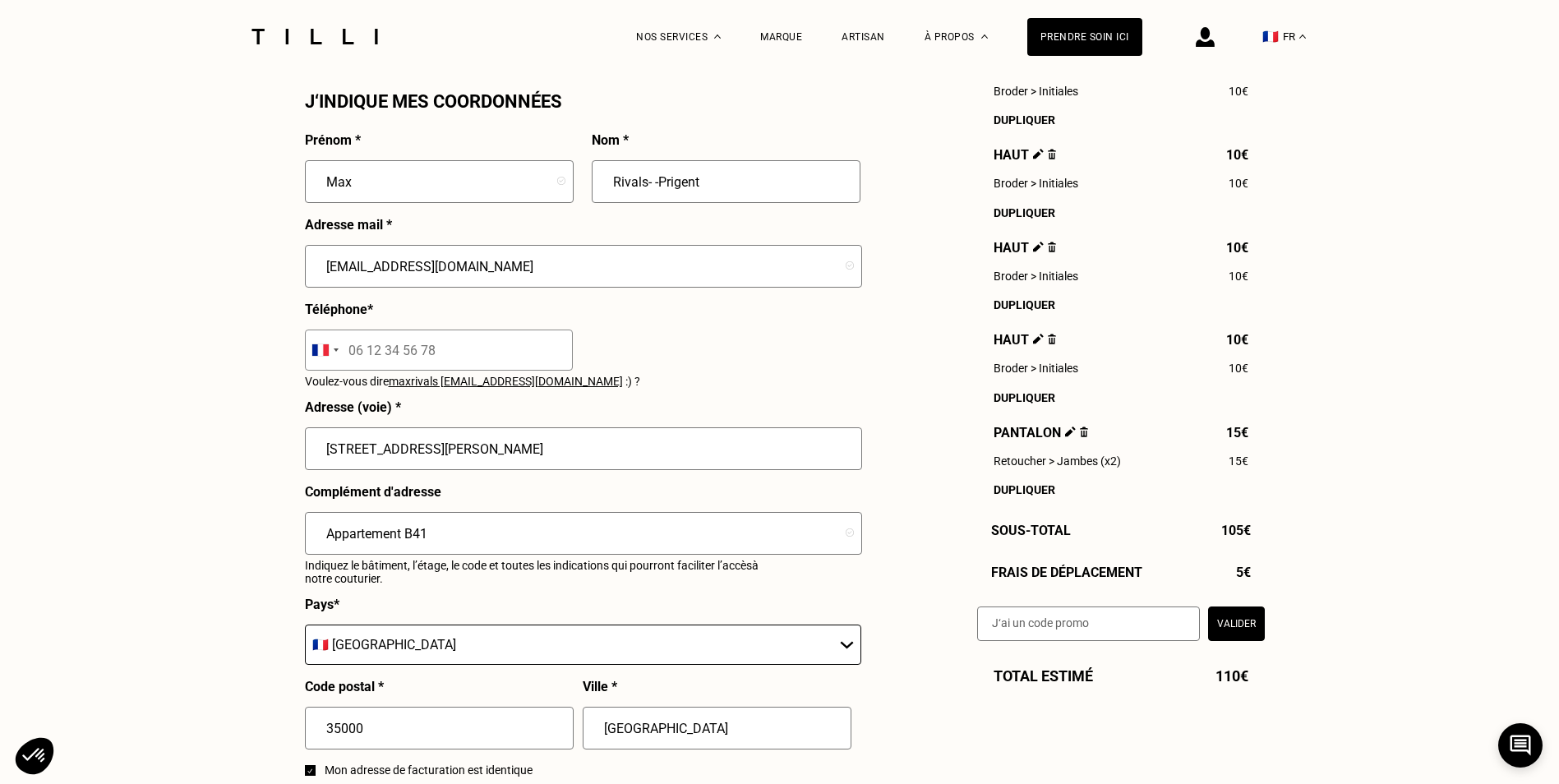
click at [469, 351] on input "tel" at bounding box center [439, 350] width 268 height 41
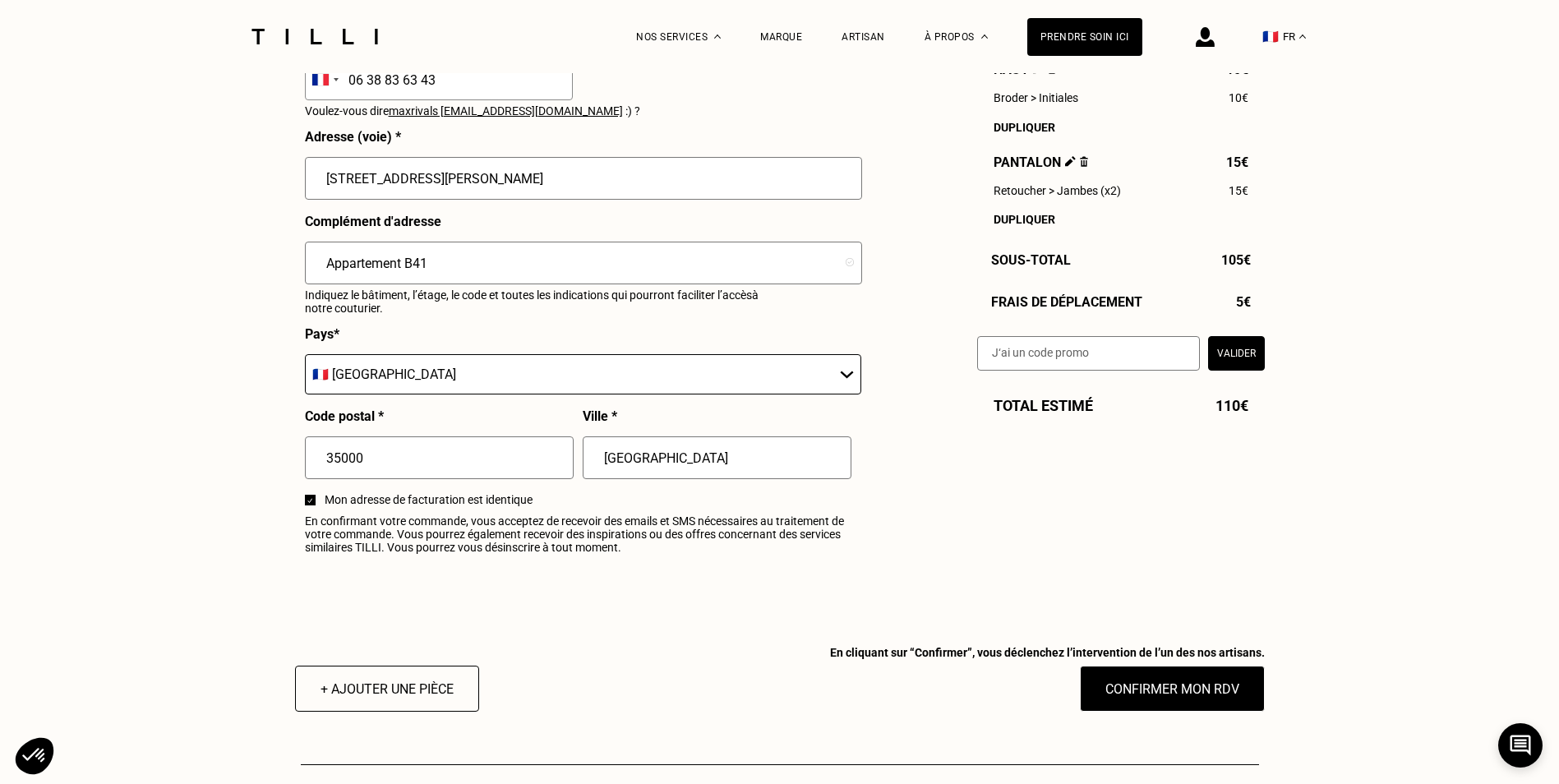
scroll to position [1783, 0]
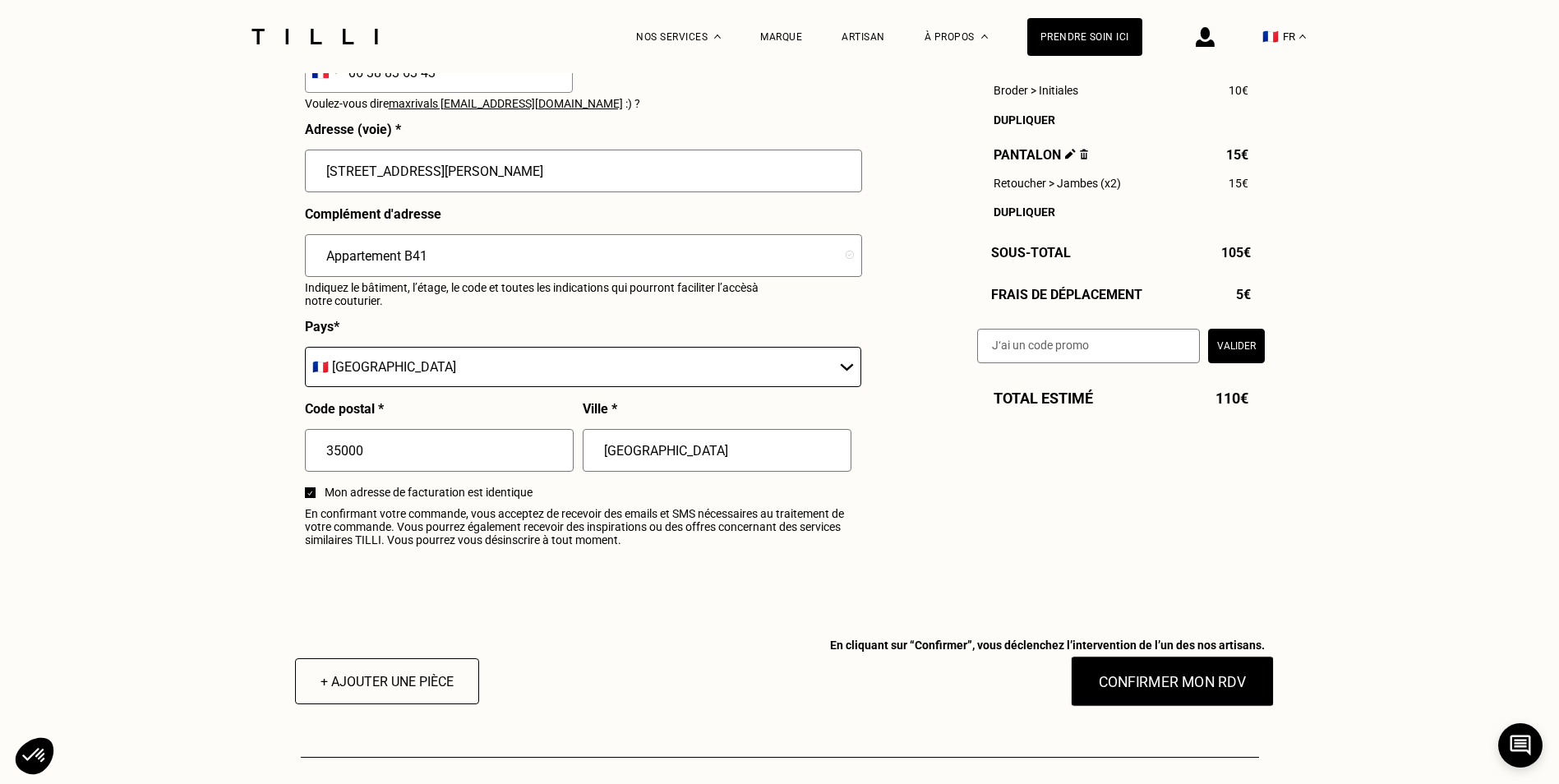
type input "06 38 83 63 43"
click at [1202, 693] on button "Confirmer mon RDV" at bounding box center [1172, 681] width 204 height 51
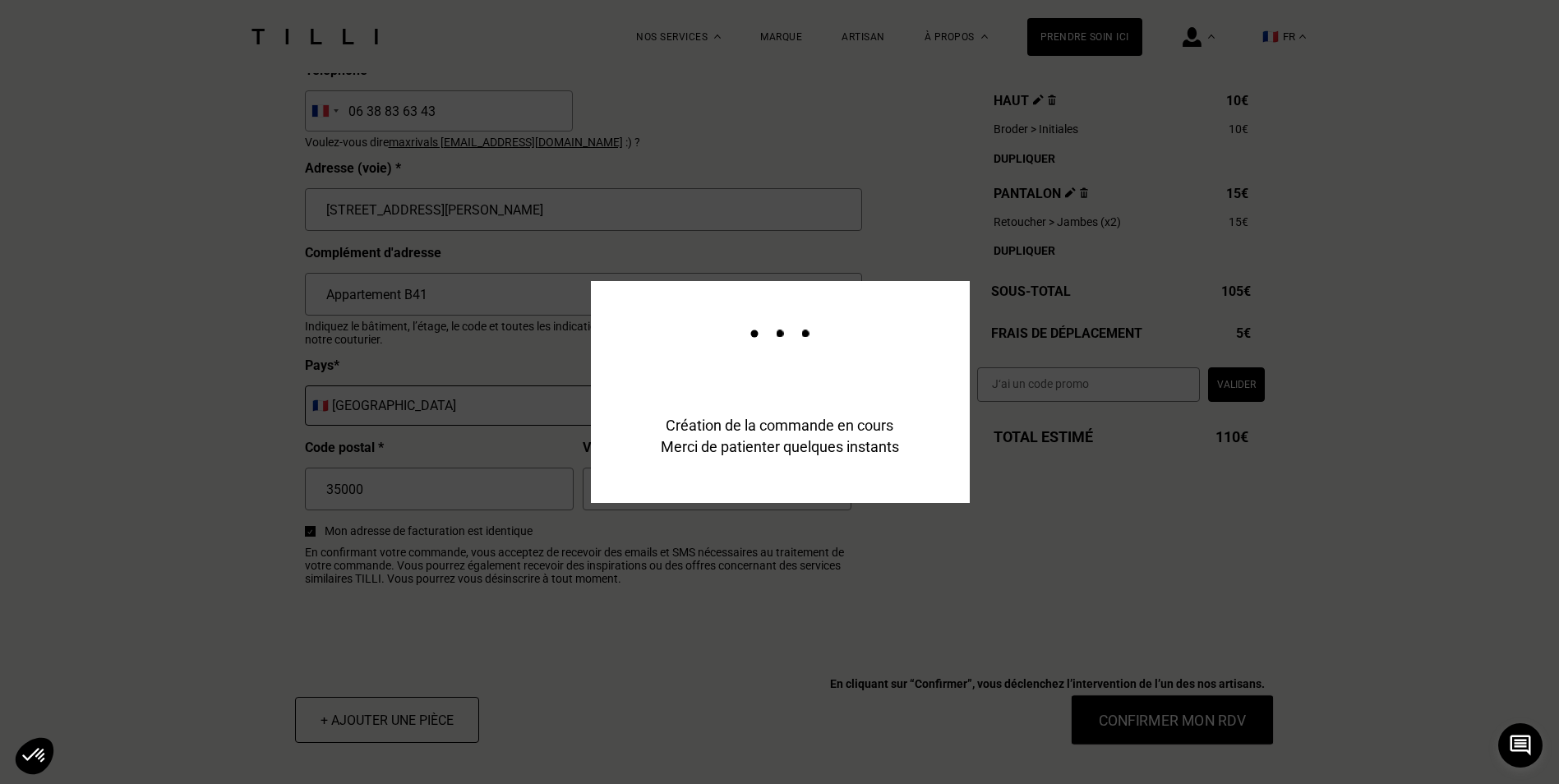
scroll to position [1823, 0]
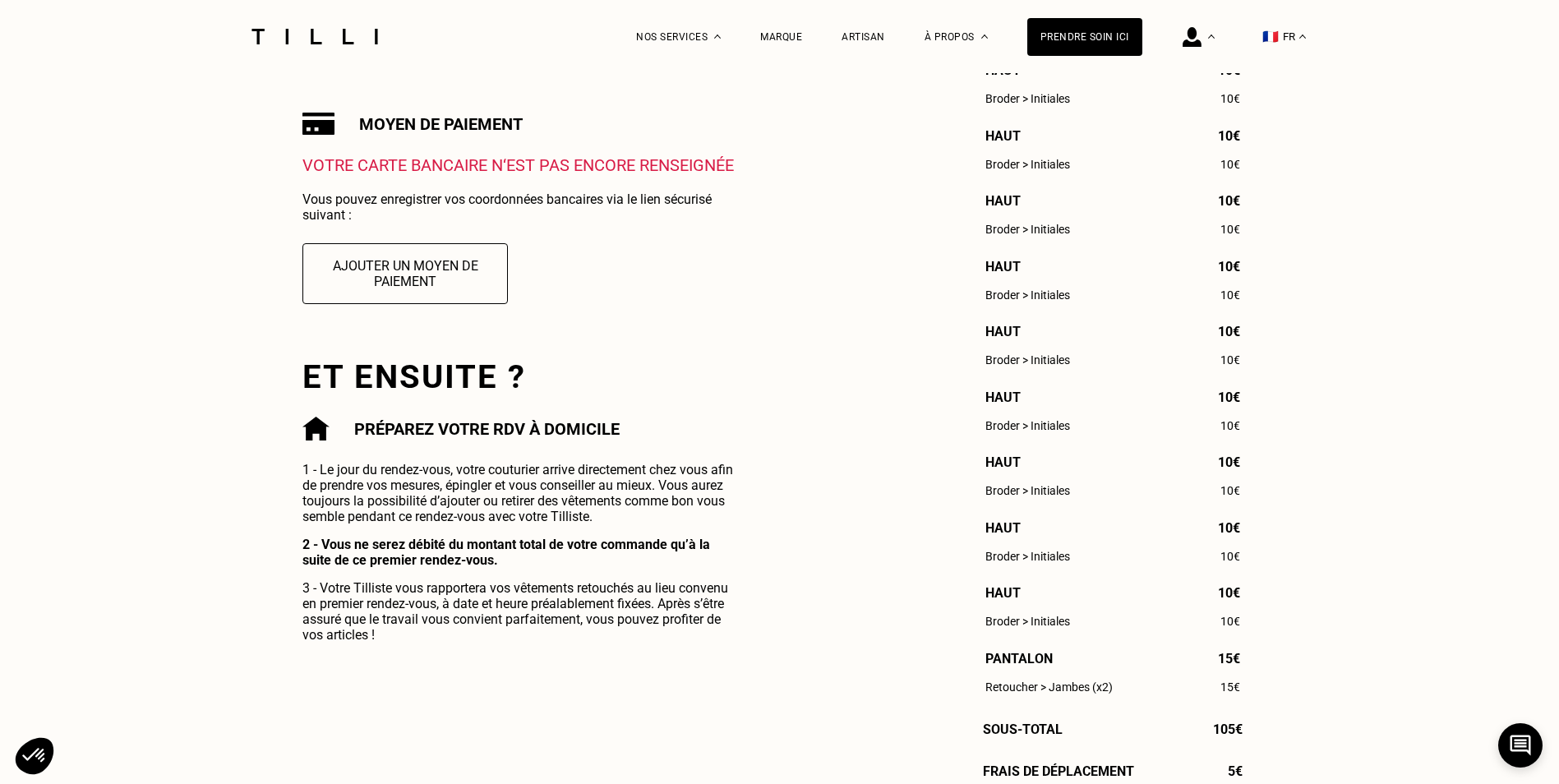
scroll to position [550, 0]
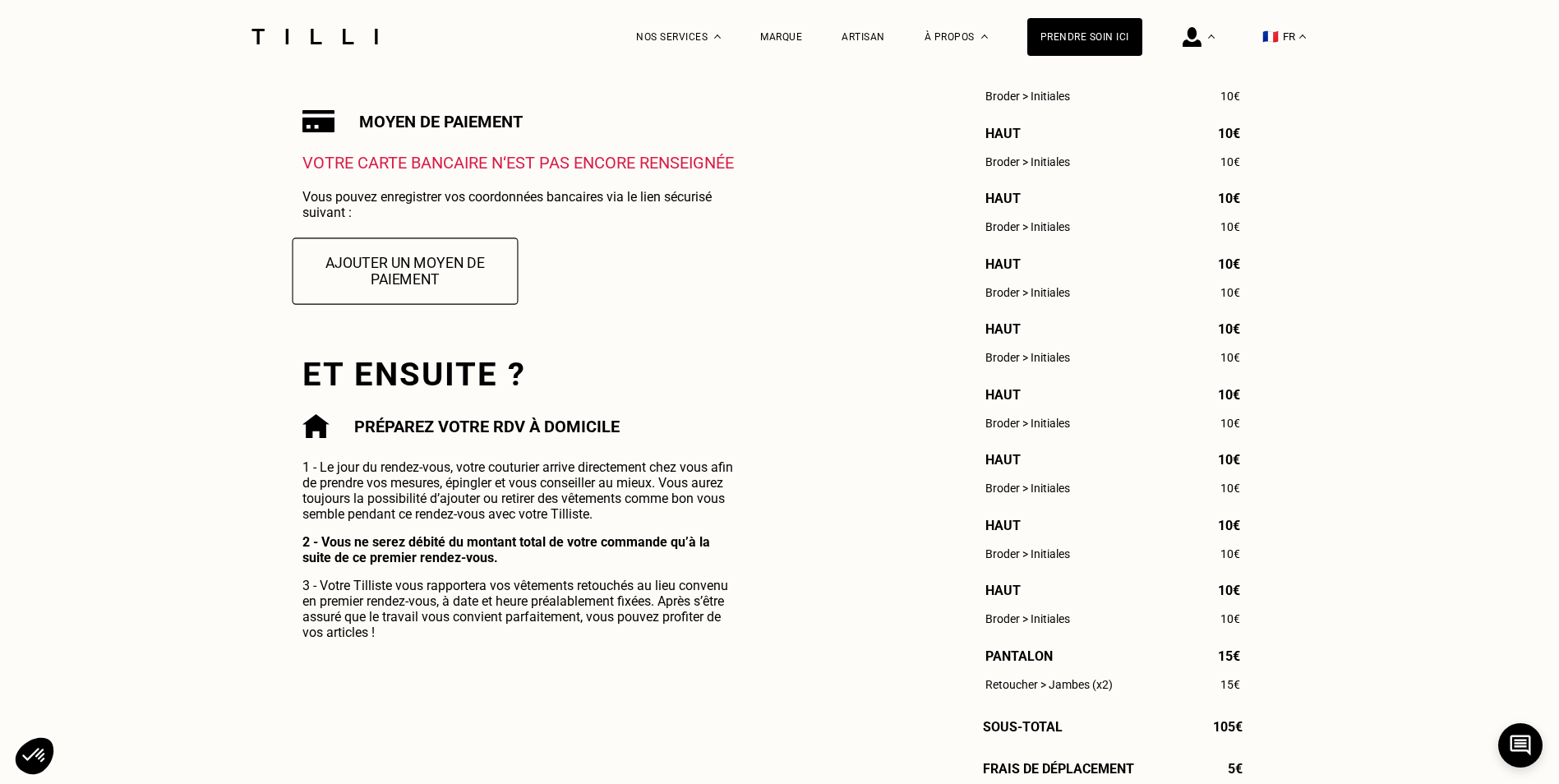
click at [429, 277] on button "Ajouter un moyen de paiement" at bounding box center [406, 271] width 226 height 67
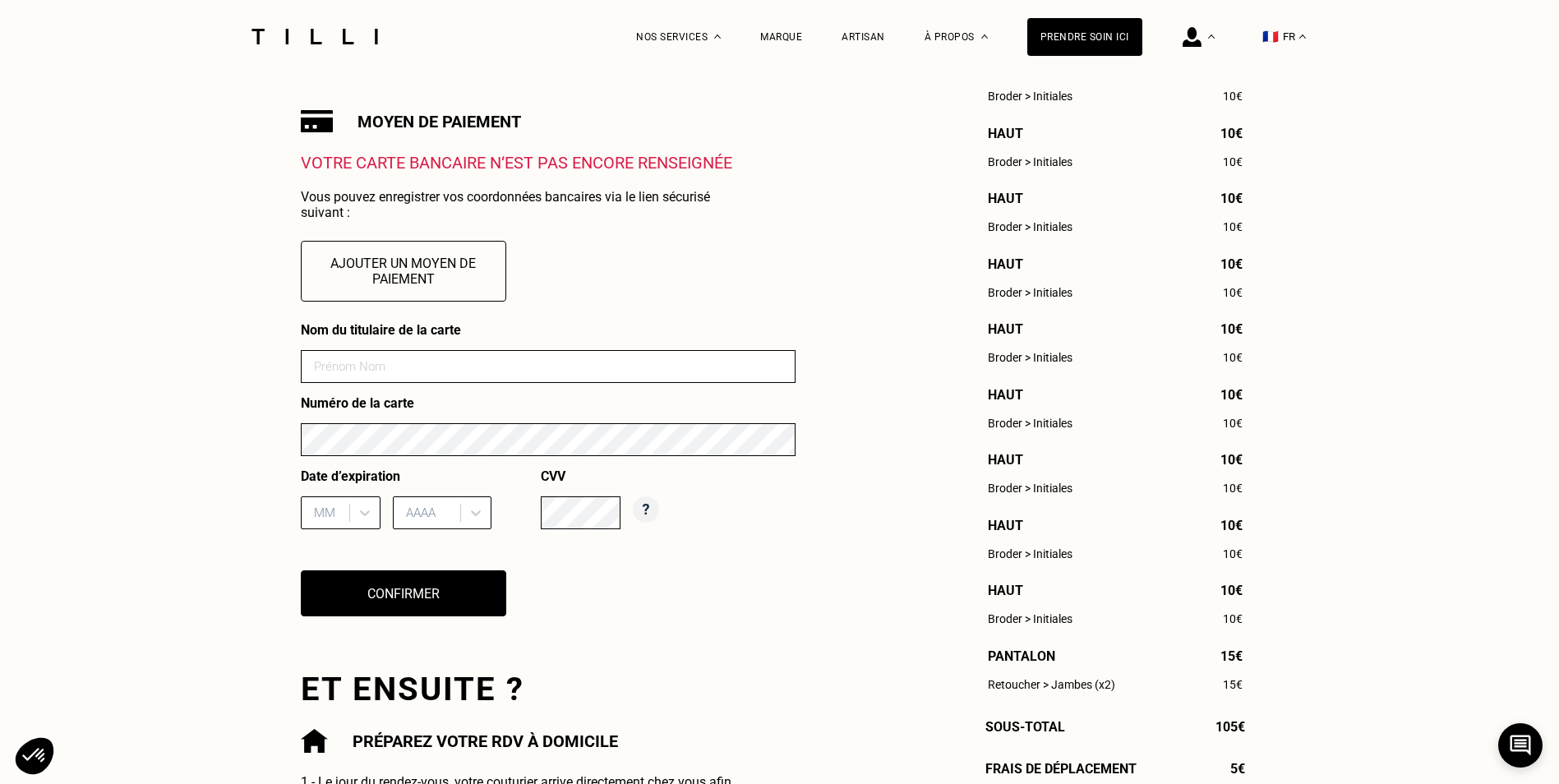
click at [435, 367] on input at bounding box center [548, 367] width 494 height 33
type input "[PERSON_NAME]- -Prigent"
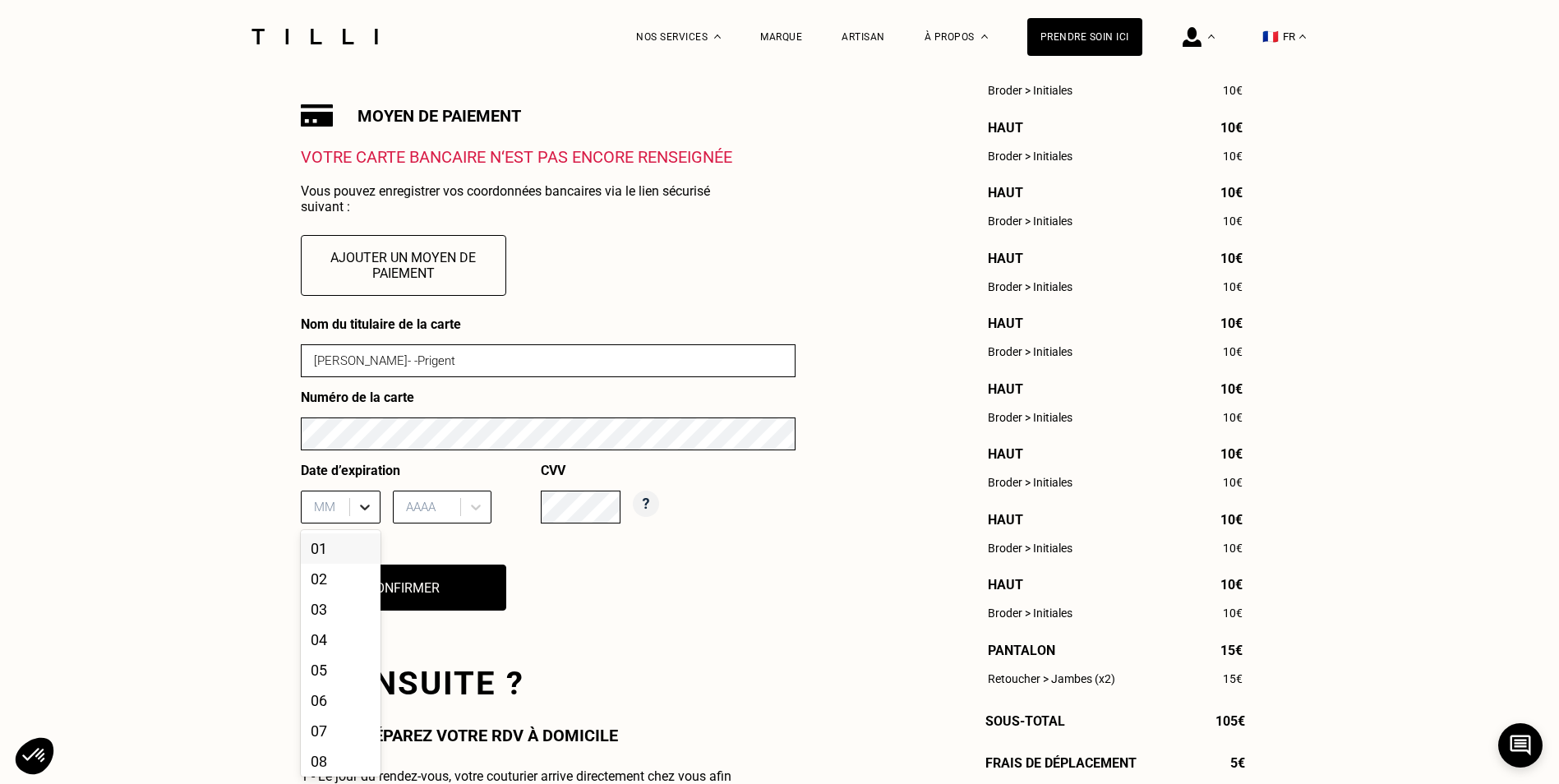
click at [351, 515] on div at bounding box center [365, 507] width 30 height 30
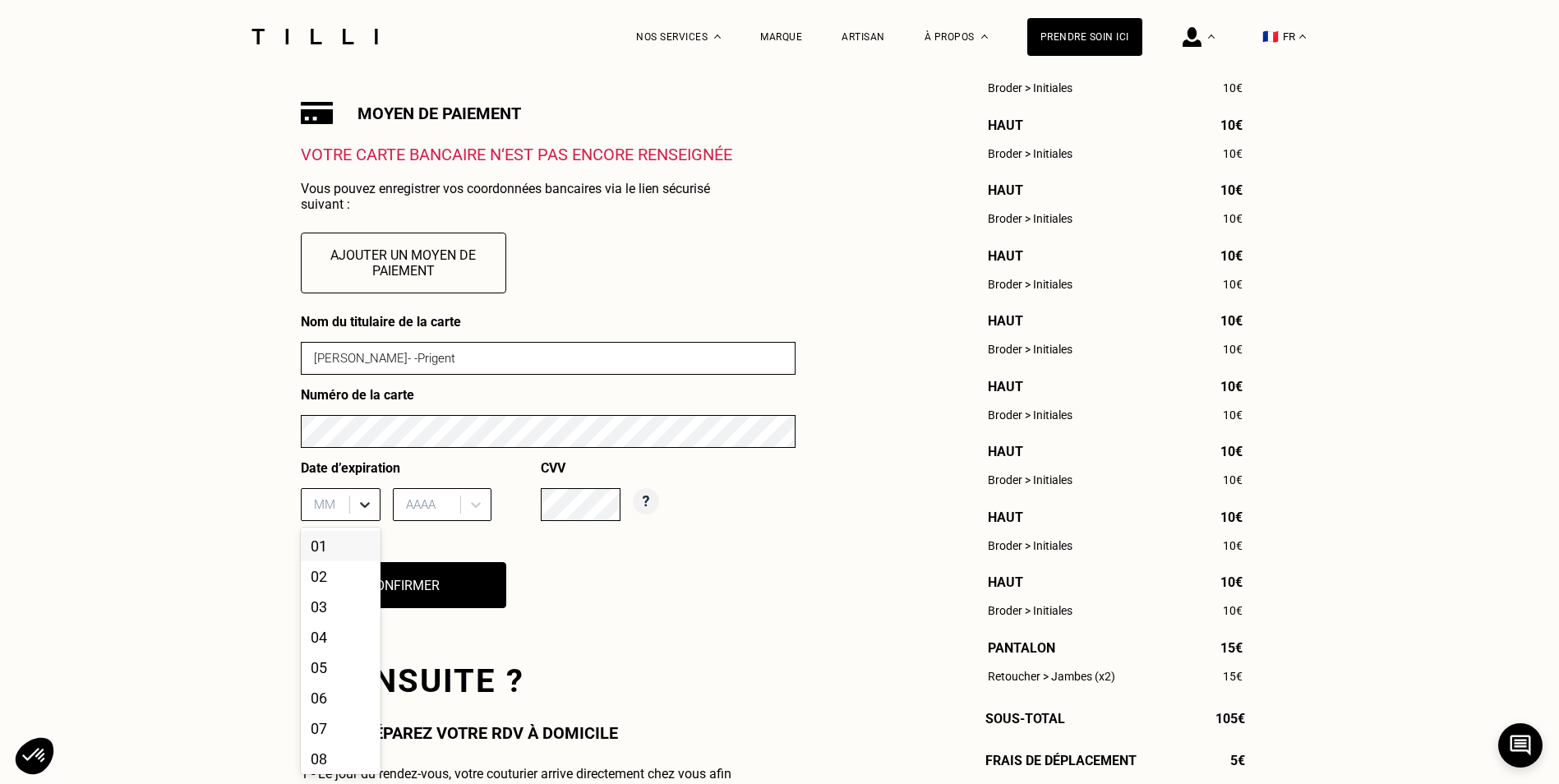
scroll to position [559, 0]
click at [327, 578] on div "02" at bounding box center [341, 575] width 80 height 30
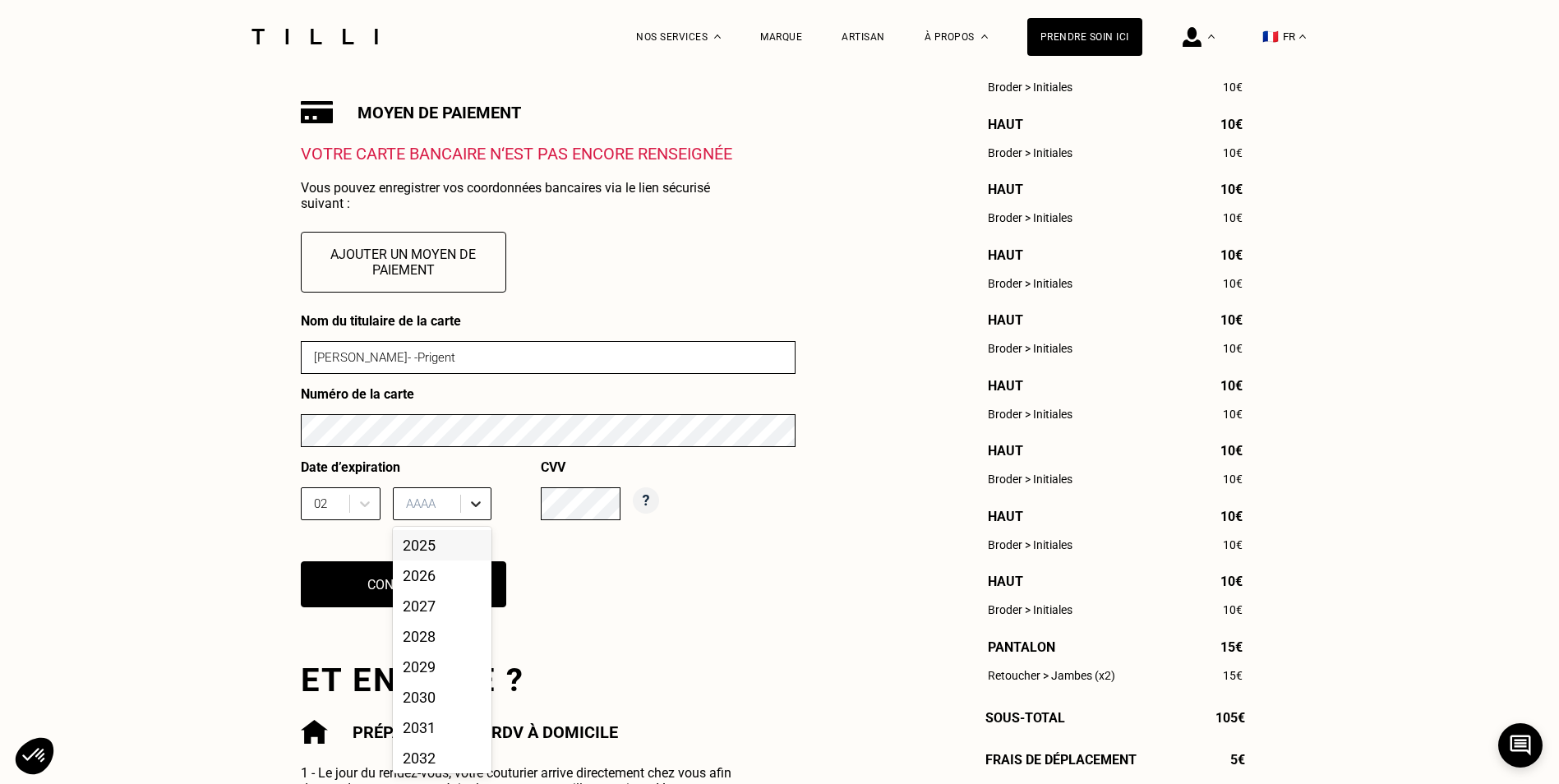
click at [461, 516] on div at bounding box center [476, 503] width 30 height 30
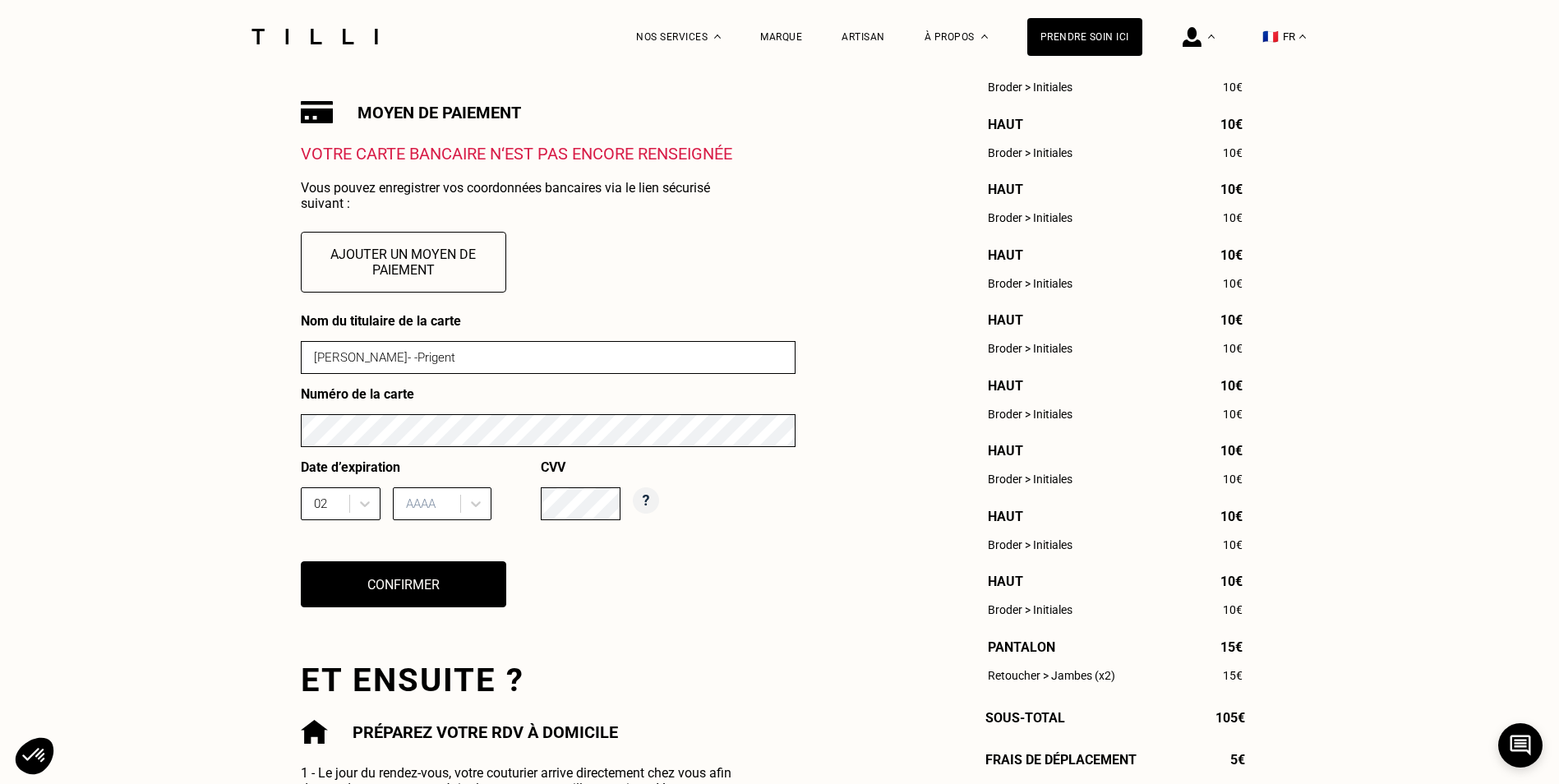
drag, startPoint x: 444, startPoint y: 579, endPoint x: 419, endPoint y: 543, distance: 43.8
click at [419, 543] on div "Nom du titulaire de la carte [PERSON_NAME]- -Prigent Numéro de la carte Date d’…" at bounding box center [548, 471] width 494 height 315
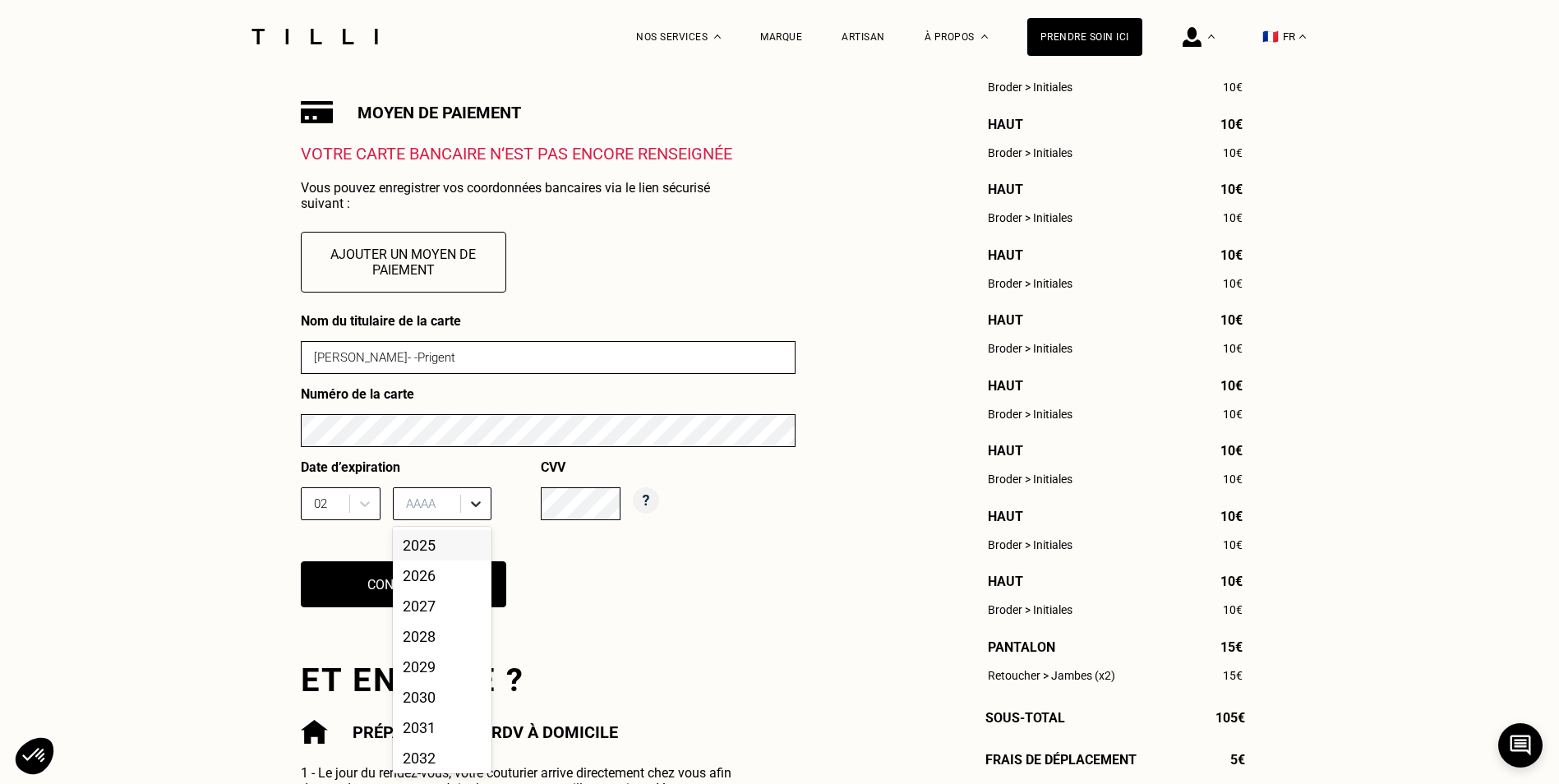
click at [484, 512] on div at bounding box center [476, 503] width 30 height 30
click at [452, 573] on div "2026" at bounding box center [443, 575] width 99 height 30
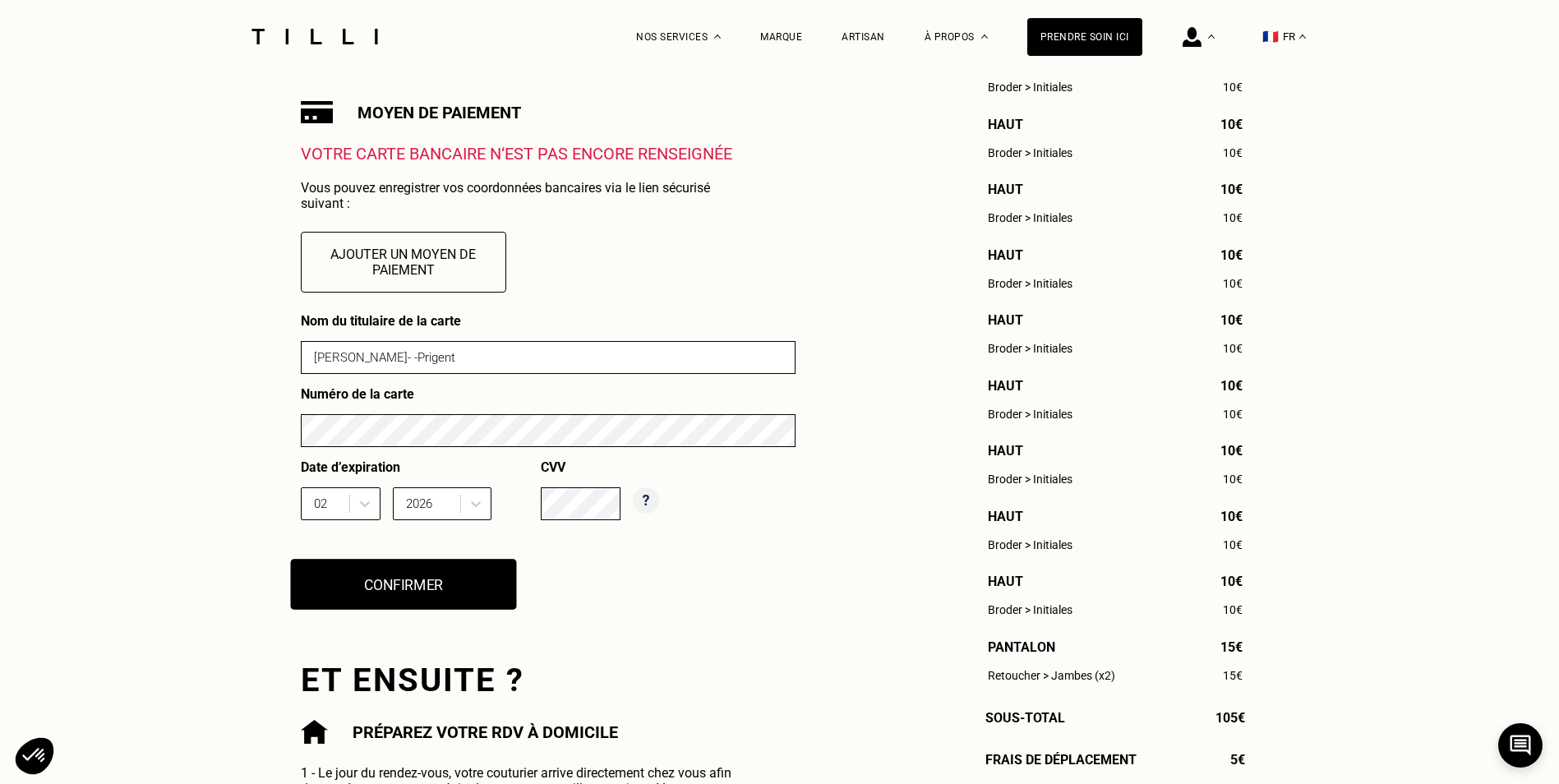
click at [448, 605] on button "Confirmer" at bounding box center [403, 584] width 226 height 51
